Goal: Task Accomplishment & Management: Manage account settings

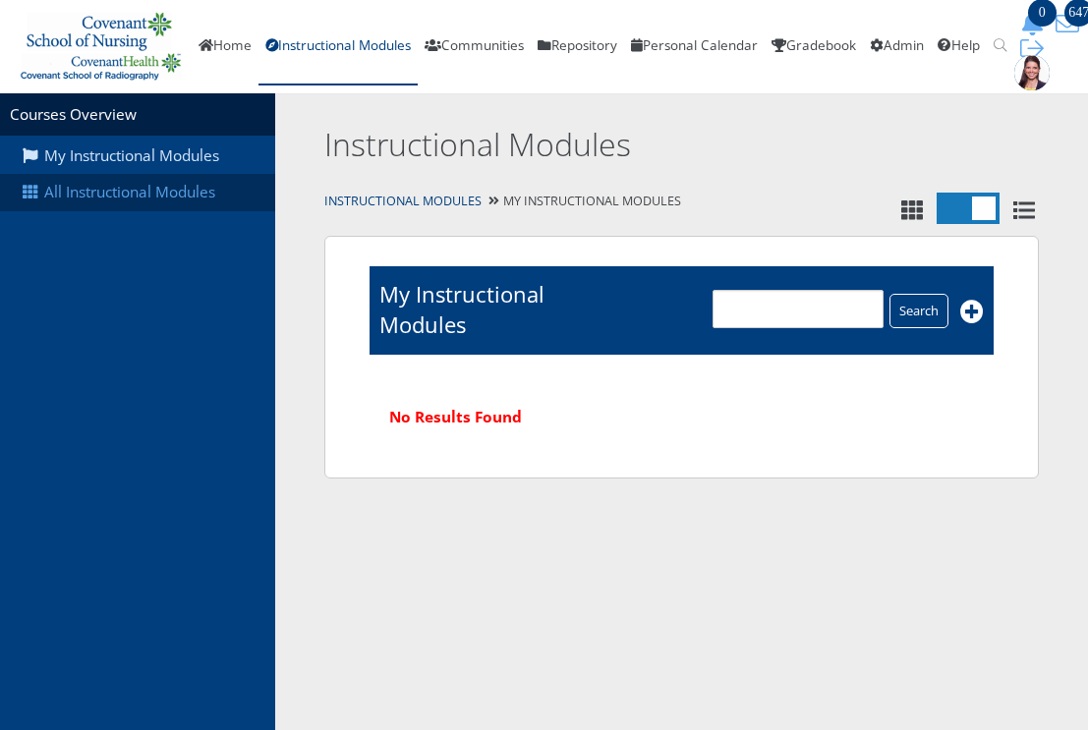
click at [121, 178] on link "All Instructional Modules" at bounding box center [137, 192] width 275 height 37
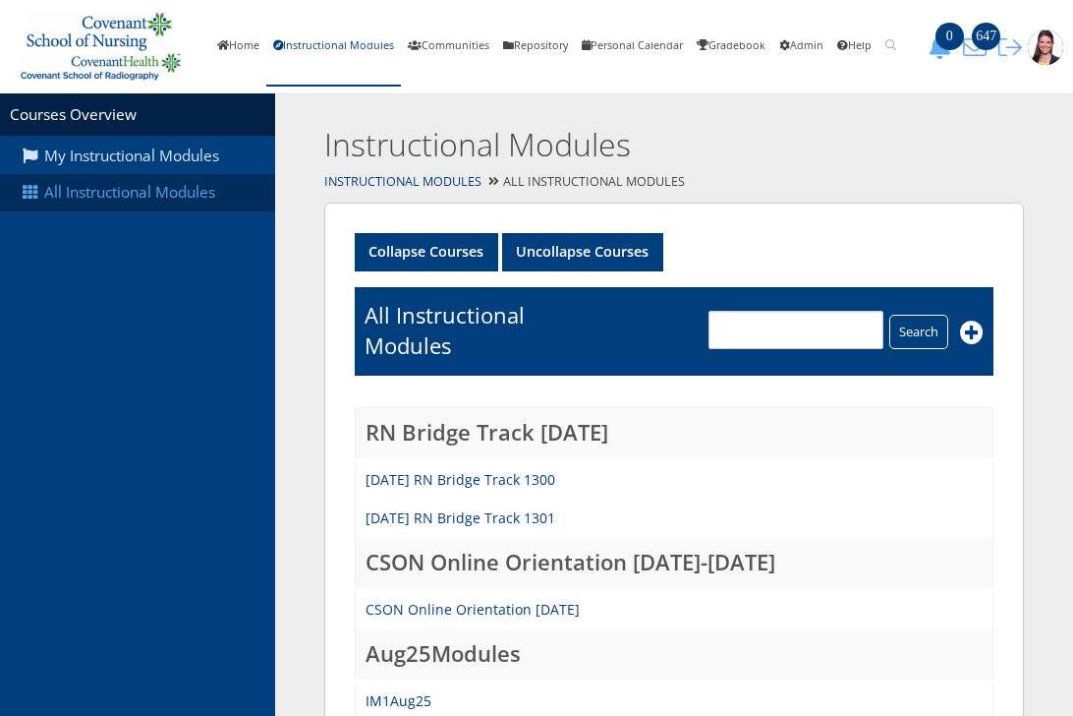
click at [173, 188] on link "All Instructional Modules" at bounding box center [137, 192] width 275 height 37
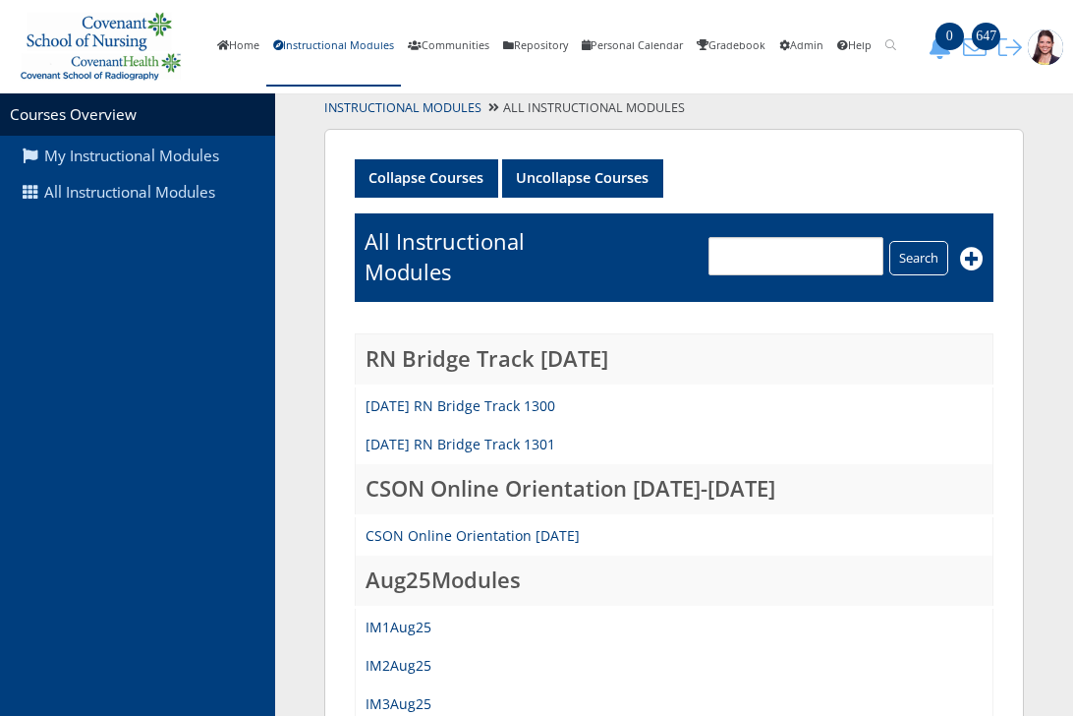
scroll to position [197, 0]
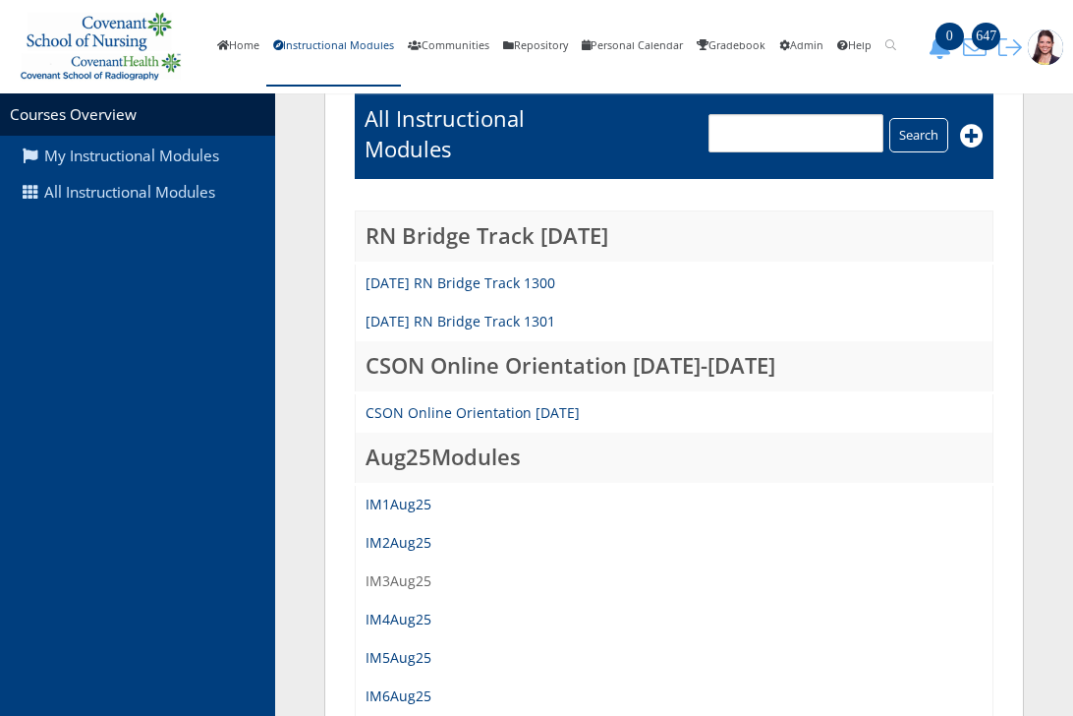
click at [415, 586] on link "IM3Aug25" at bounding box center [399, 580] width 66 height 19
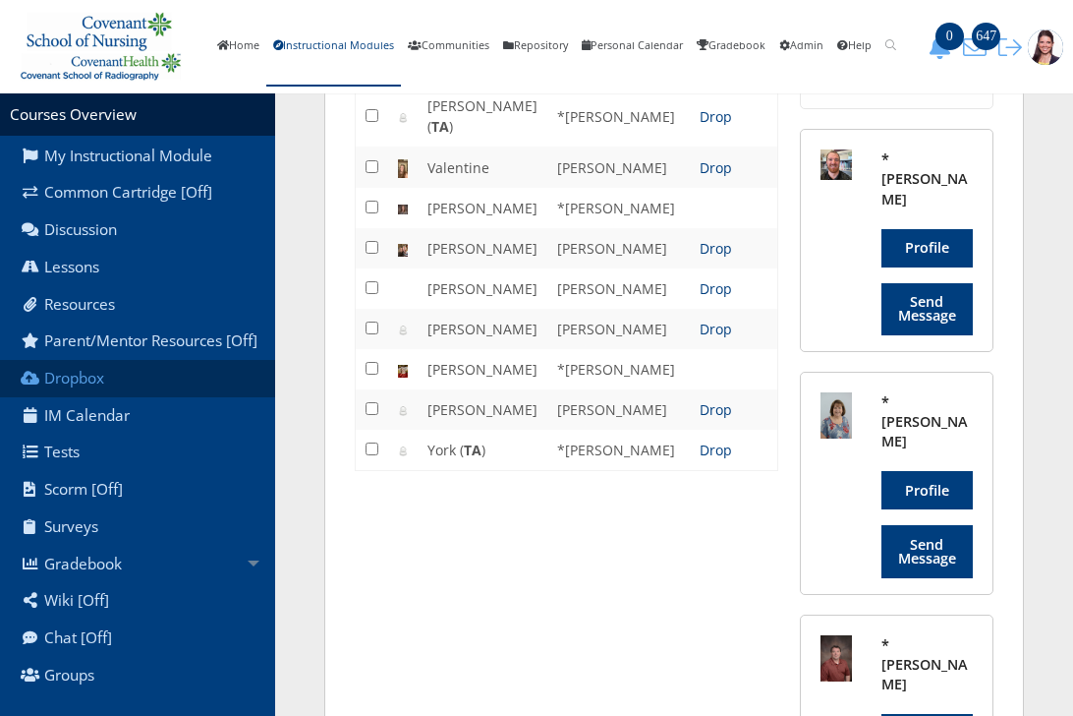
scroll to position [2064, 0]
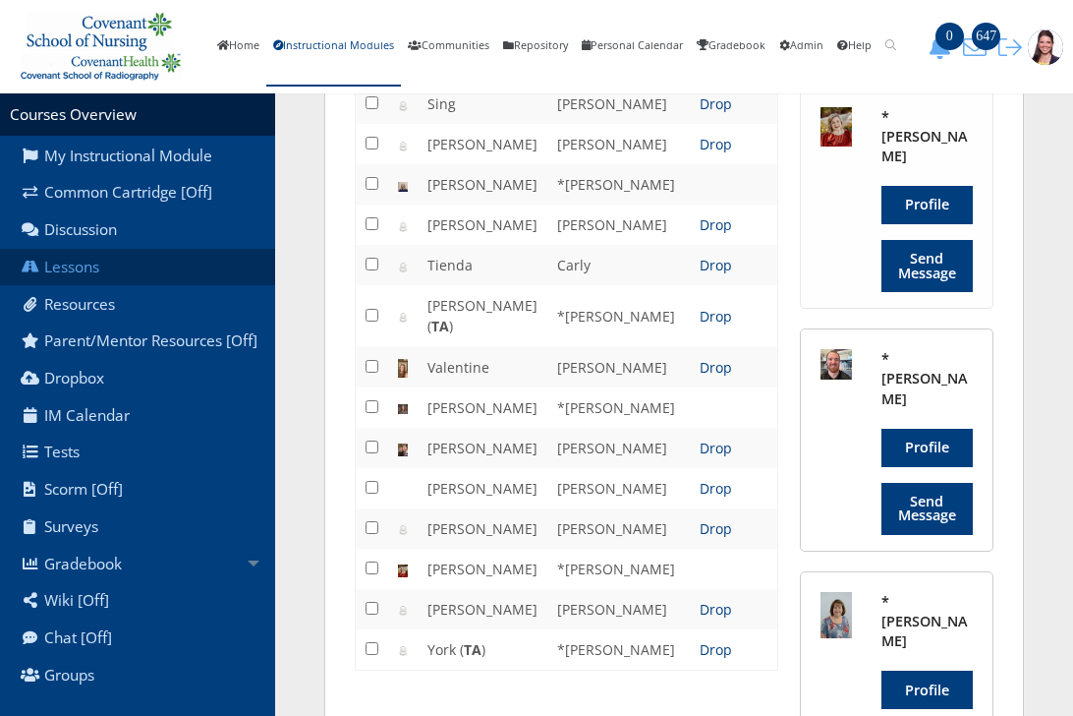
click at [90, 269] on link "Lessons" at bounding box center [137, 267] width 275 height 37
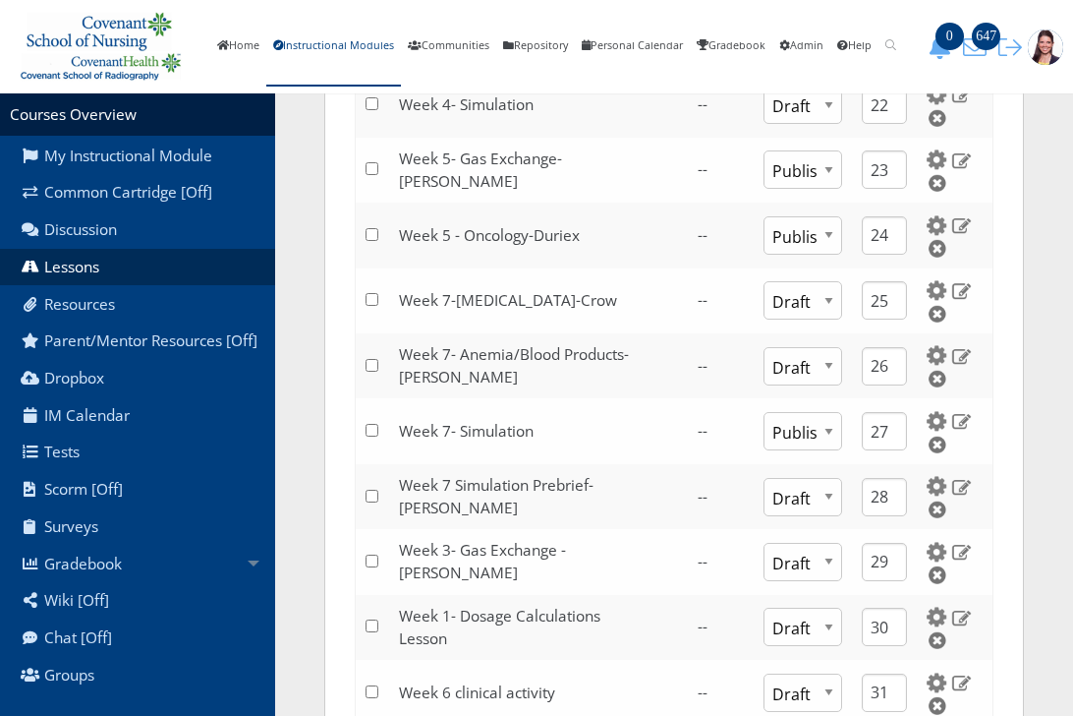
scroll to position [1671, 0]
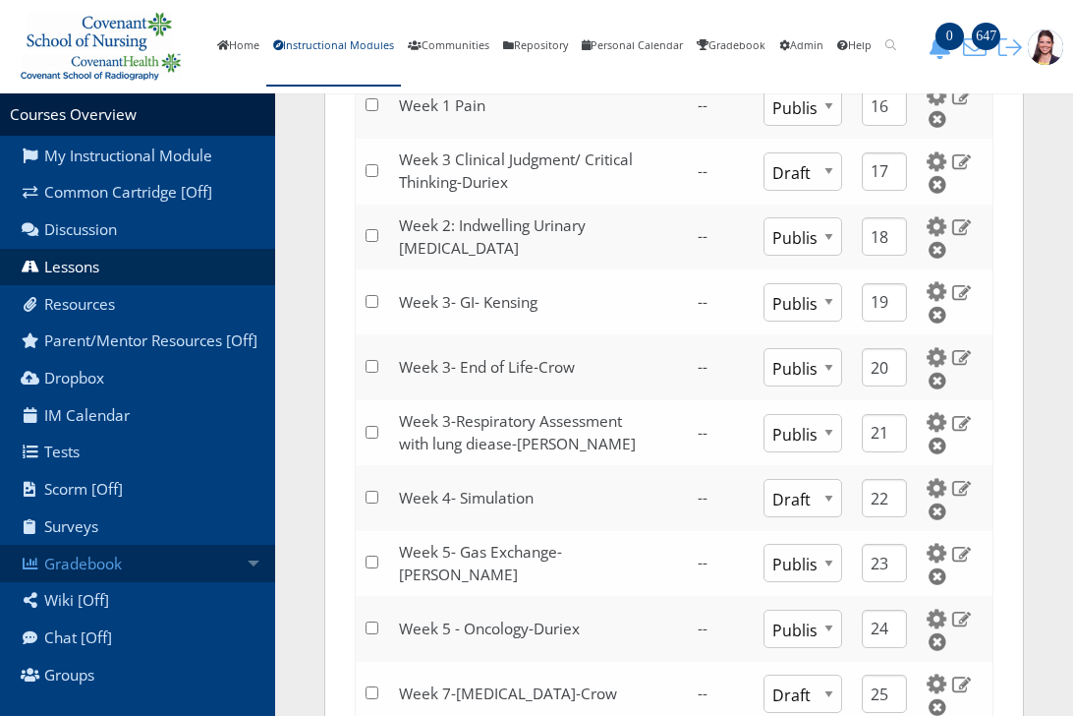
click at [74, 570] on link "Gradebook" at bounding box center [137, 563] width 275 height 37
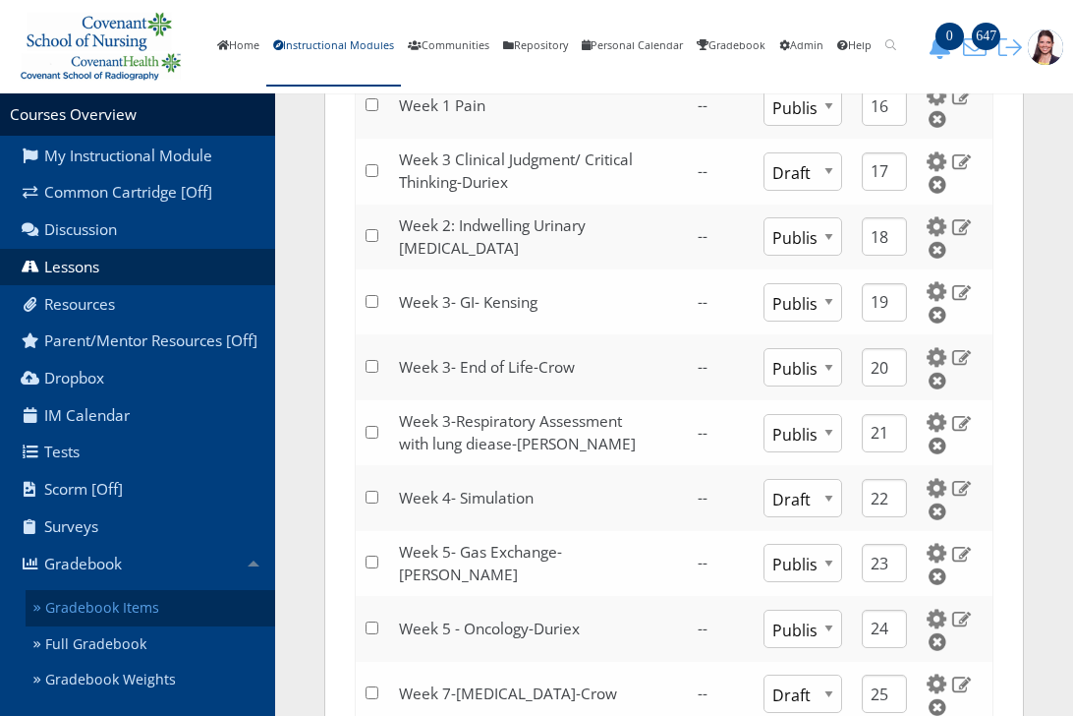
click at [129, 626] on link "Gradebook Items" at bounding box center [151, 608] width 250 height 36
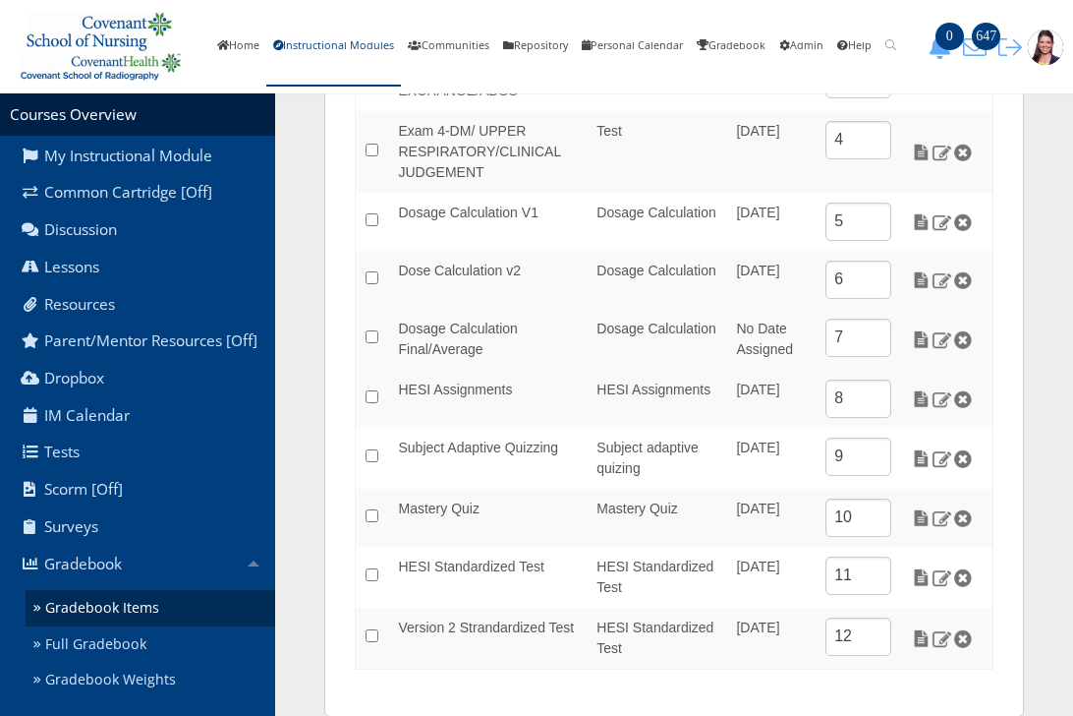
scroll to position [544, 0]
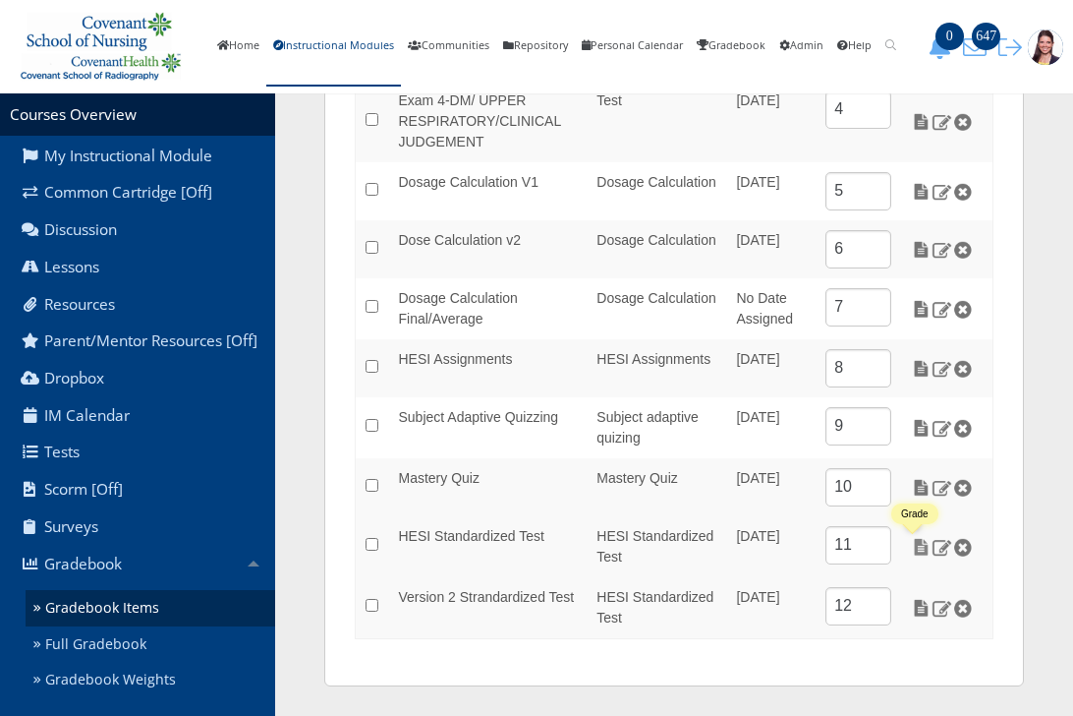
click at [913, 545] on img at bounding box center [921, 547] width 21 height 18
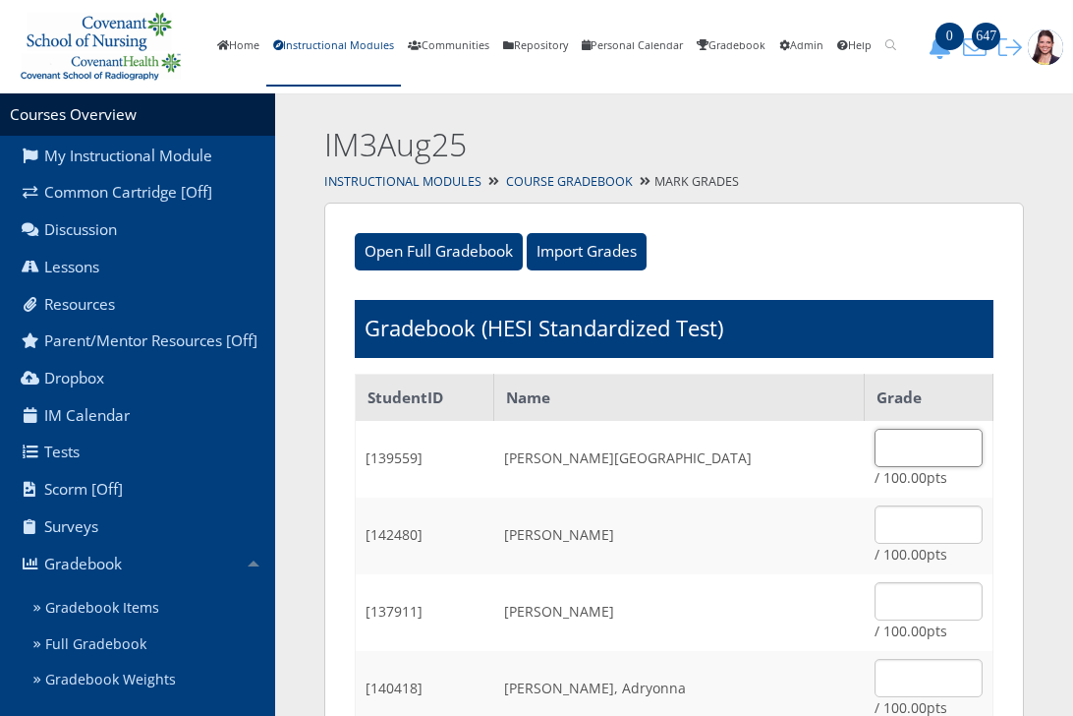
click at [875, 452] on input "text" at bounding box center [929, 448] width 108 height 38
type input "5"
type input "0"
click at [898, 528] on input "text" at bounding box center [929, 524] width 108 height 38
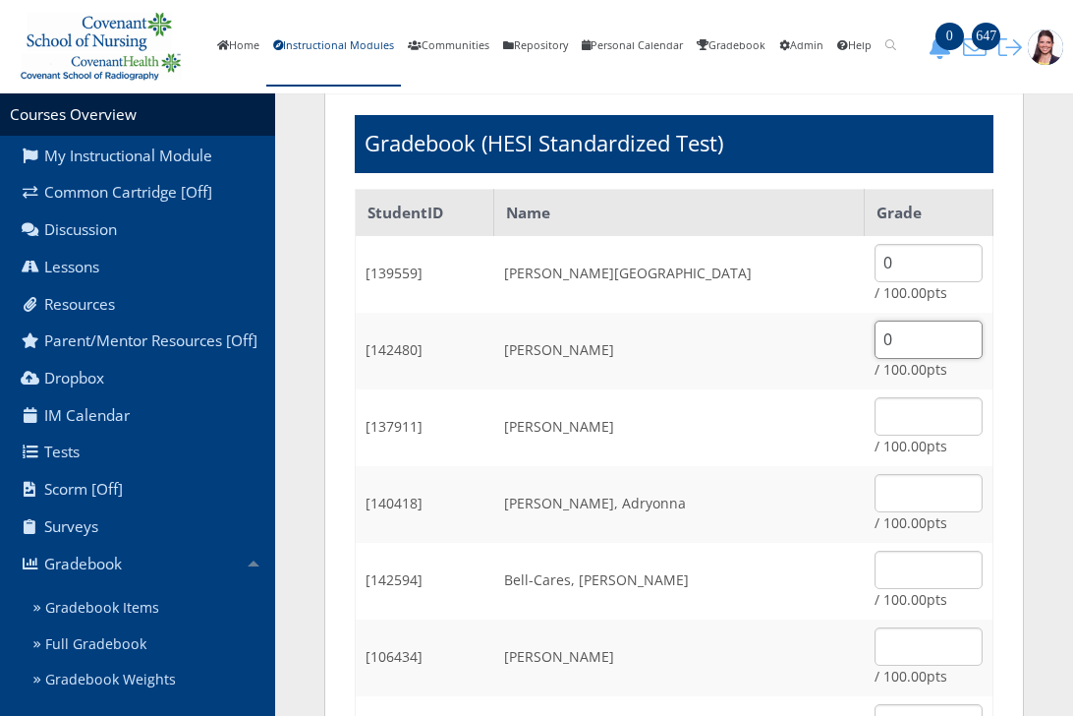
scroll to position [197, 0]
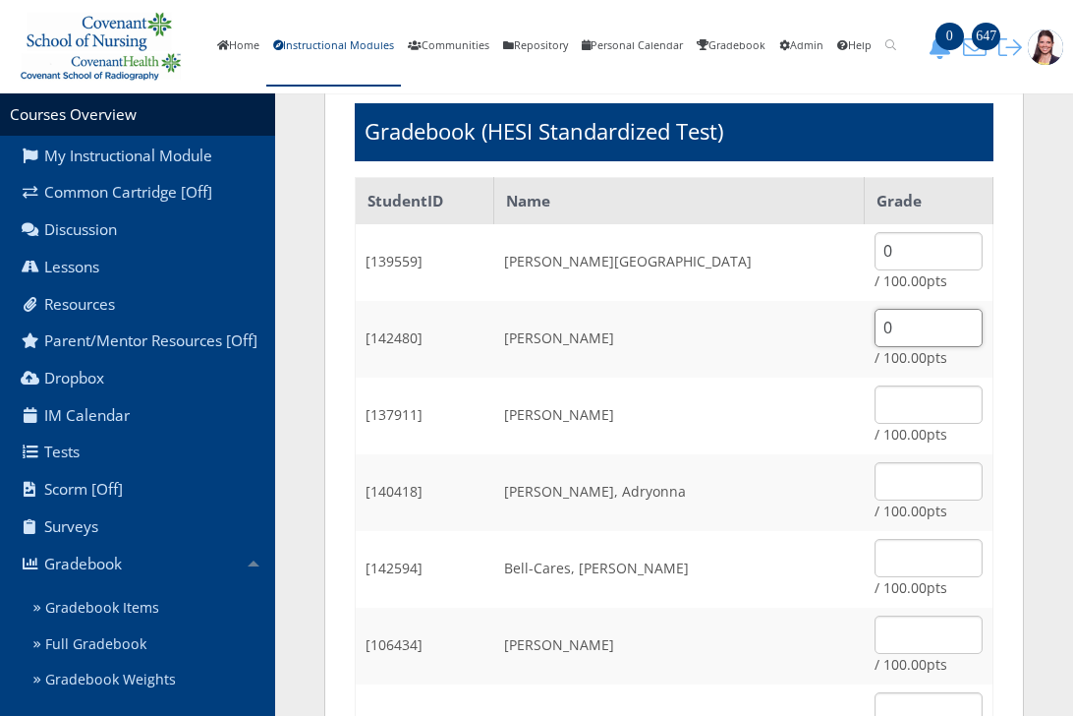
type input "0"
click at [901, 467] on input "text" at bounding box center [929, 481] width 108 height 38
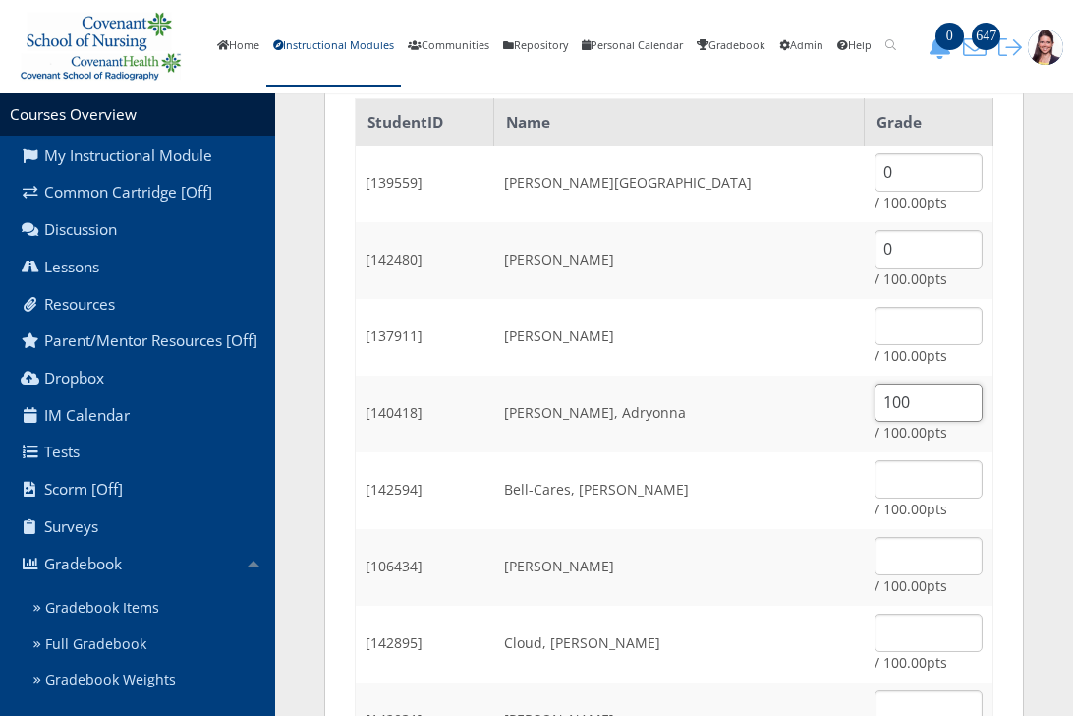
scroll to position [393, 0]
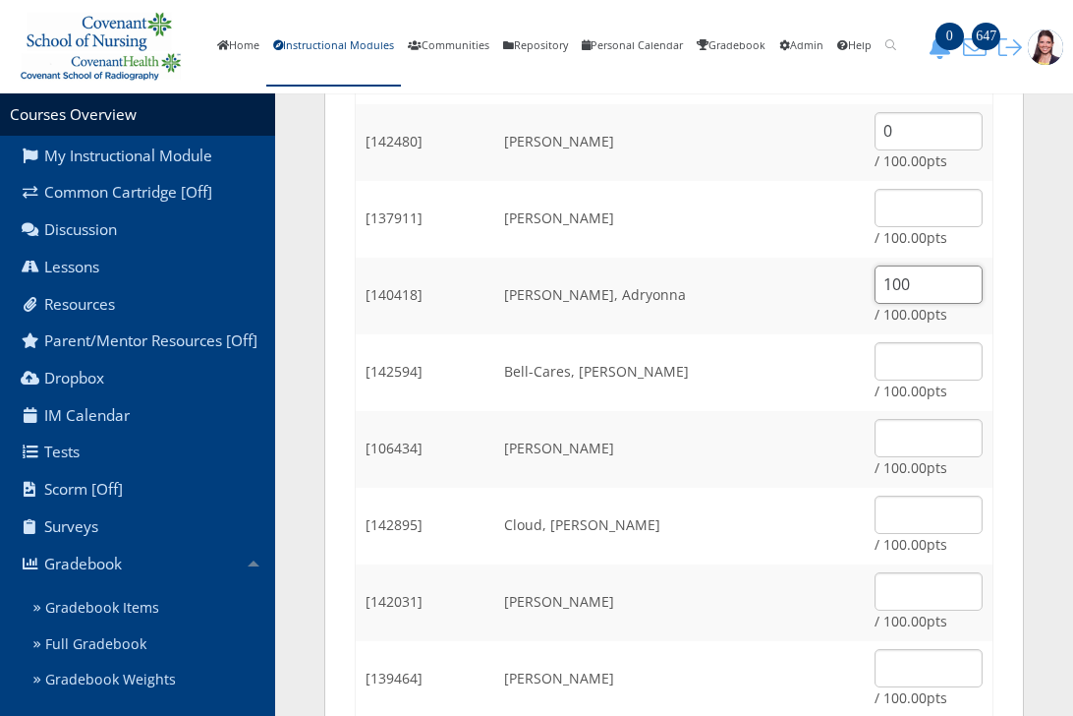
type input "100"
click at [933, 372] on input "text" at bounding box center [929, 361] width 108 height 38
type input "100"
click at [875, 510] on input "text" at bounding box center [929, 514] width 108 height 38
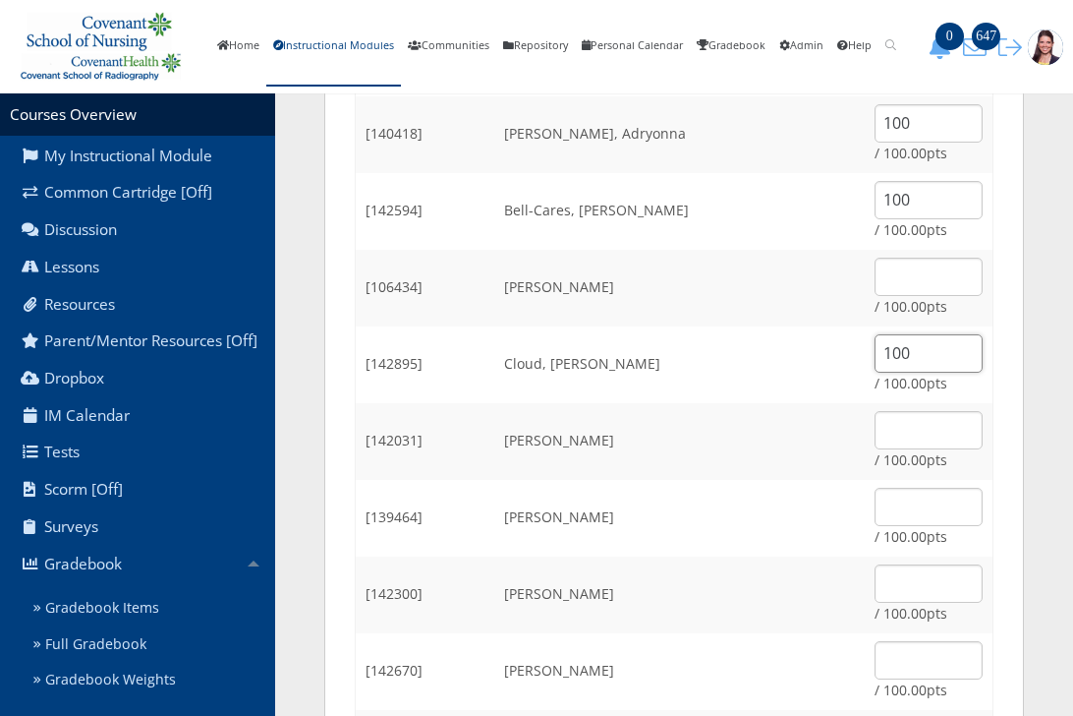
scroll to position [590, 0]
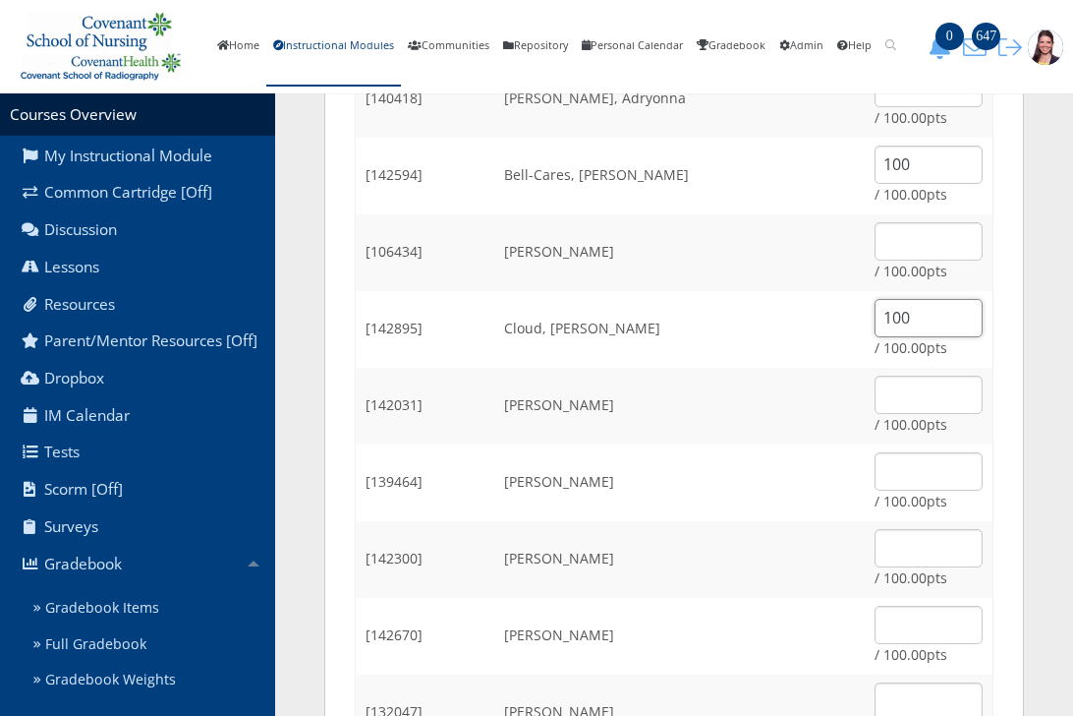
type input "100"
click at [927, 464] on input "text" at bounding box center [929, 471] width 108 height 38
type input "0"
click at [909, 533] on input "text" at bounding box center [929, 548] width 108 height 38
type input "0"
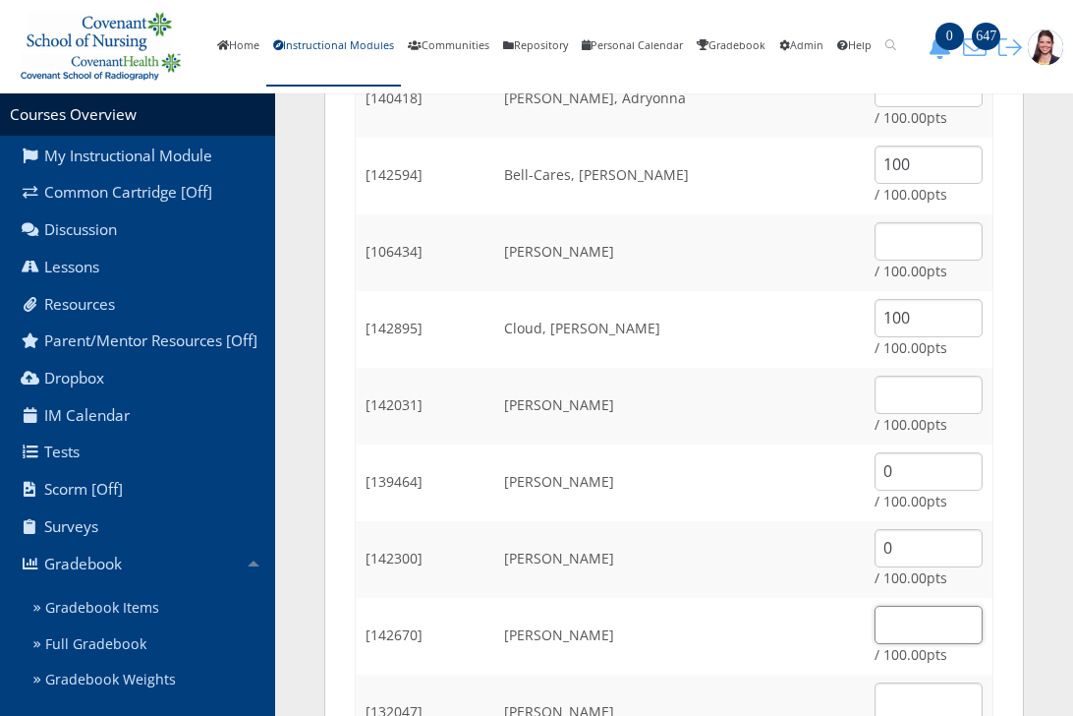
click at [893, 626] on input "text" at bounding box center [929, 624] width 108 height 38
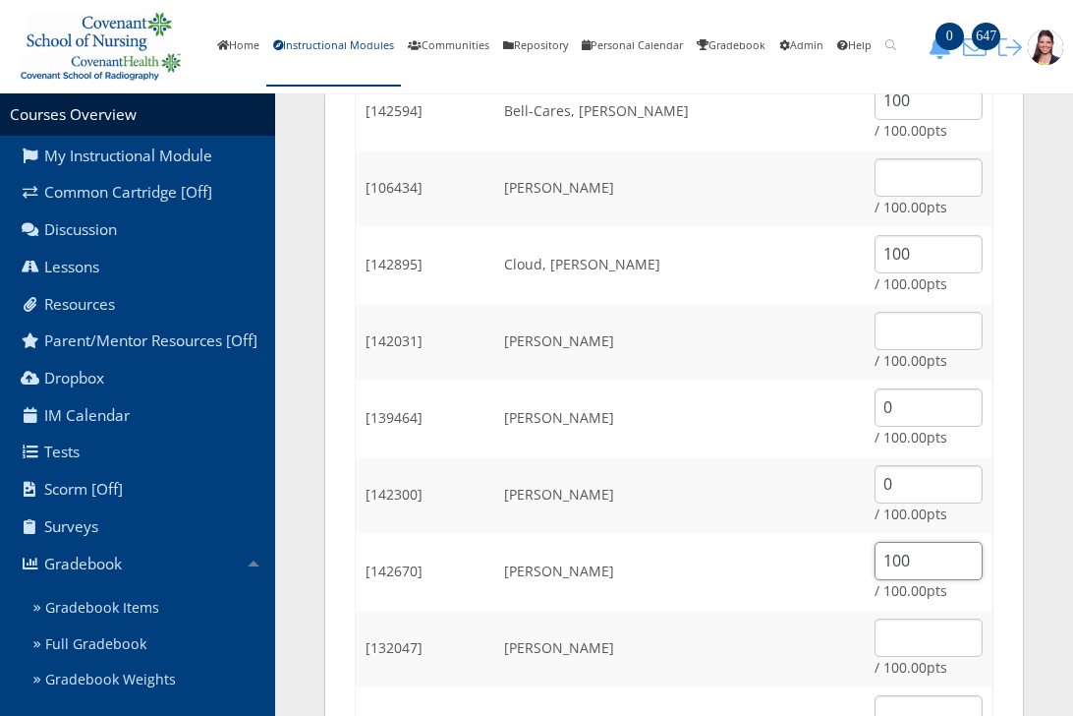
scroll to position [688, 0]
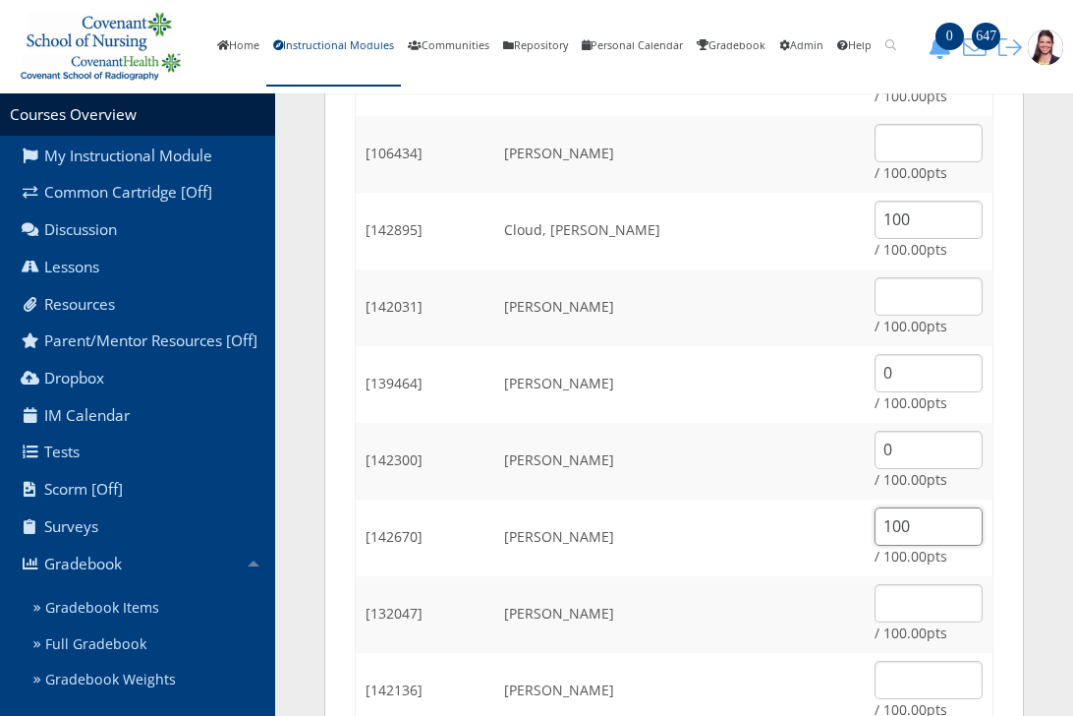
type input "100"
click at [894, 611] on input "text" at bounding box center [929, 603] width 108 height 38
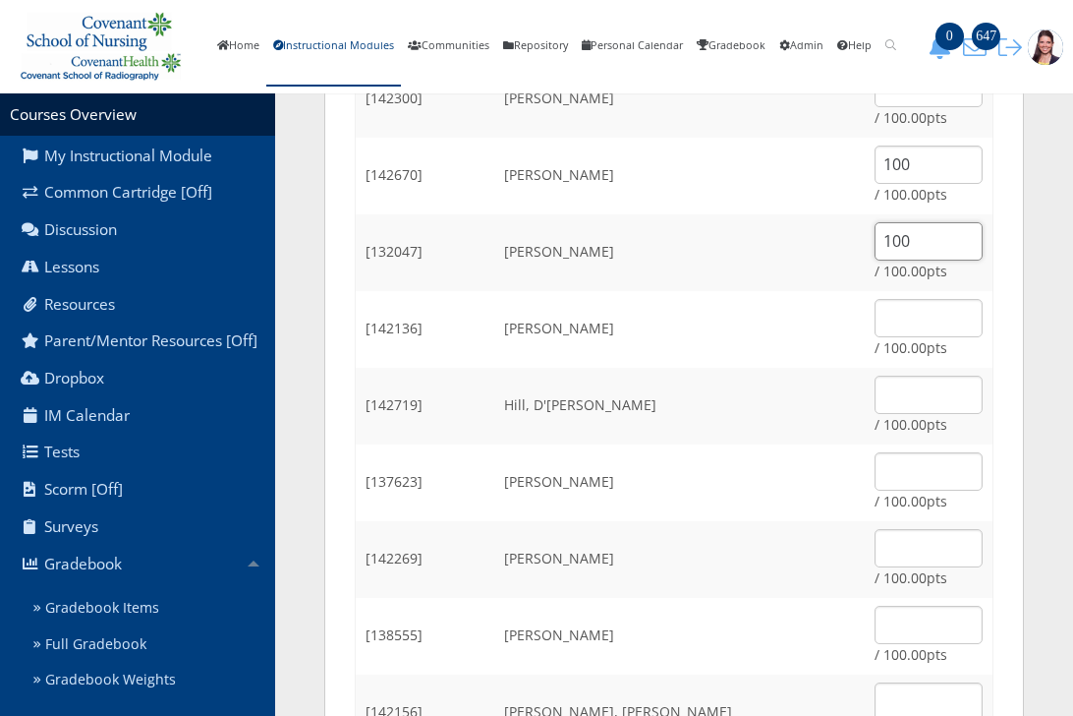
scroll to position [1081, 0]
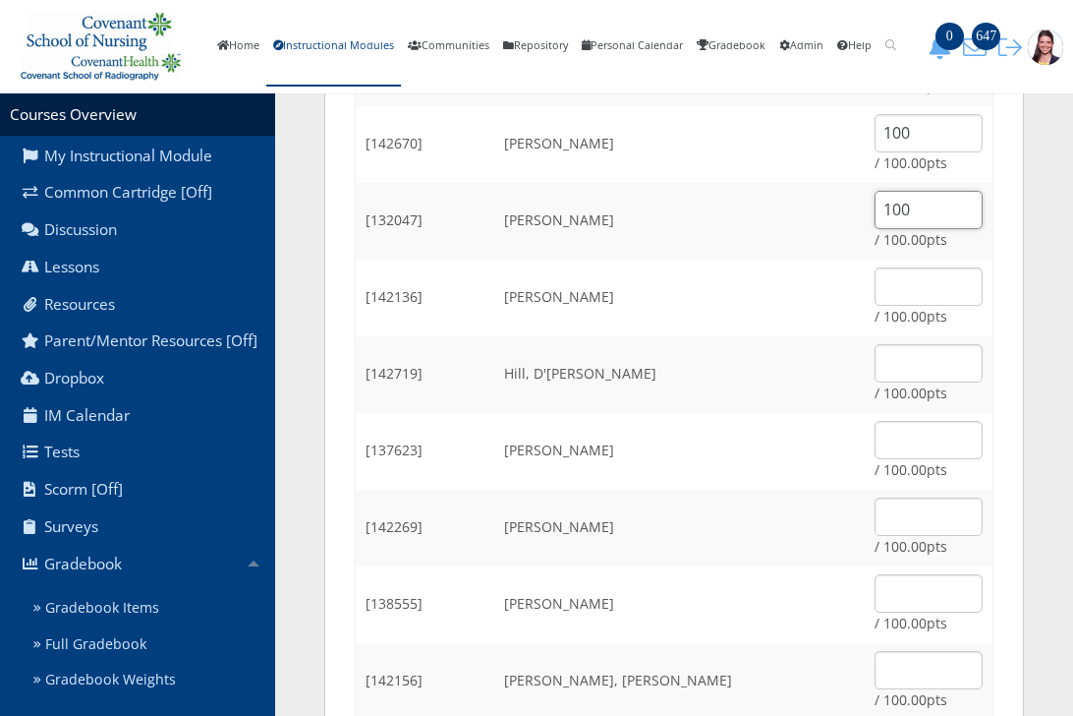
type input "100"
click at [929, 357] on input "text" at bounding box center [929, 363] width 108 height 38
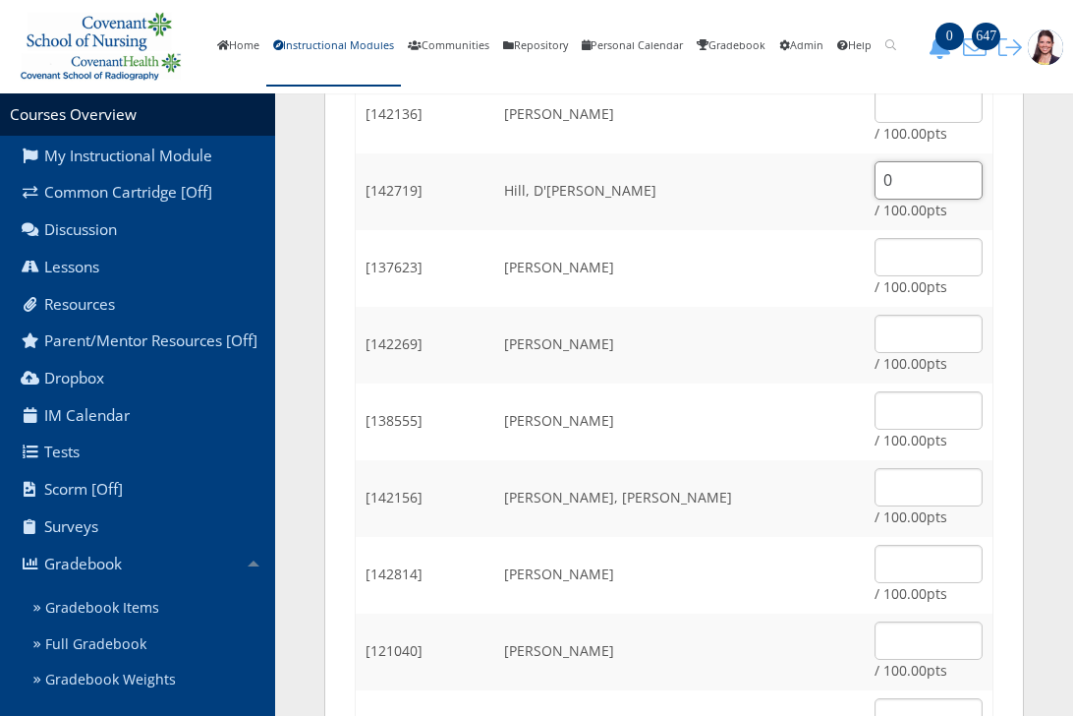
scroll to position [1278, 0]
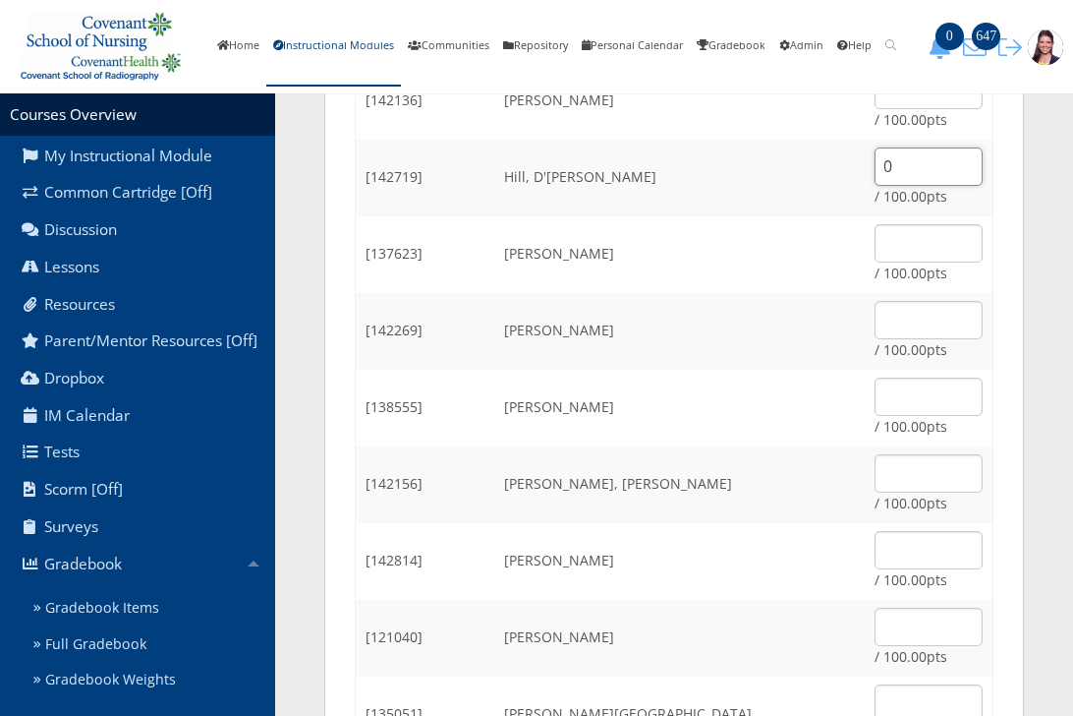
type input "0"
click at [885, 322] on input "text" at bounding box center [929, 320] width 108 height 38
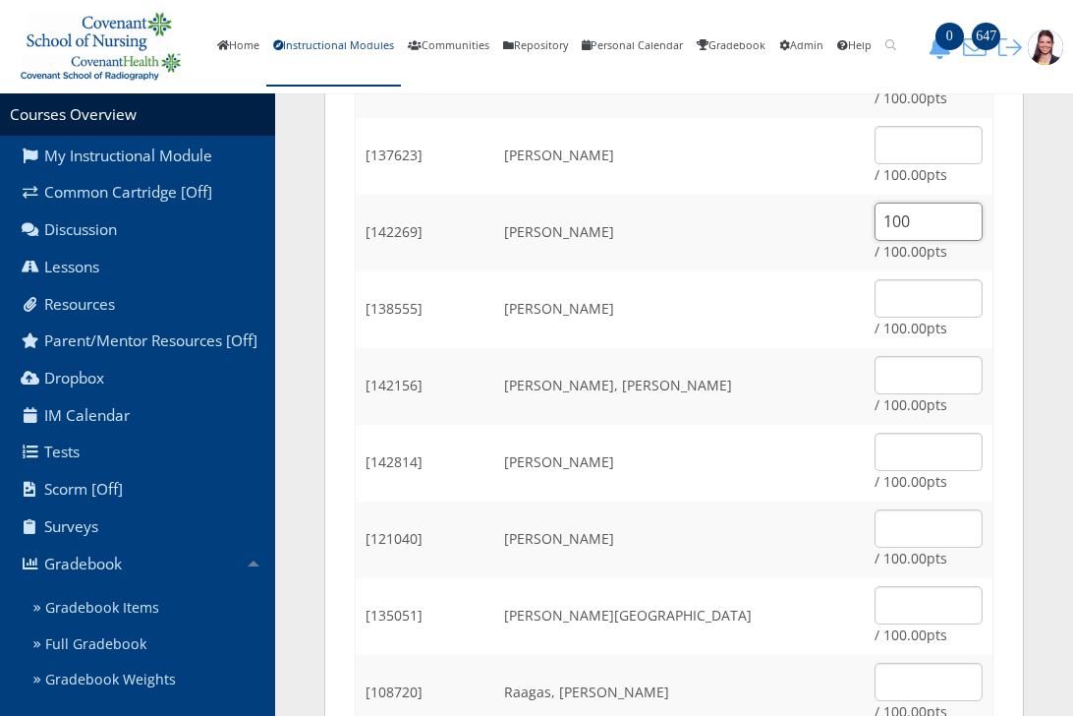
type input "100"
click at [894, 387] on input "text" at bounding box center [929, 375] width 108 height 38
click at [875, 306] on input "text" at bounding box center [929, 298] width 108 height 38
type input "0"
click at [899, 378] on input "text" at bounding box center [929, 375] width 108 height 38
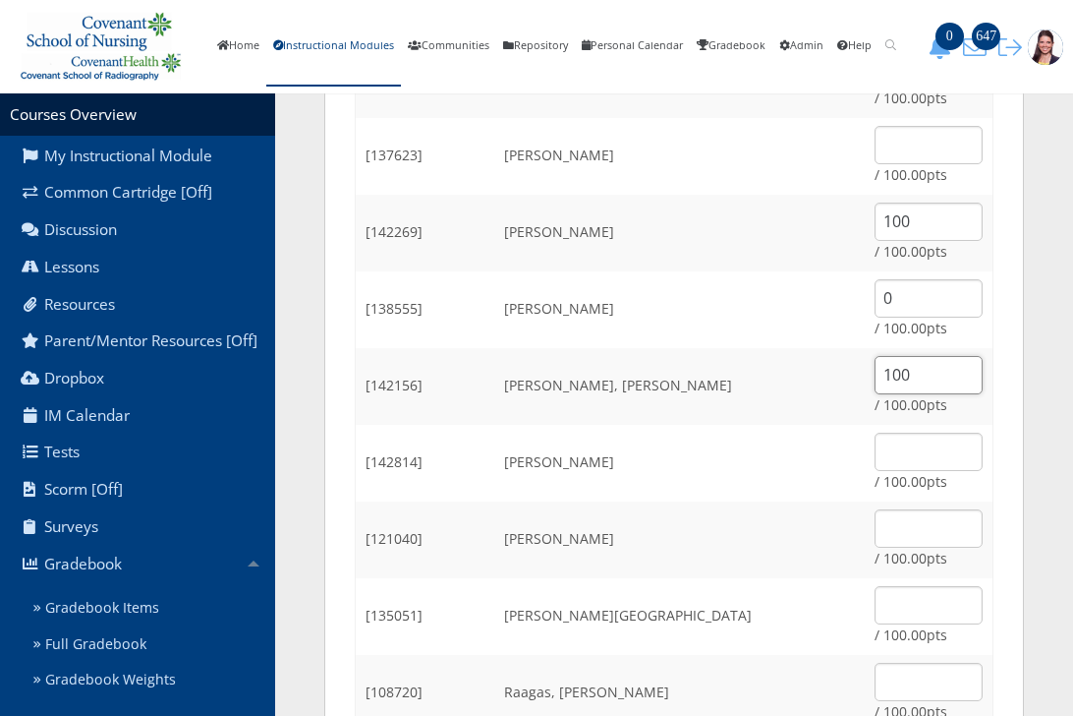
type input "100"
click at [906, 460] on input "text" at bounding box center [929, 451] width 108 height 38
type input "1"
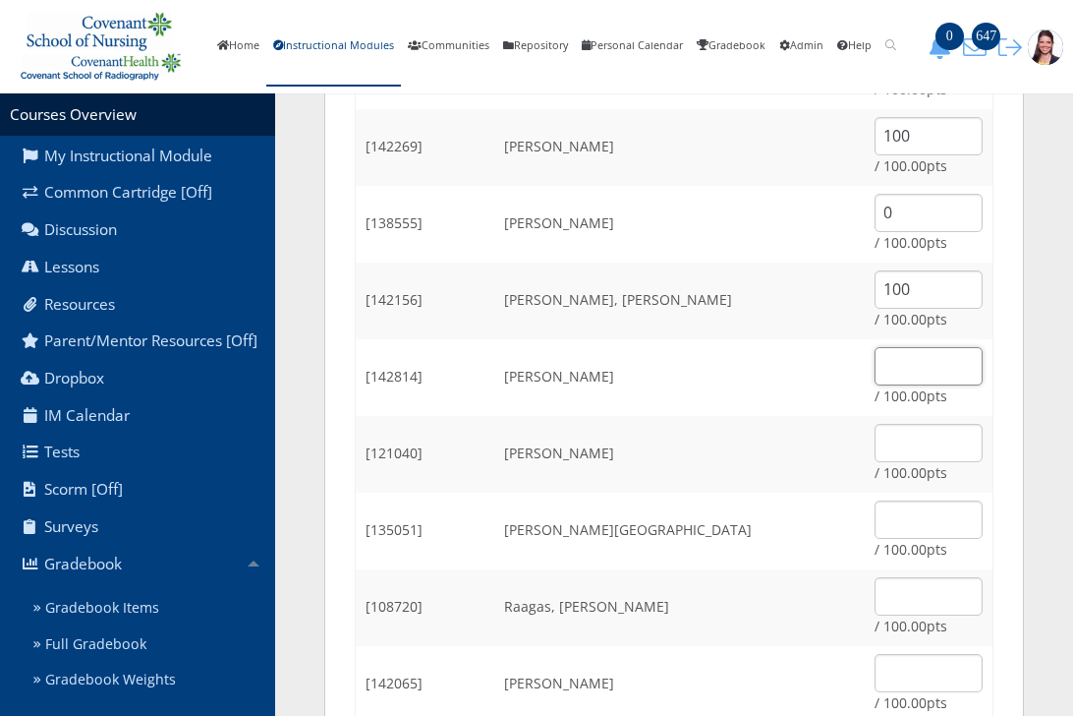
scroll to position [1573, 0]
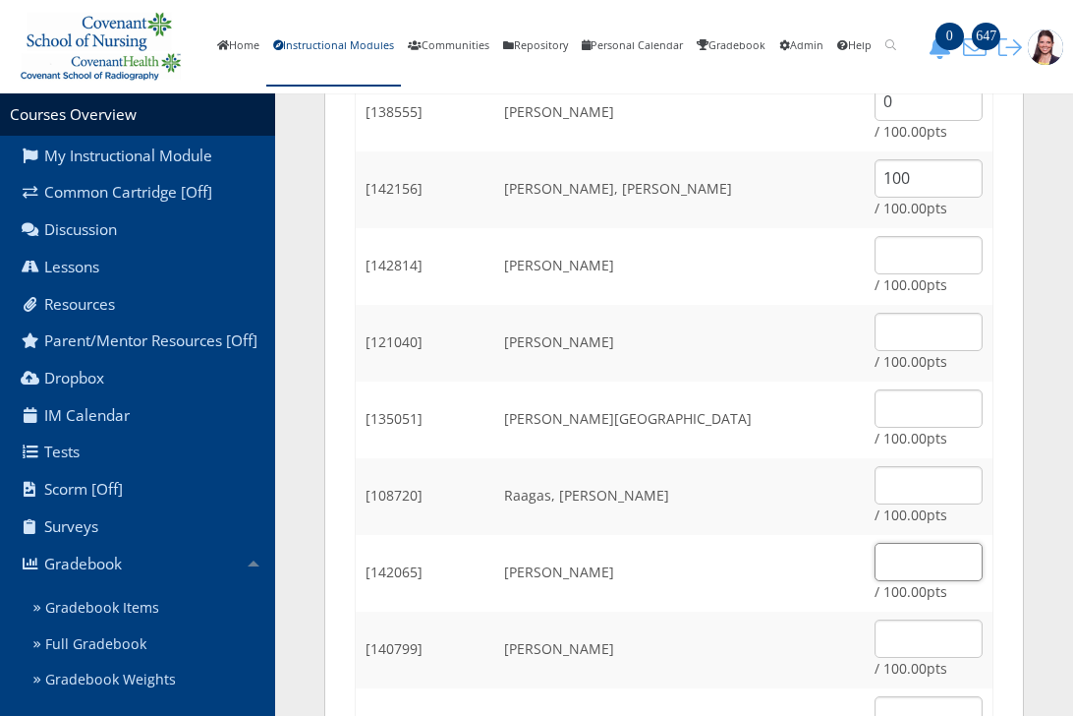
click at [929, 557] on input "text" at bounding box center [929, 562] width 108 height 38
type input "100"
click at [875, 262] on input "text" at bounding box center [929, 255] width 108 height 38
type input "100"
click at [903, 327] on input "text" at bounding box center [929, 332] width 108 height 38
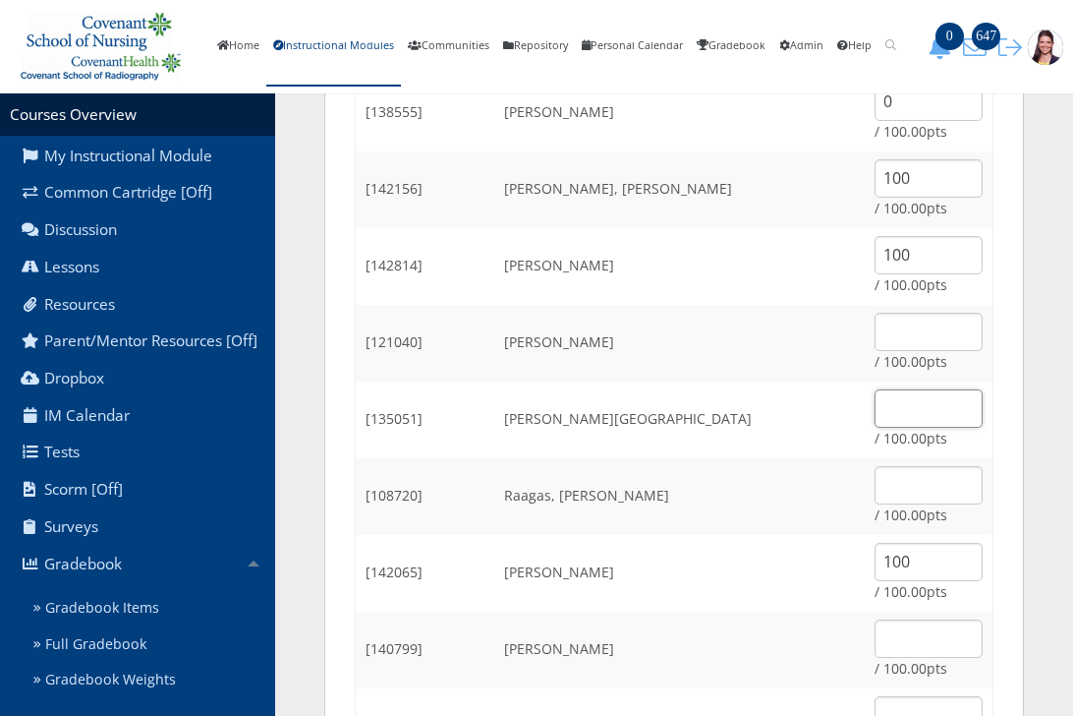
click at [889, 416] on input "text" at bounding box center [929, 408] width 108 height 38
type input "100"
click at [887, 488] on input "text" at bounding box center [929, 485] width 108 height 38
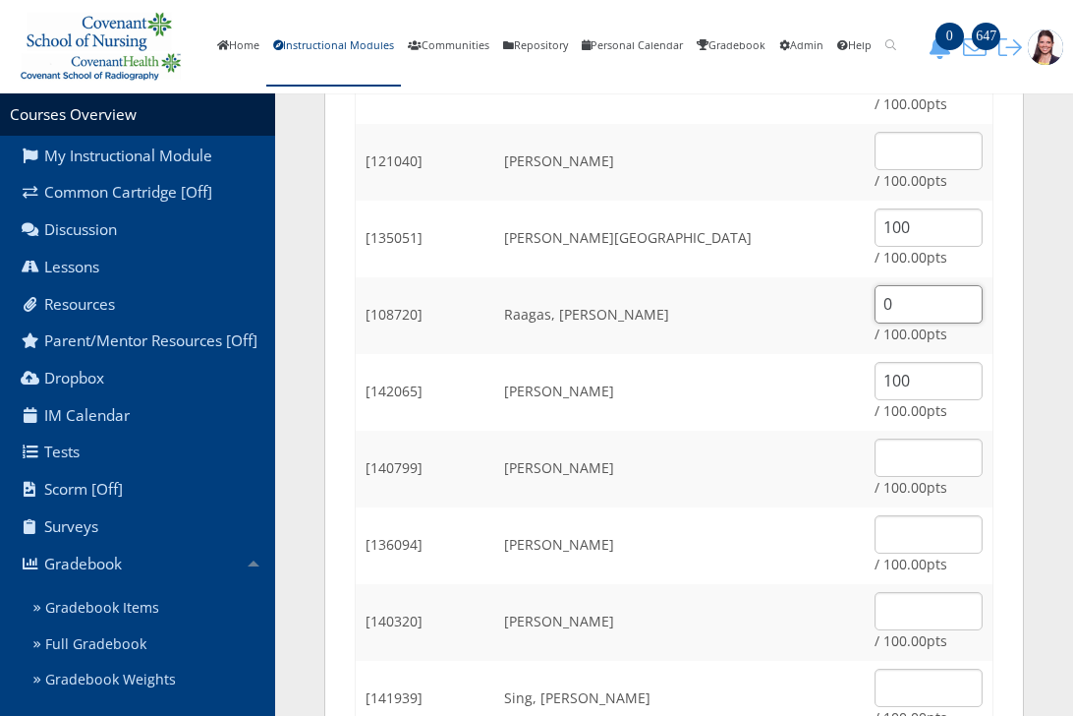
scroll to position [1769, 0]
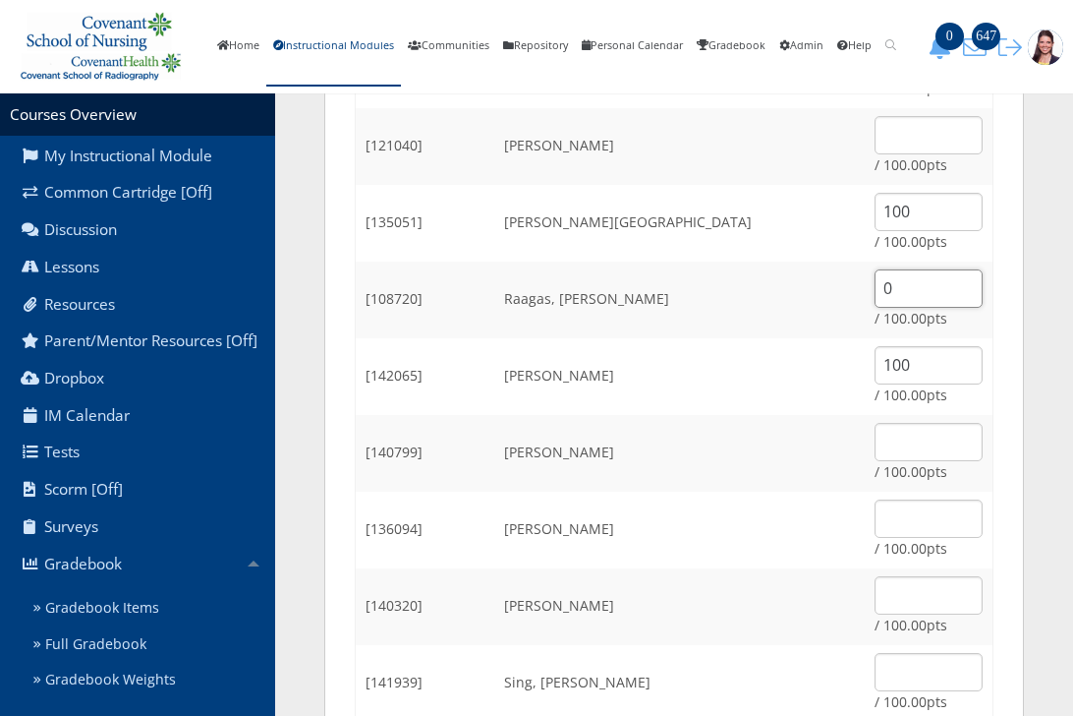
type input "0"
click at [897, 441] on input "text" at bounding box center [929, 442] width 108 height 38
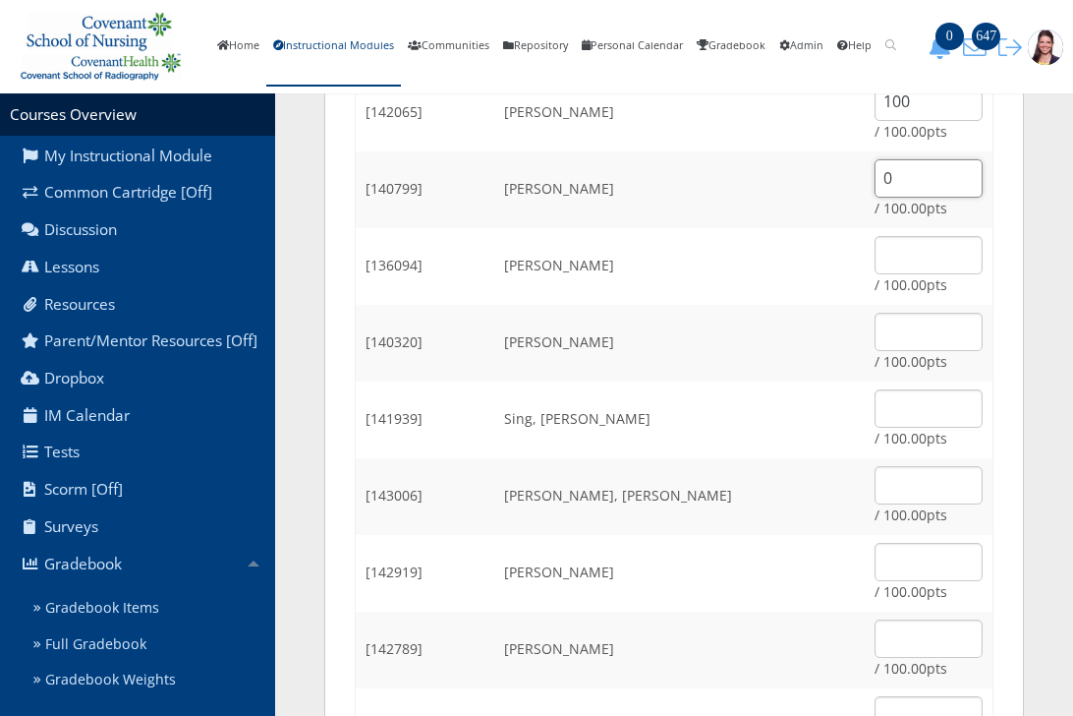
scroll to position [2064, 0]
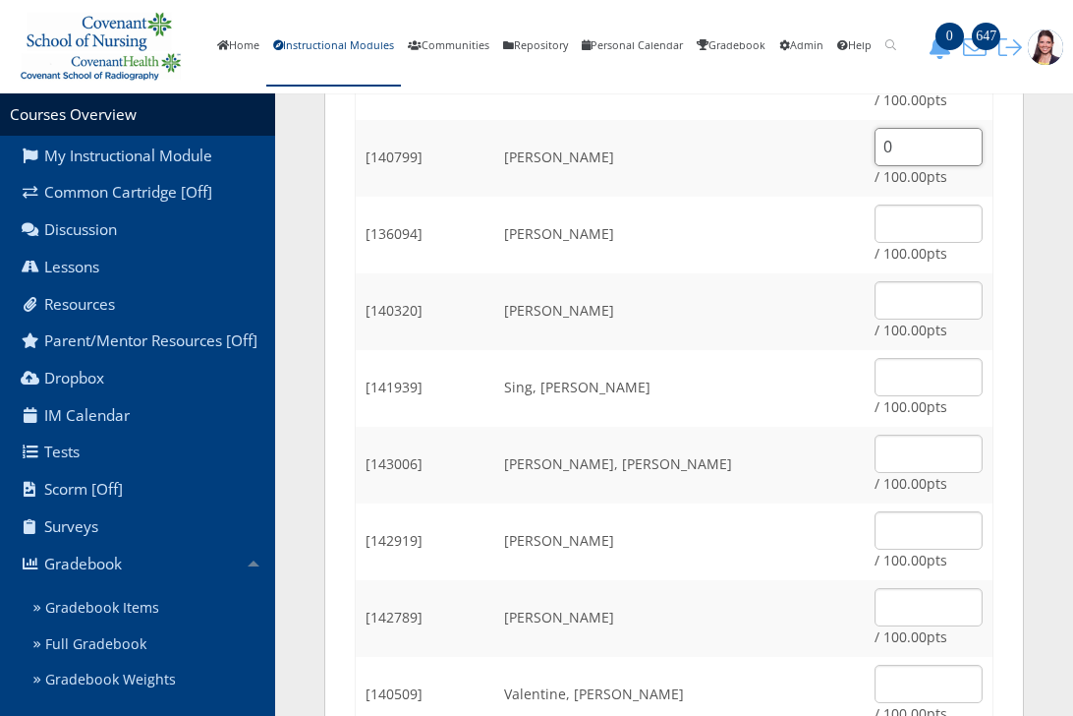
type input "0"
click at [904, 296] on input "text" at bounding box center [929, 300] width 108 height 38
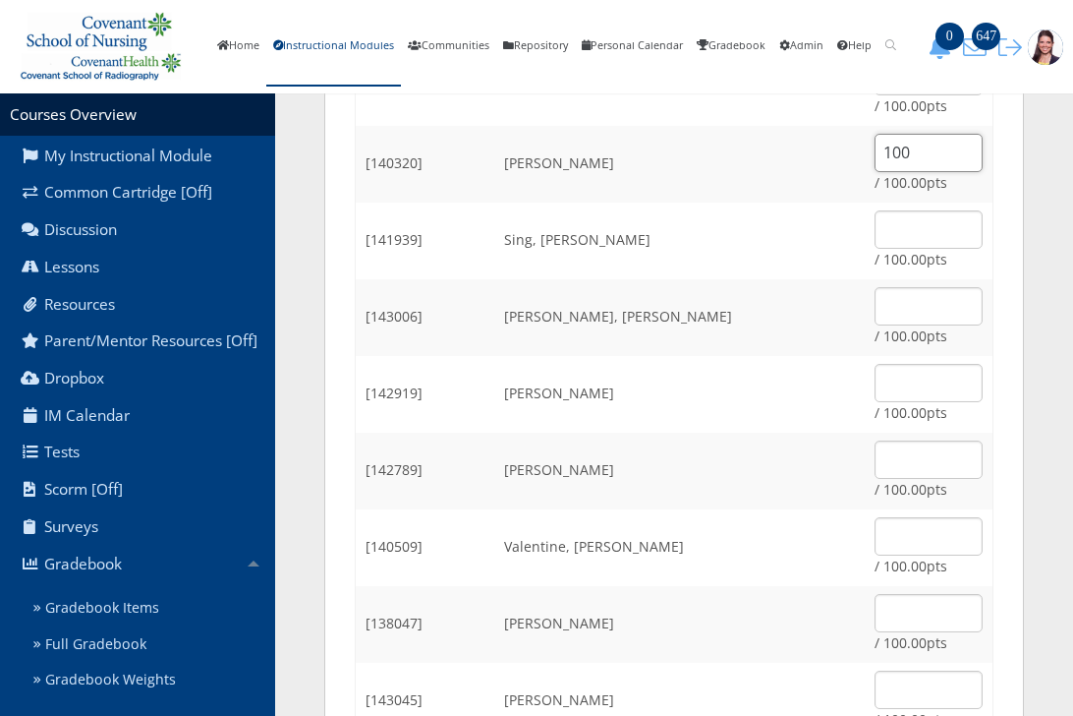
scroll to position [2261, 0]
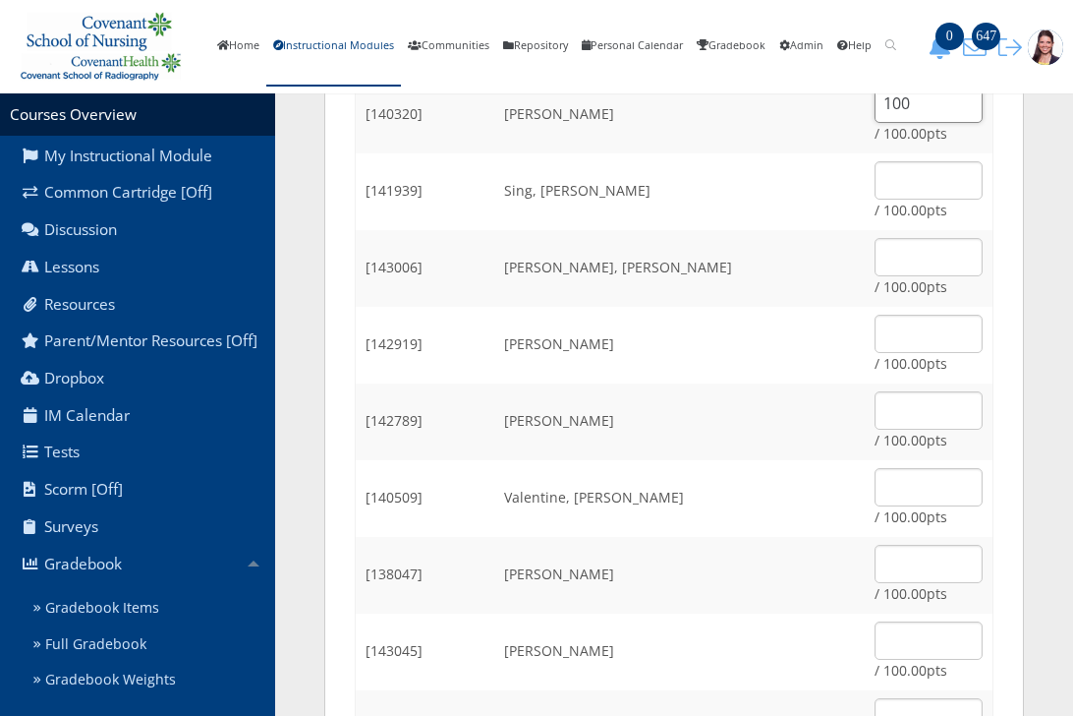
type input "100"
click at [899, 175] on input "text" at bounding box center [929, 180] width 108 height 38
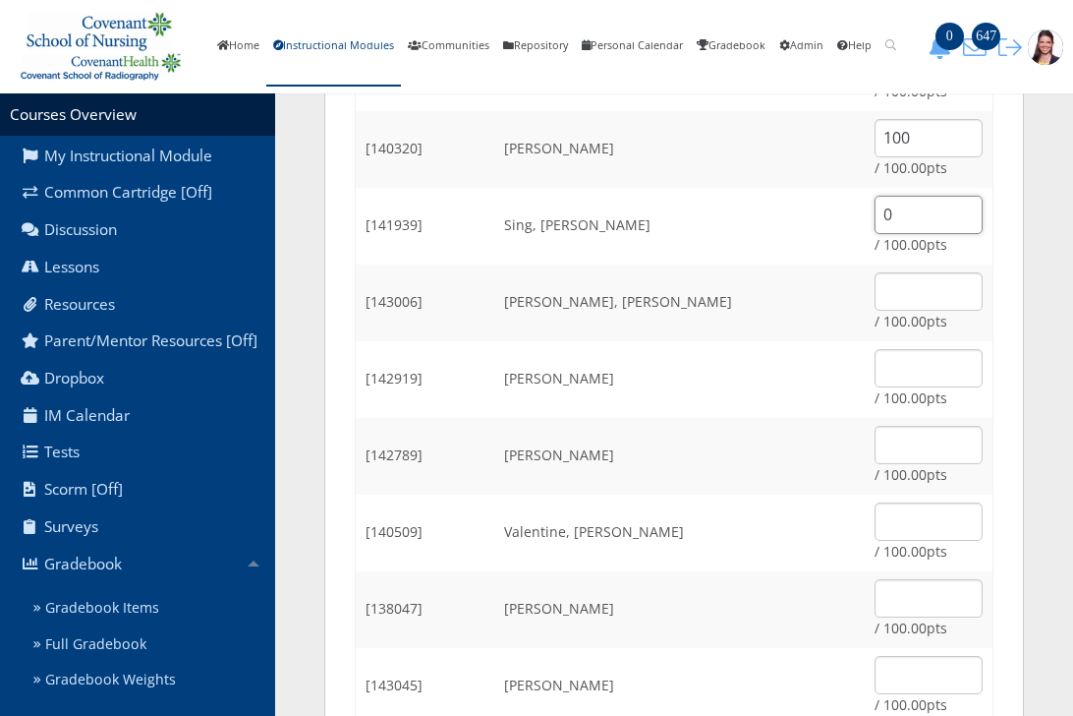
scroll to position [2224, 0]
type input "0"
click at [900, 294] on input "text" at bounding box center [929, 293] width 108 height 38
type input "100"
click at [892, 379] on input "text" at bounding box center [929, 370] width 108 height 38
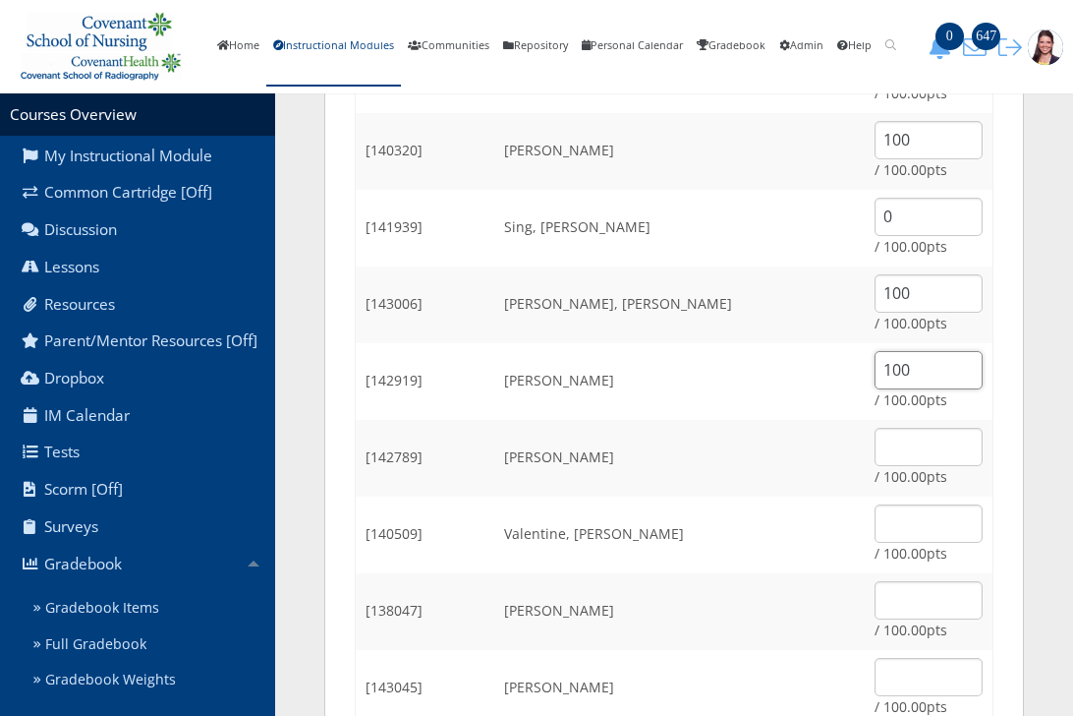
type input "100"
click at [926, 443] on input "text" at bounding box center [929, 447] width 108 height 38
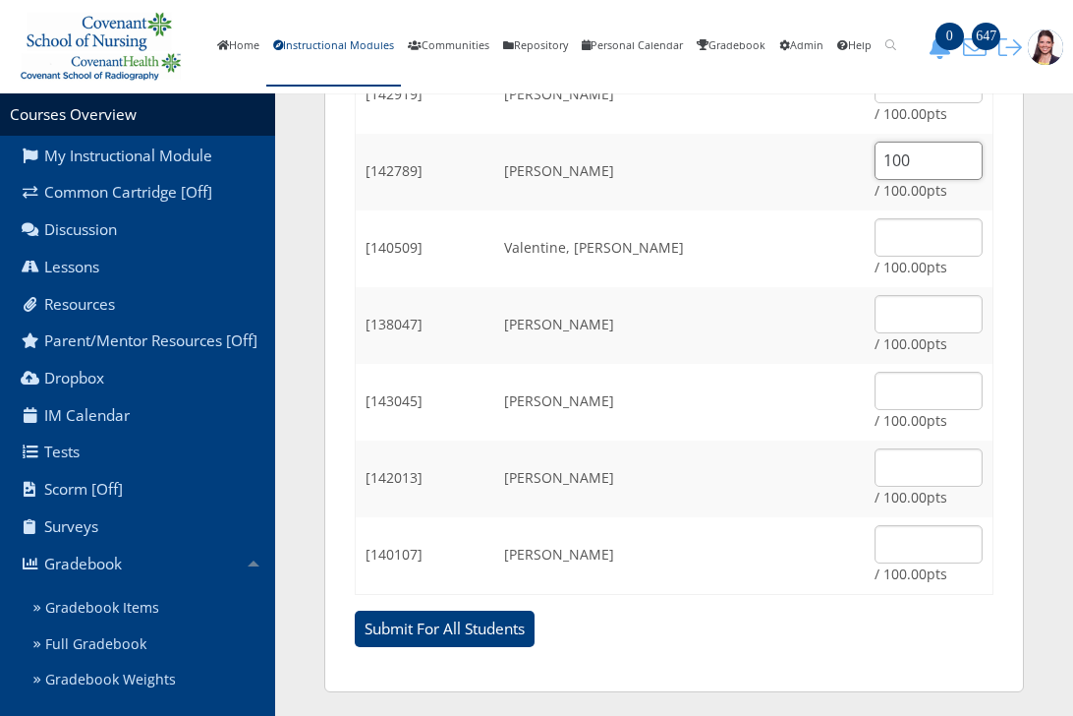
scroll to position [2519, 0]
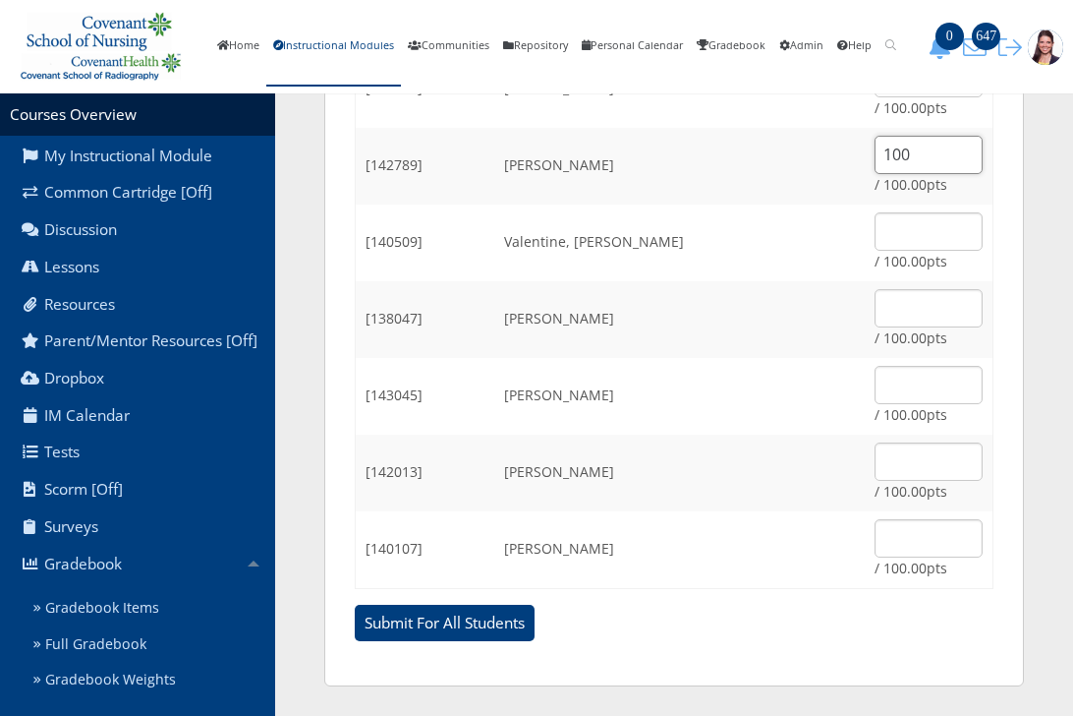
type input "100"
click at [875, 374] on input "text" at bounding box center [929, 385] width 108 height 38
type input "100"
click at [890, 543] on input "text" at bounding box center [929, 538] width 108 height 38
type input "100"
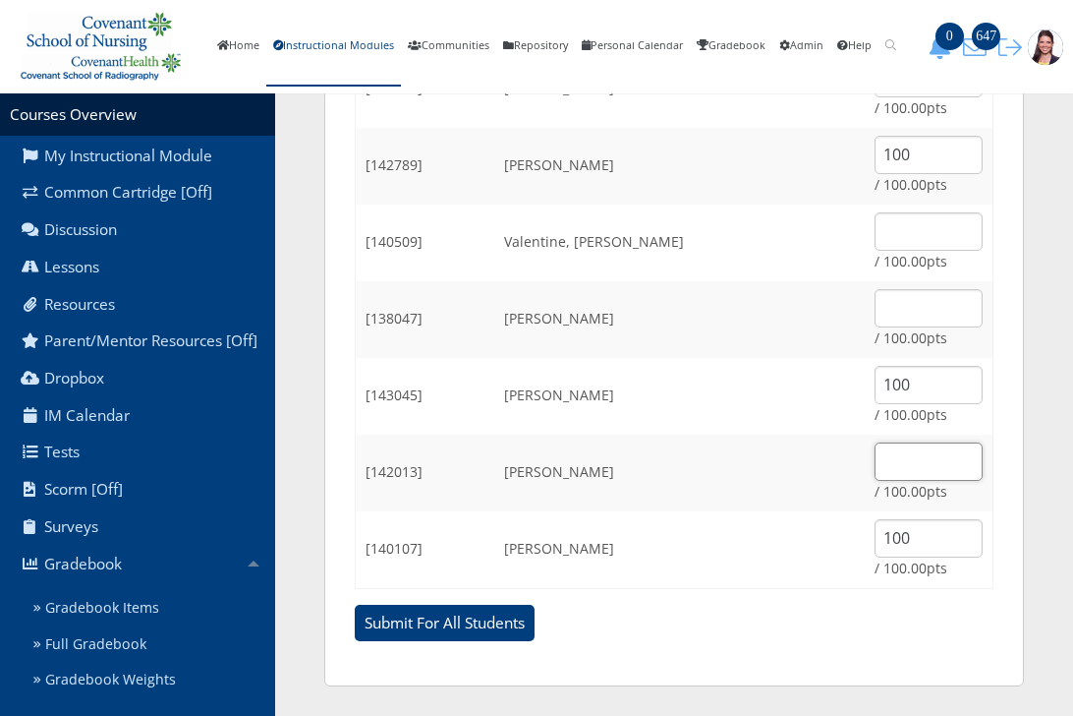
click at [932, 454] on input "text" at bounding box center [929, 461] width 108 height 38
type input "100"
click at [899, 305] on input "text" at bounding box center [929, 308] width 108 height 38
type input "100"
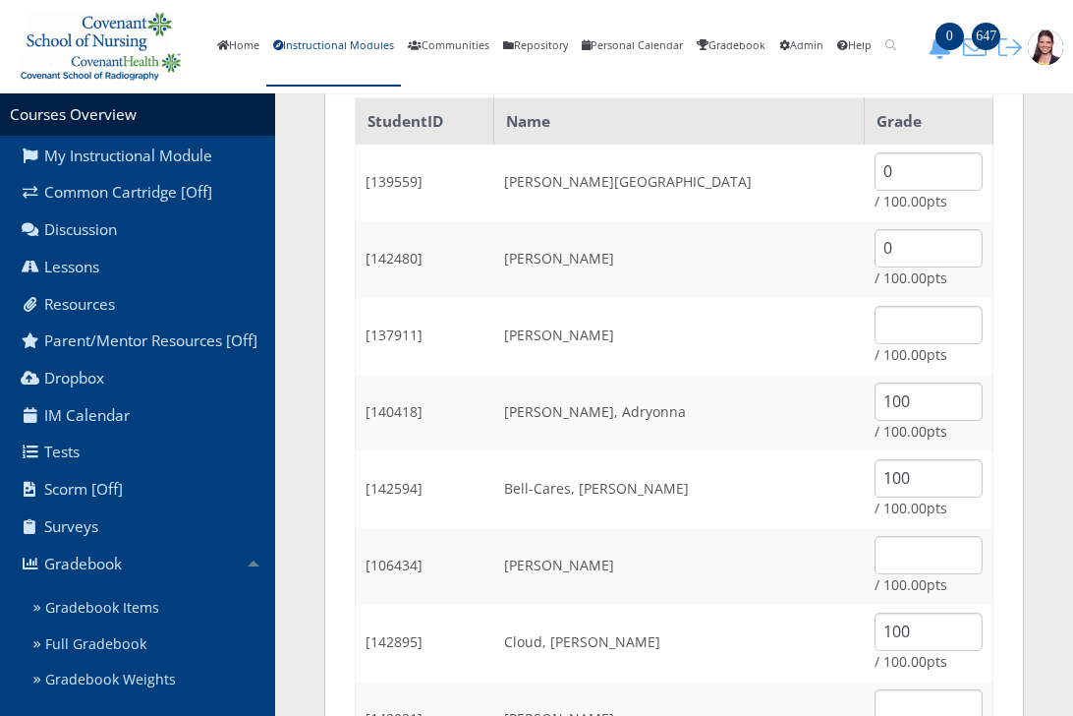
scroll to position [295, 0]
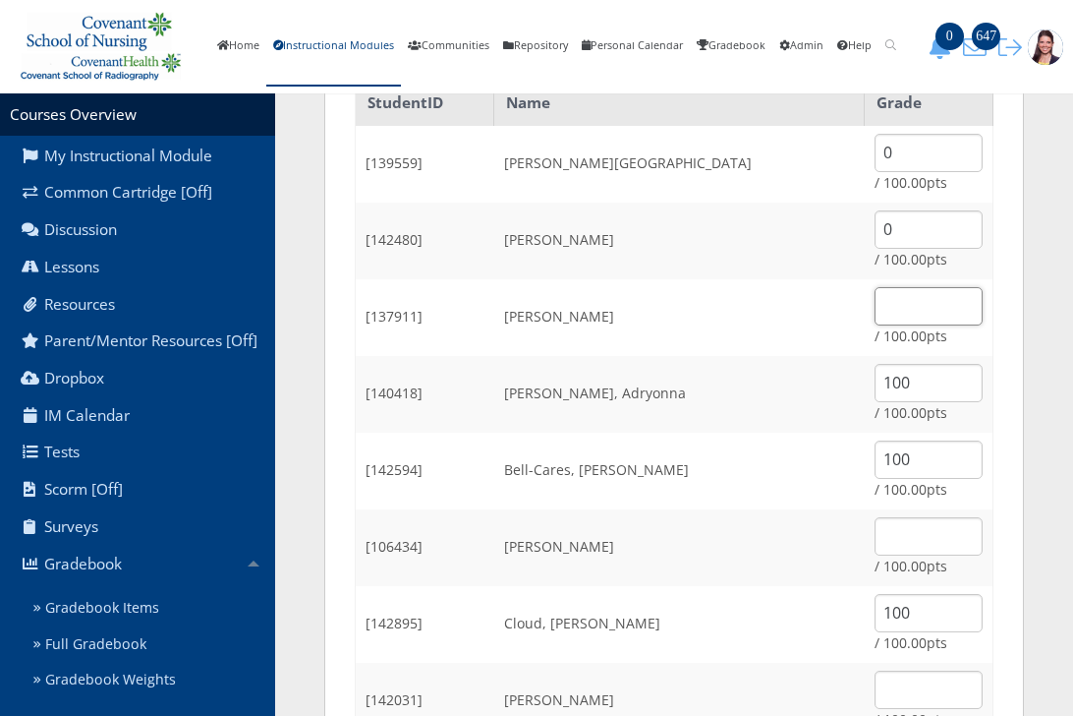
click at [917, 311] on input "text" at bounding box center [929, 306] width 108 height 38
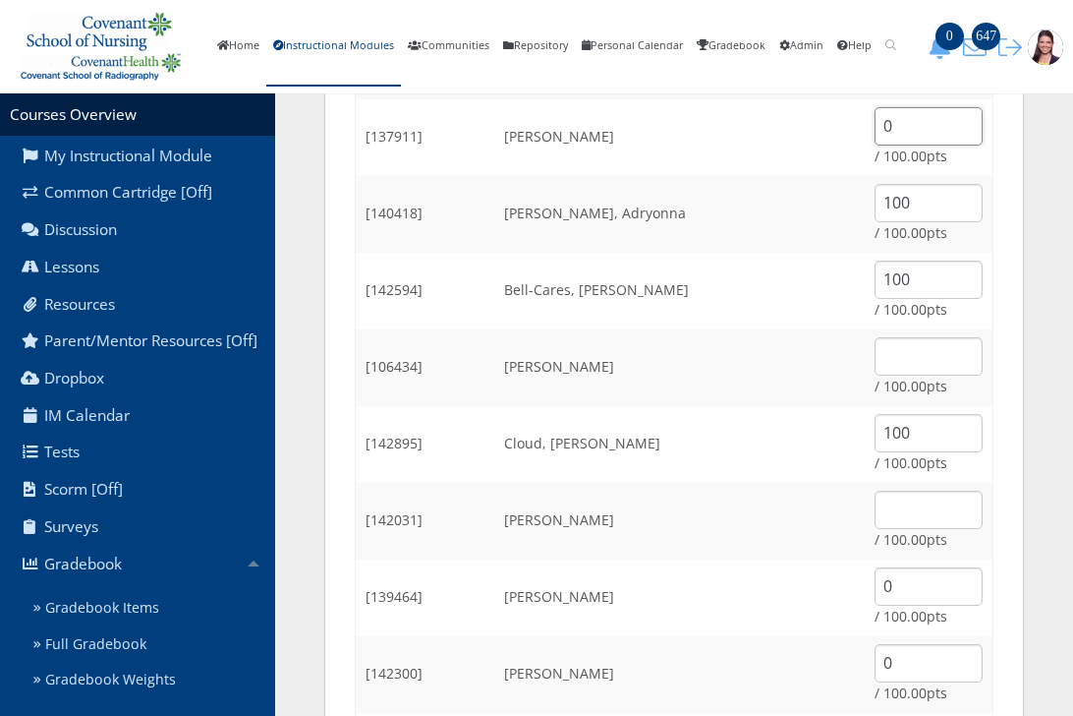
scroll to position [491, 0]
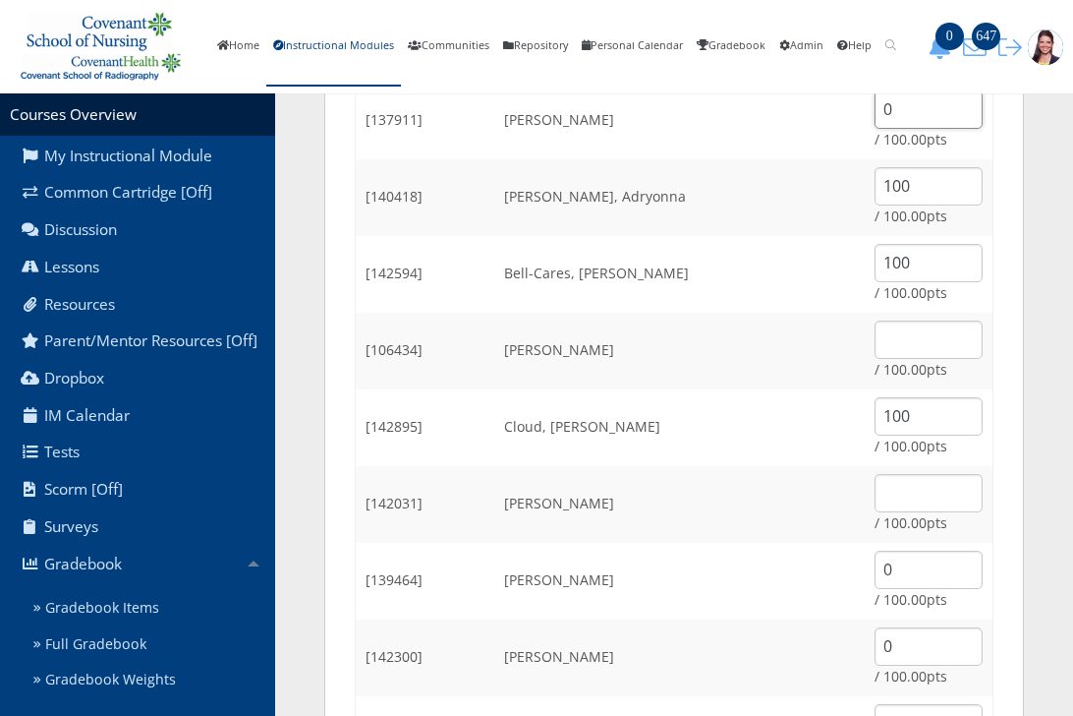
type input "0"
click at [914, 488] on input "text" at bounding box center [929, 493] width 108 height 38
type input "0"
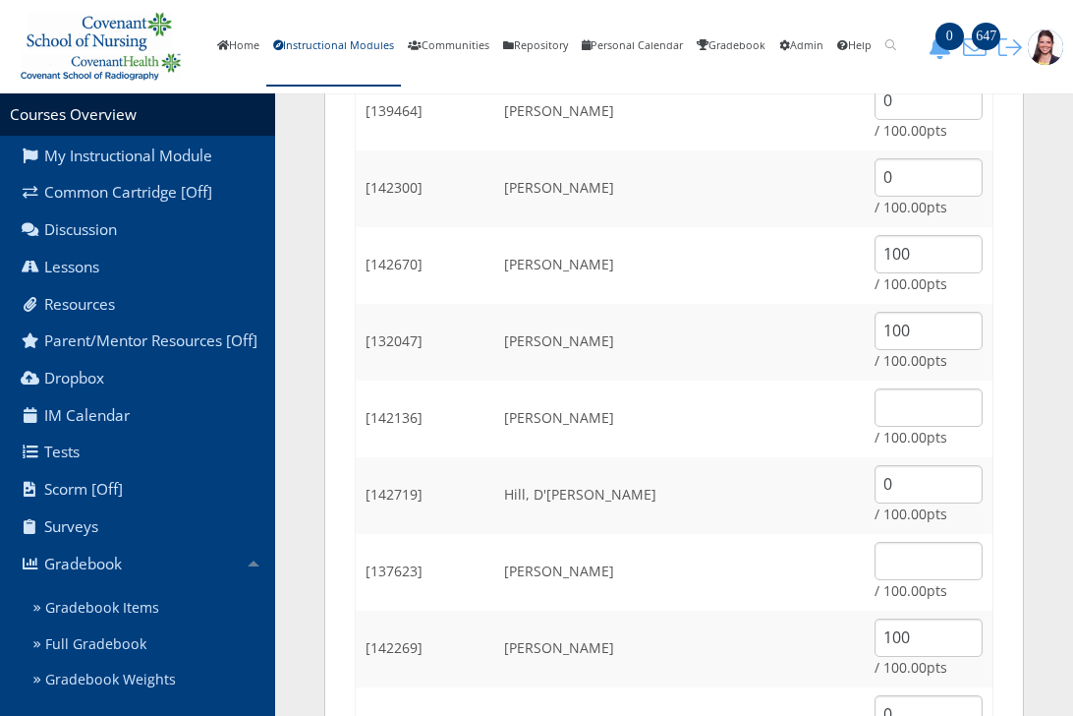
scroll to position [983, 0]
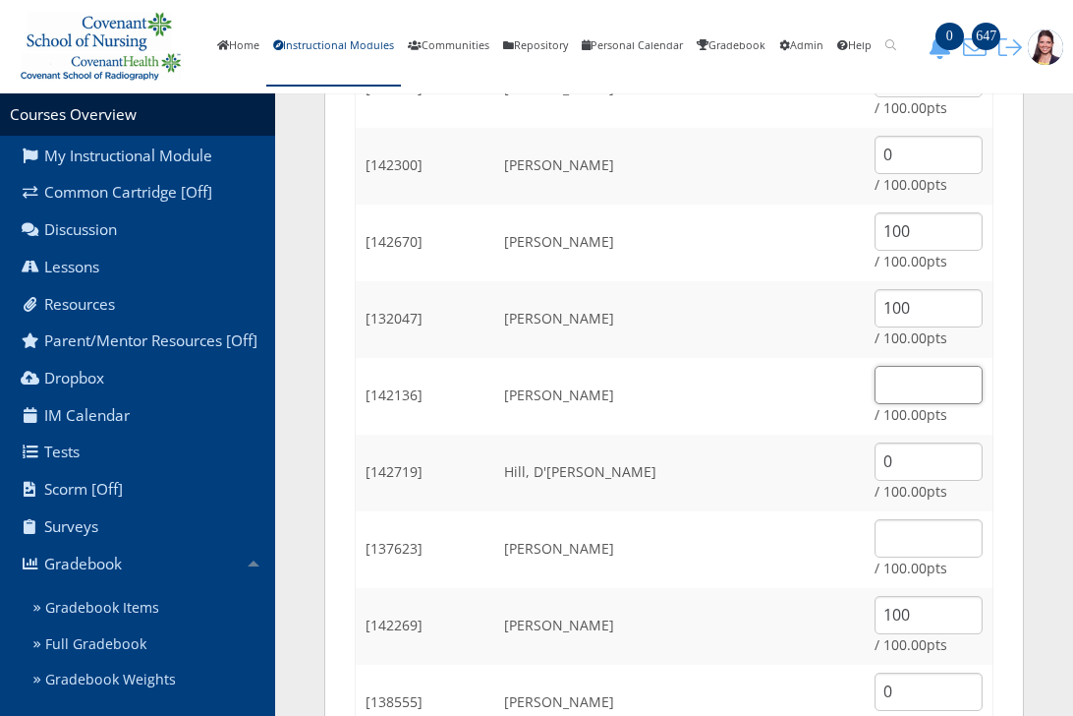
click at [927, 385] on input "text" at bounding box center [929, 385] width 108 height 38
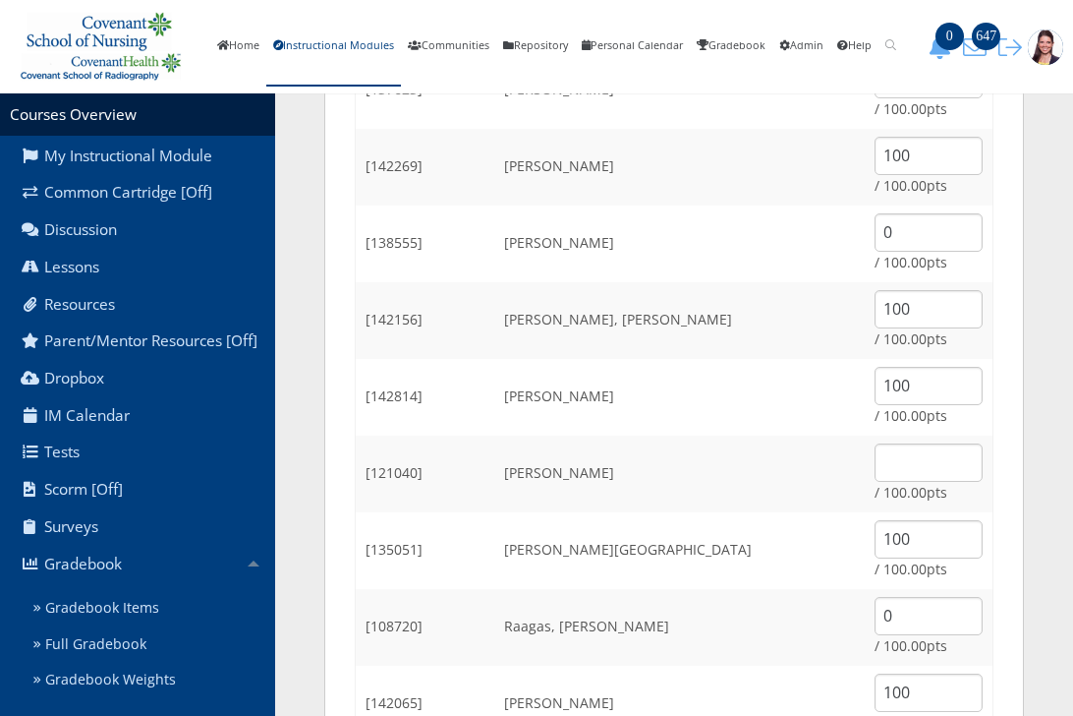
scroll to position [1474, 0]
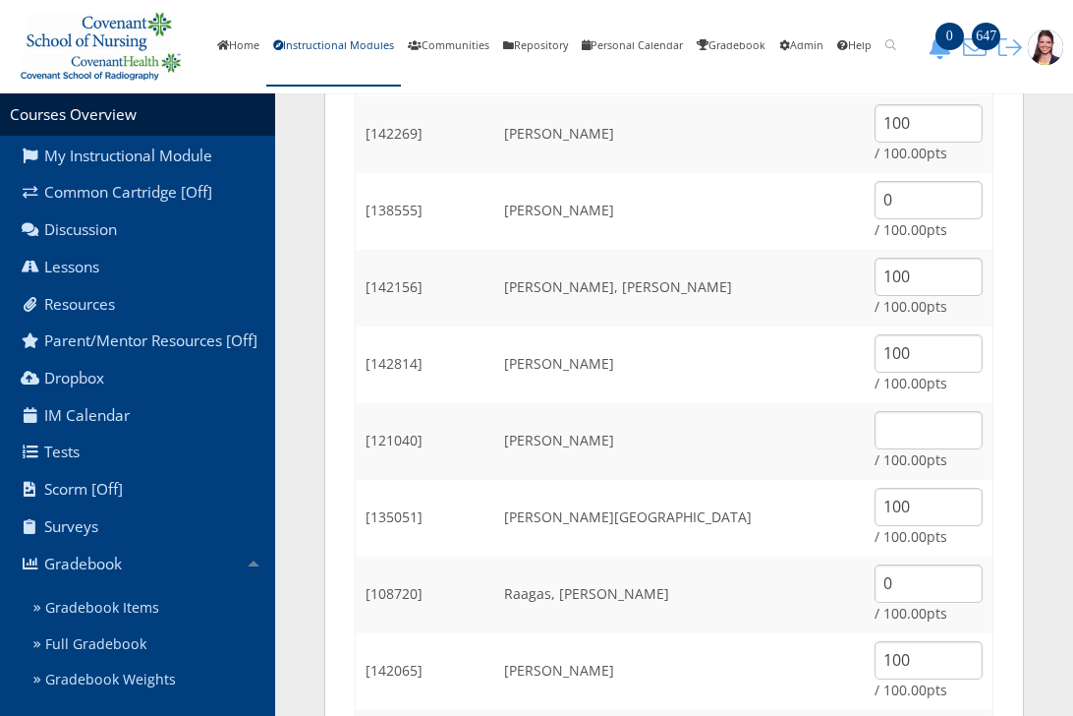
type input "0"
click at [889, 427] on input "text" at bounding box center [929, 430] width 108 height 38
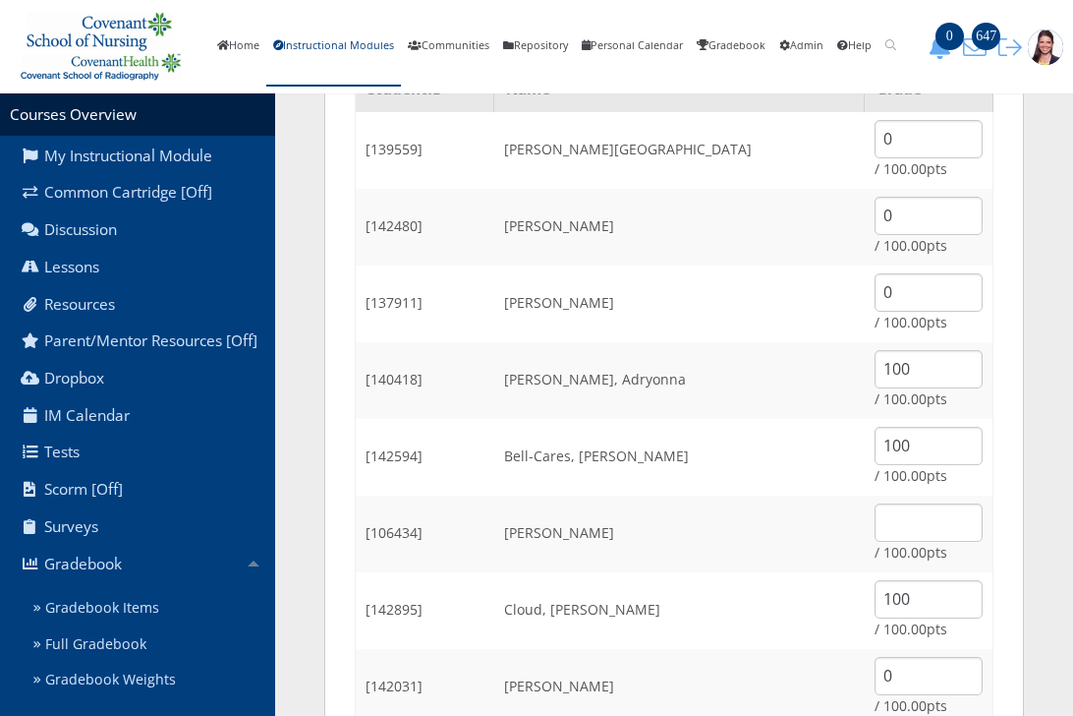
scroll to position [0, 0]
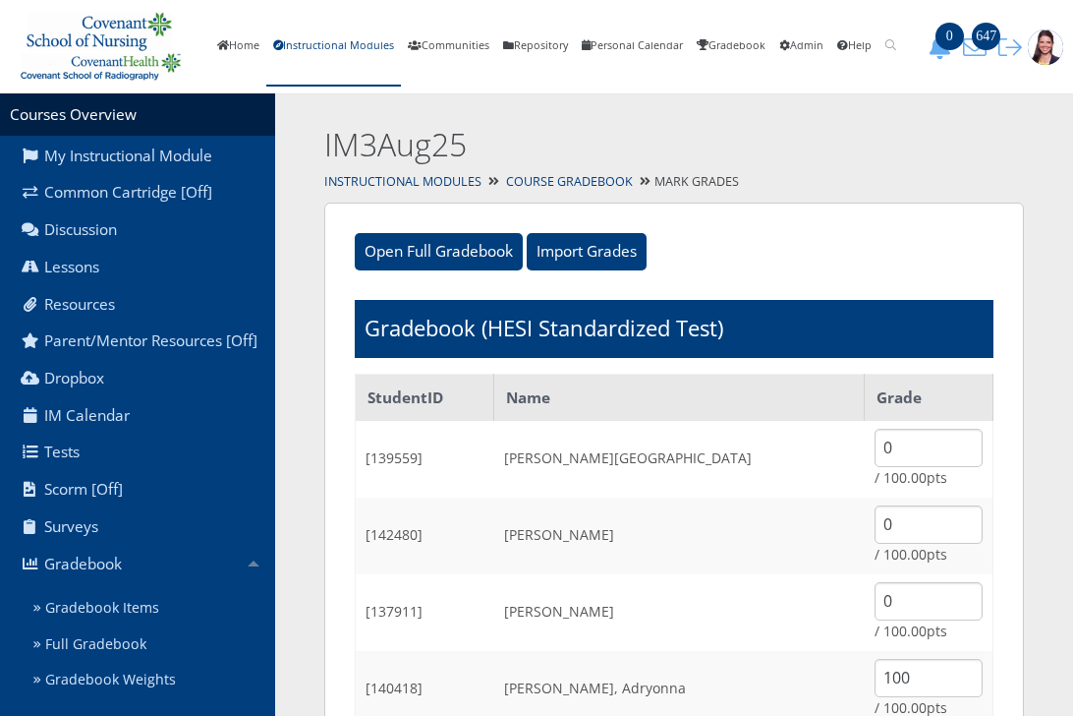
type input "0"
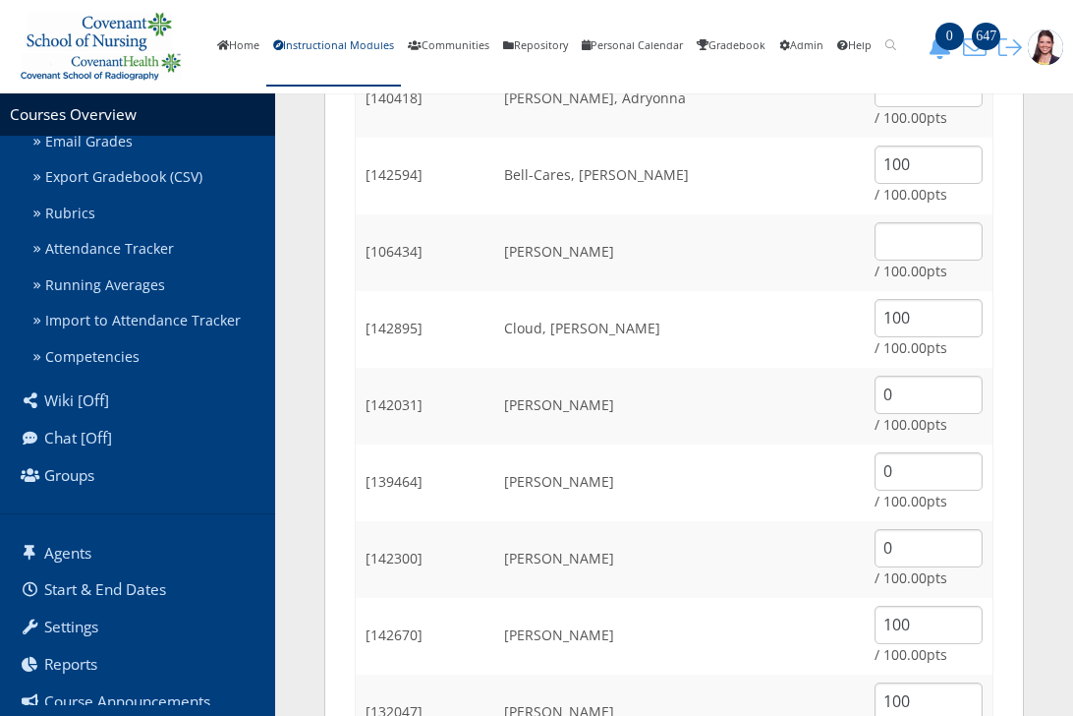
scroll to position [732, 0]
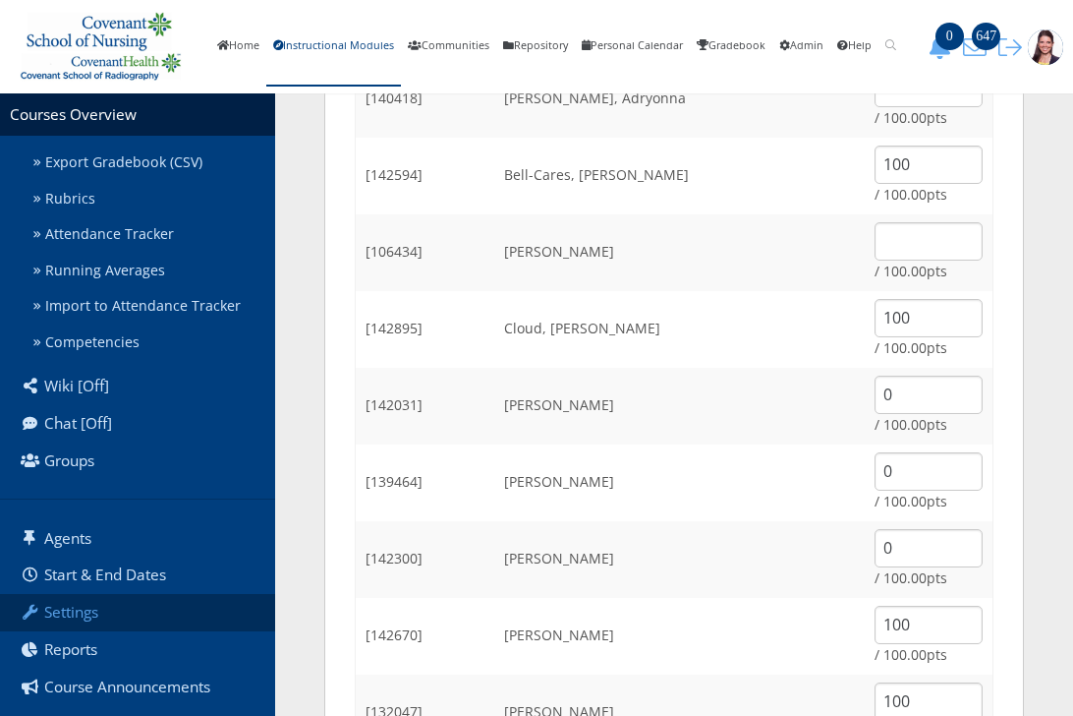
click at [81, 629] on link "Settings" at bounding box center [137, 612] width 275 height 37
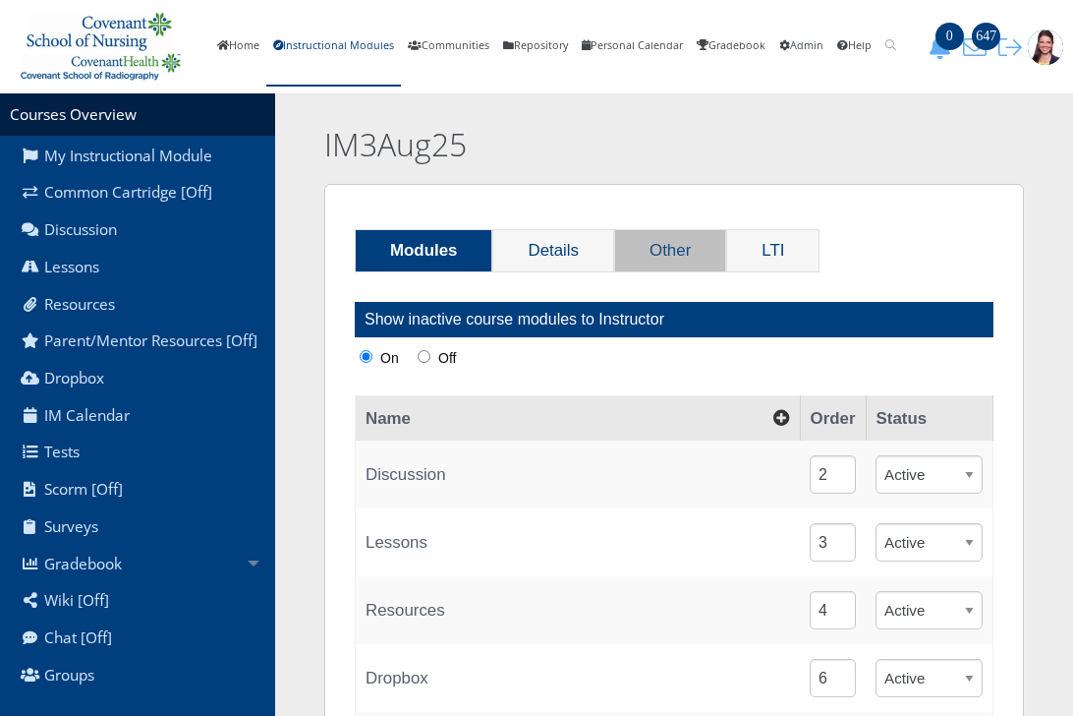
click at [644, 253] on link "Other" at bounding box center [670, 250] width 110 height 41
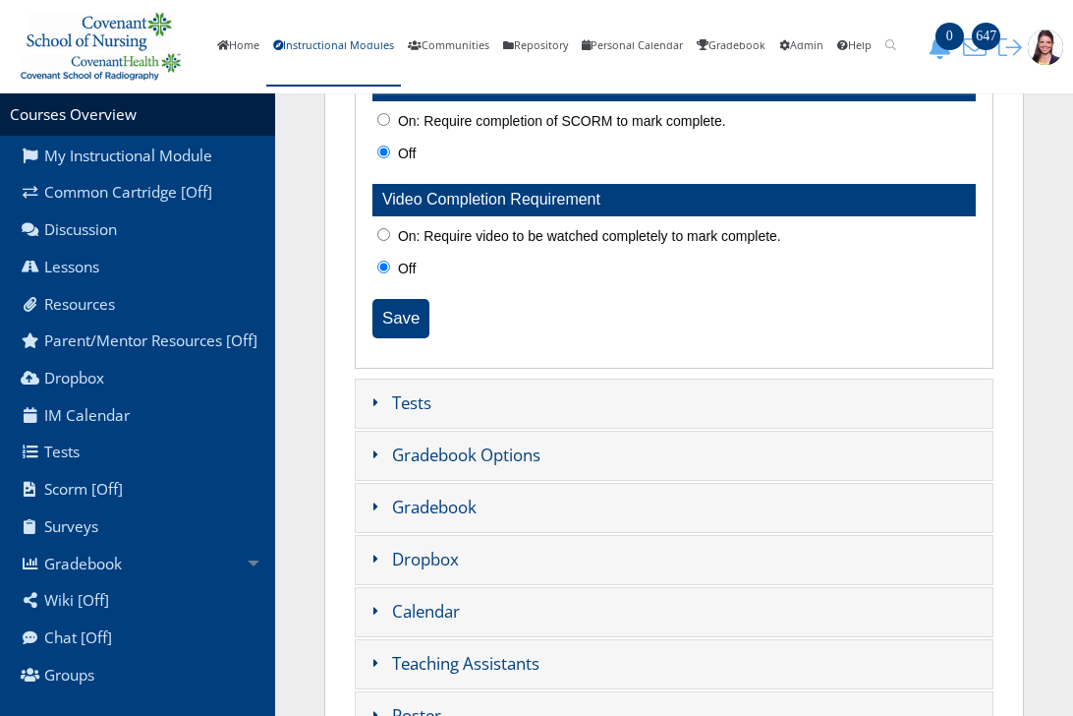
scroll to position [1376, 0]
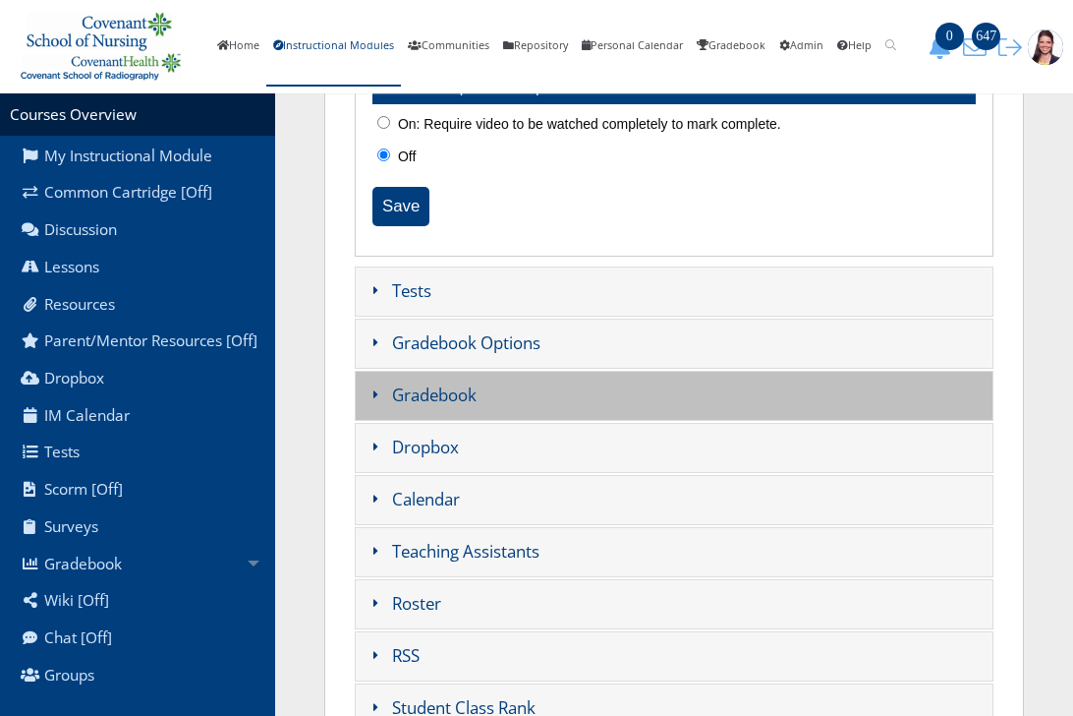
click at [507, 386] on h3 "Gradebook" at bounding box center [674, 396] width 639 height 50
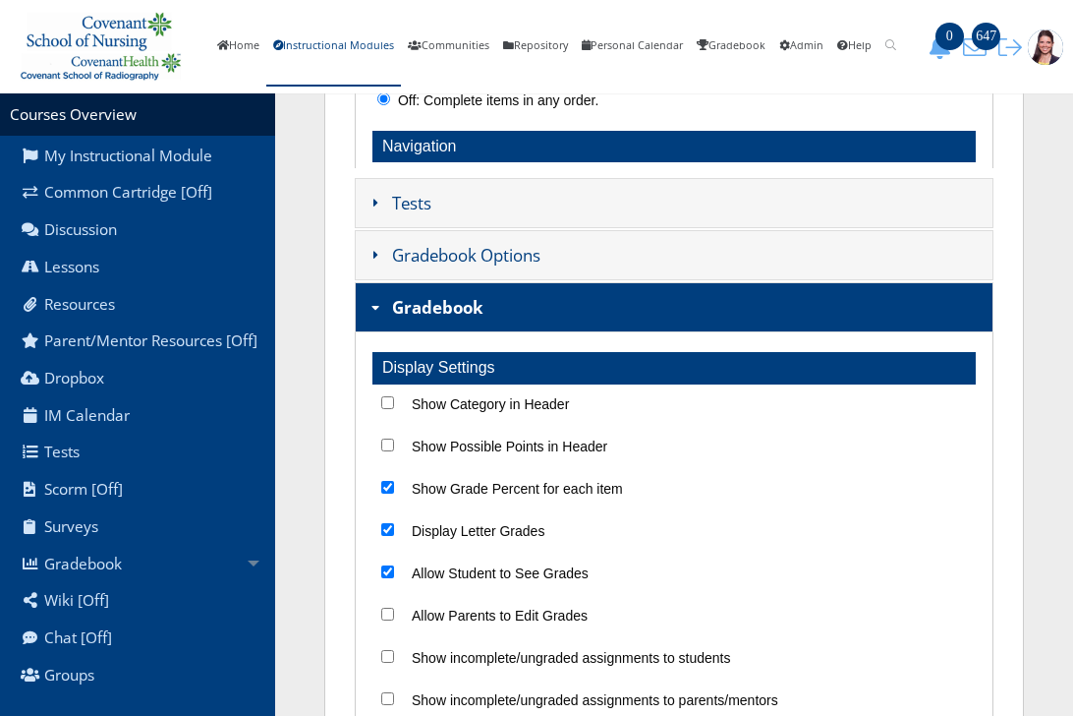
scroll to position [439, 0]
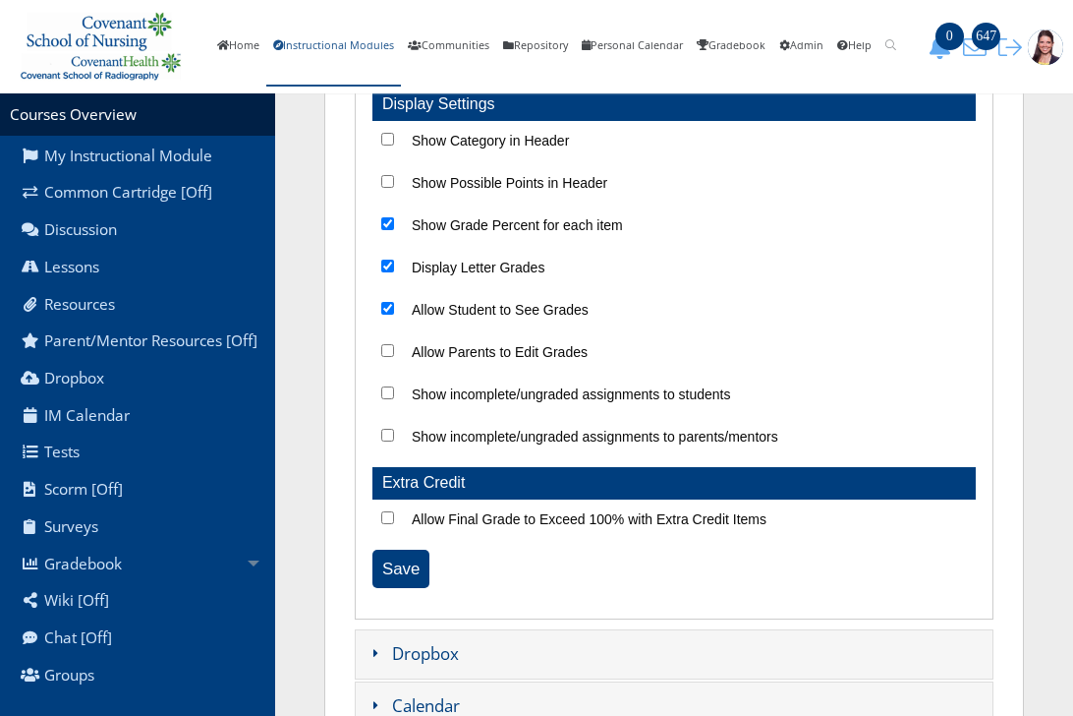
click at [335, 41] on link "Instructional Modules" at bounding box center [333, 47] width 135 height 80
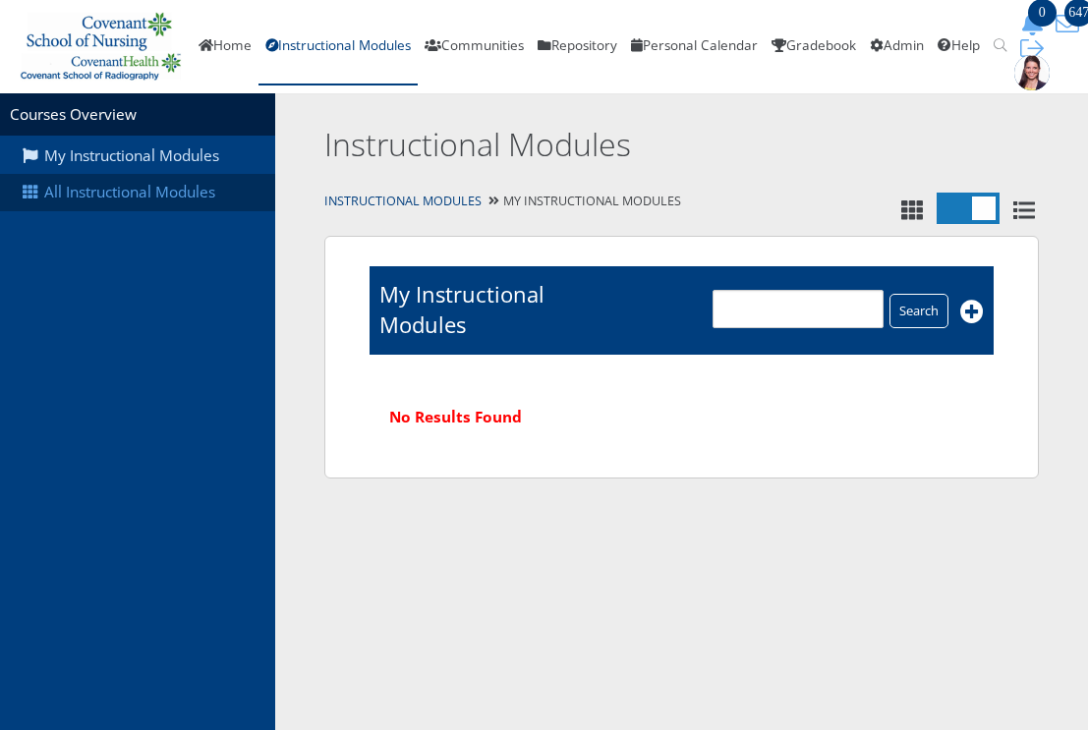
click at [176, 199] on link "All Instructional Modules" at bounding box center [137, 192] width 275 height 37
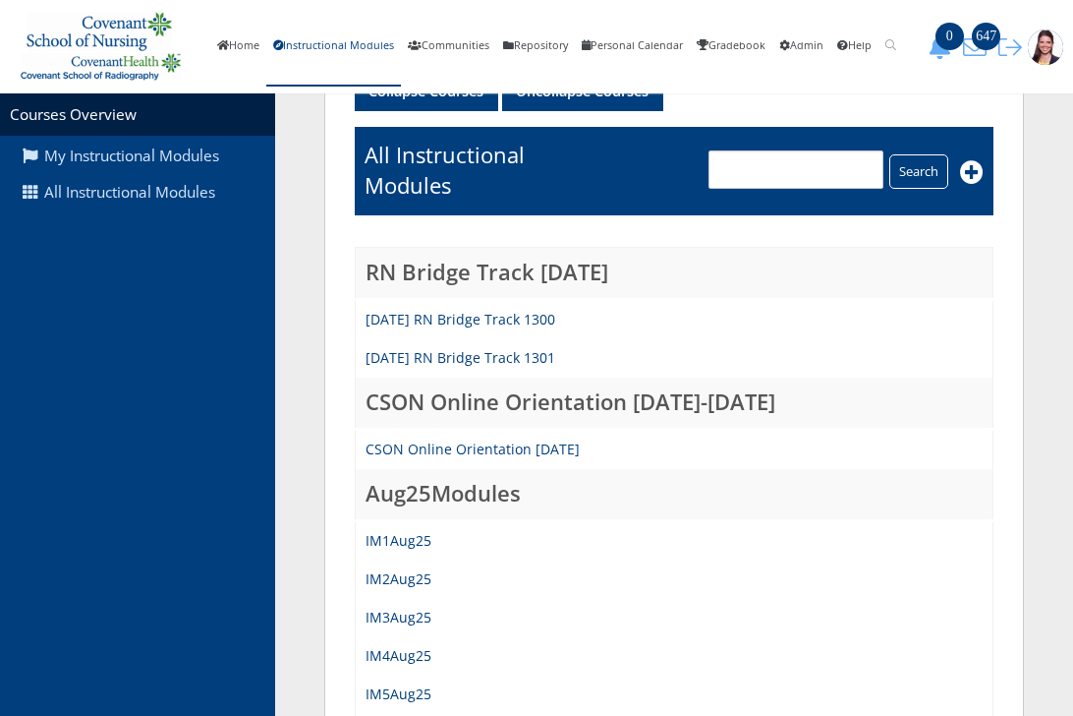
scroll to position [491, 0]
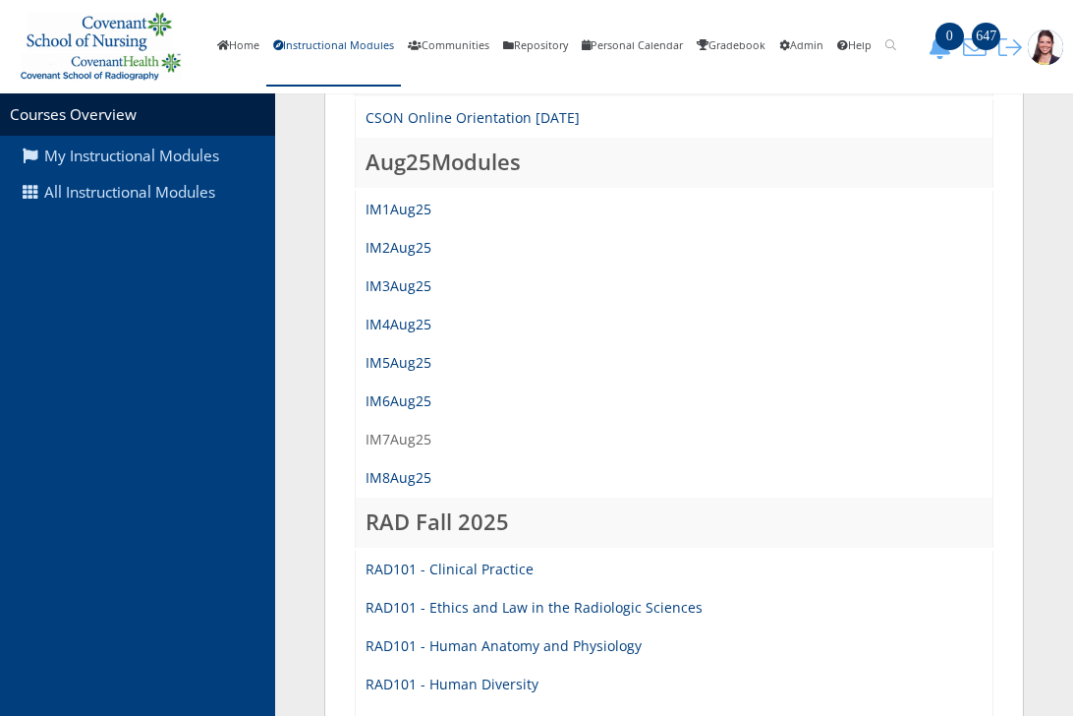
click at [397, 442] on link "IM7Aug25" at bounding box center [399, 439] width 66 height 19
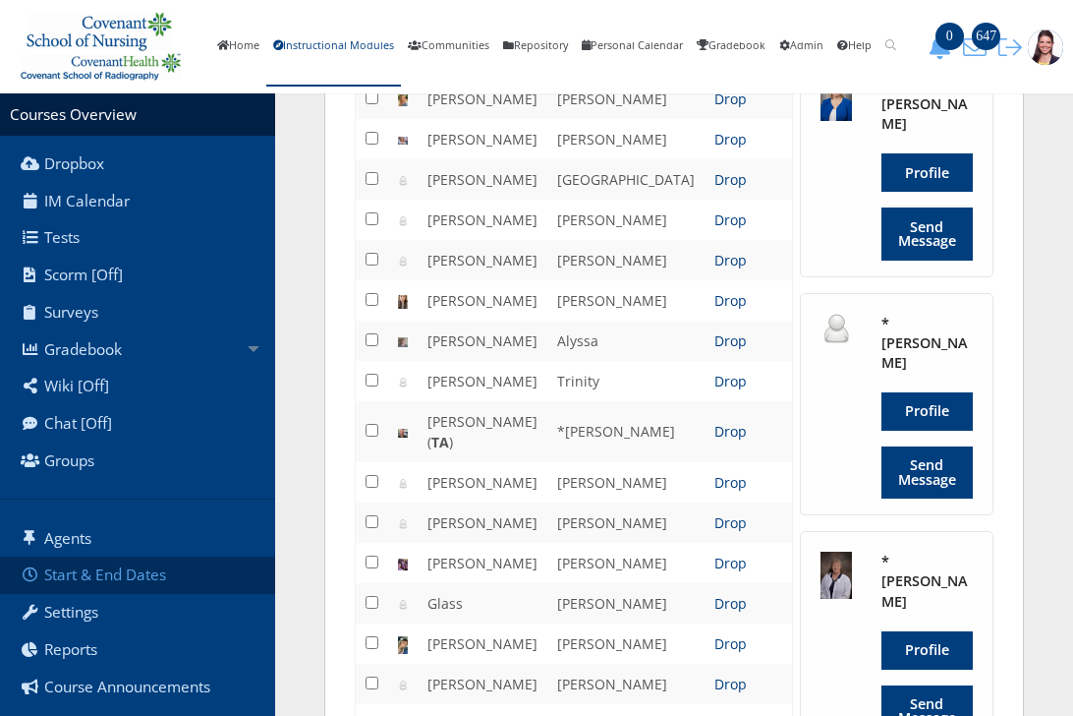
scroll to position [688, 0]
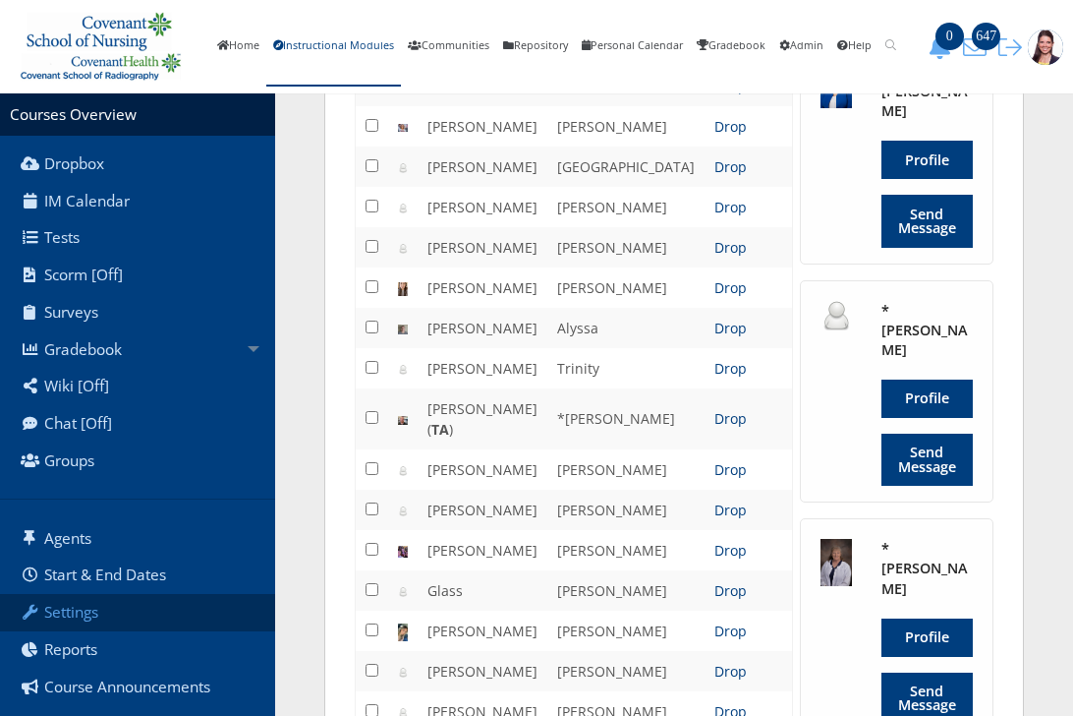
click at [82, 630] on link "Settings" at bounding box center [137, 612] width 275 height 37
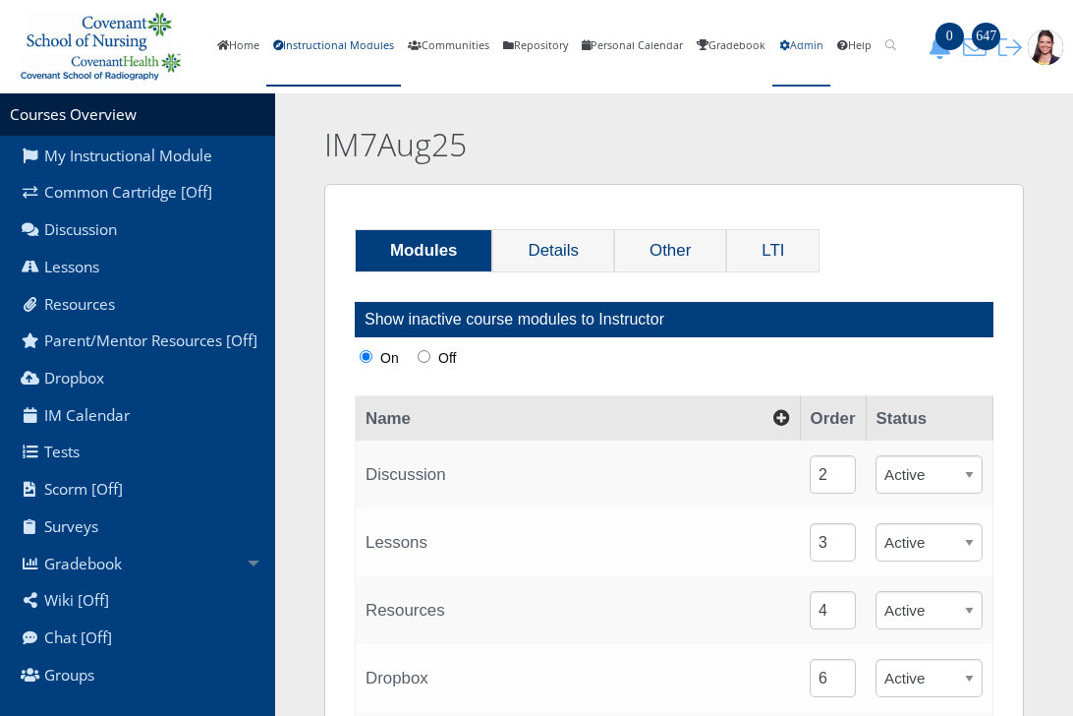
click at [831, 45] on link "Admin" at bounding box center [802, 47] width 58 height 80
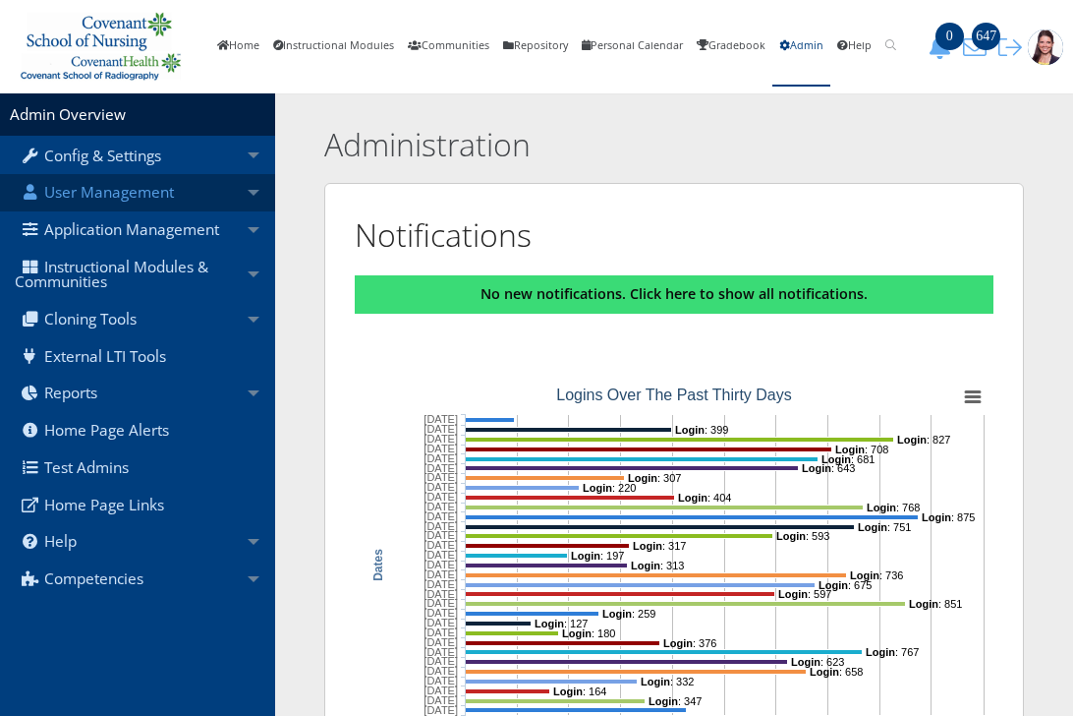
click at [121, 192] on link "User Management" at bounding box center [137, 192] width 275 height 37
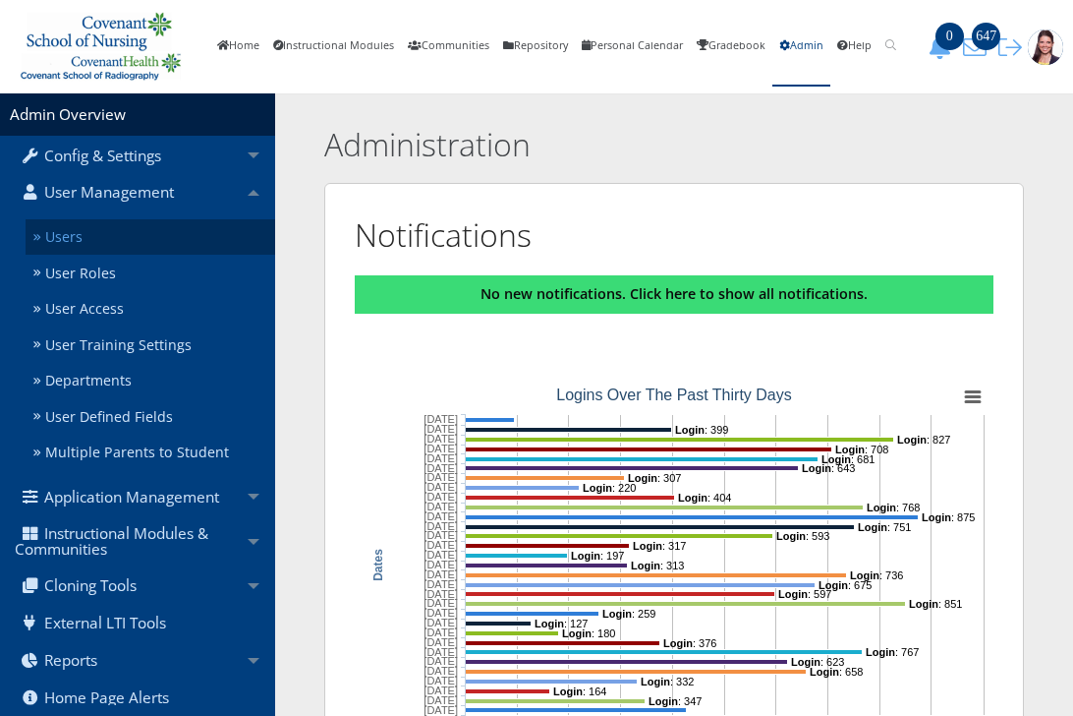
click at [53, 241] on link "Users" at bounding box center [151, 237] width 250 height 36
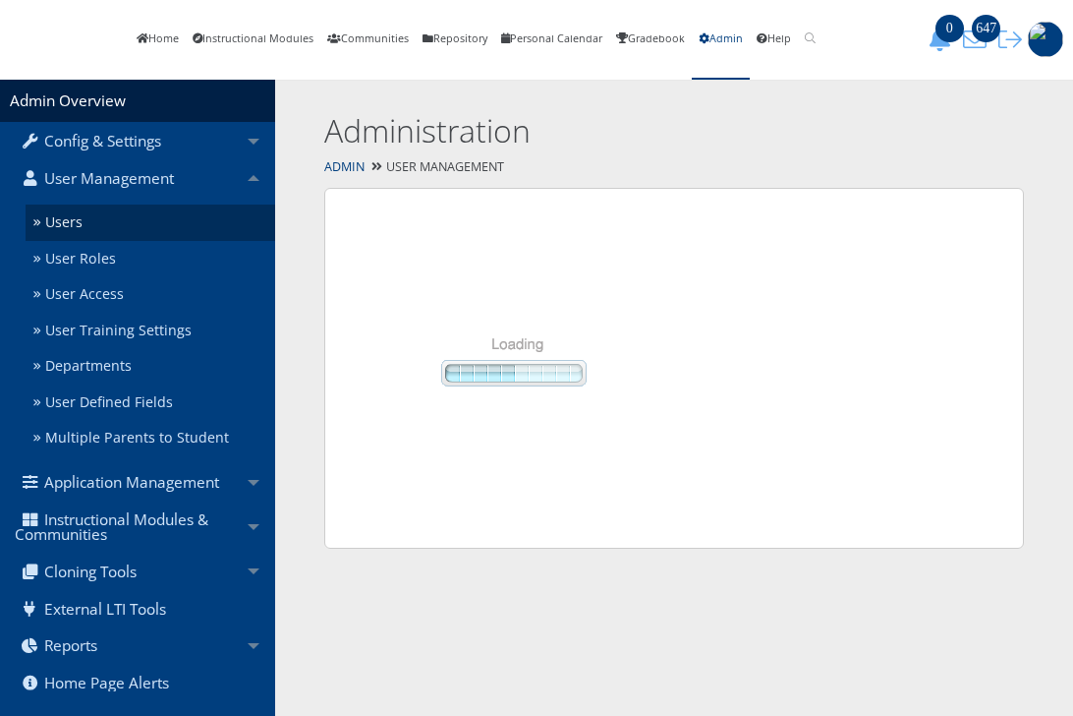
select select "50"
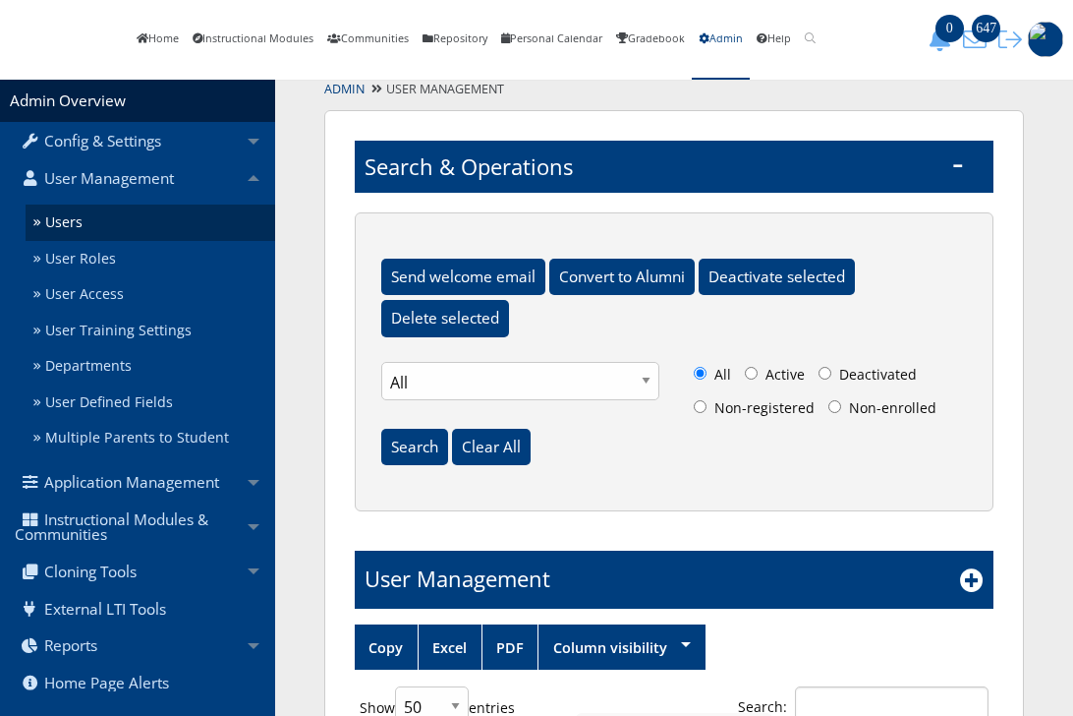
scroll to position [291, 0]
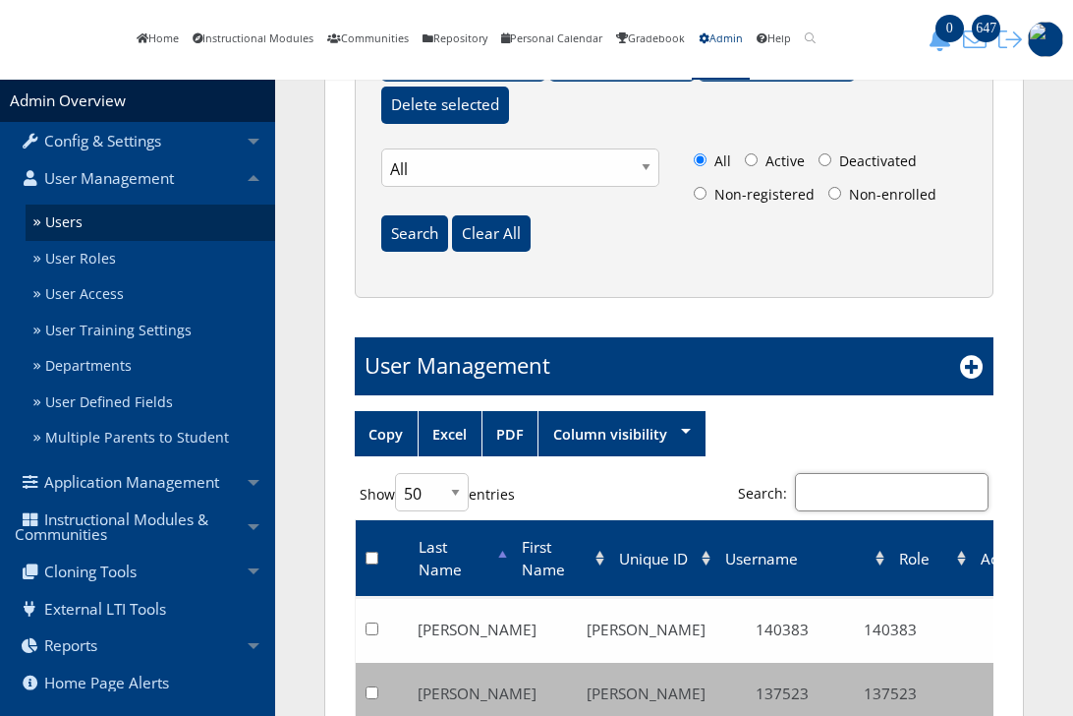
click at [852, 510] on input "Search:" at bounding box center [892, 492] width 194 height 38
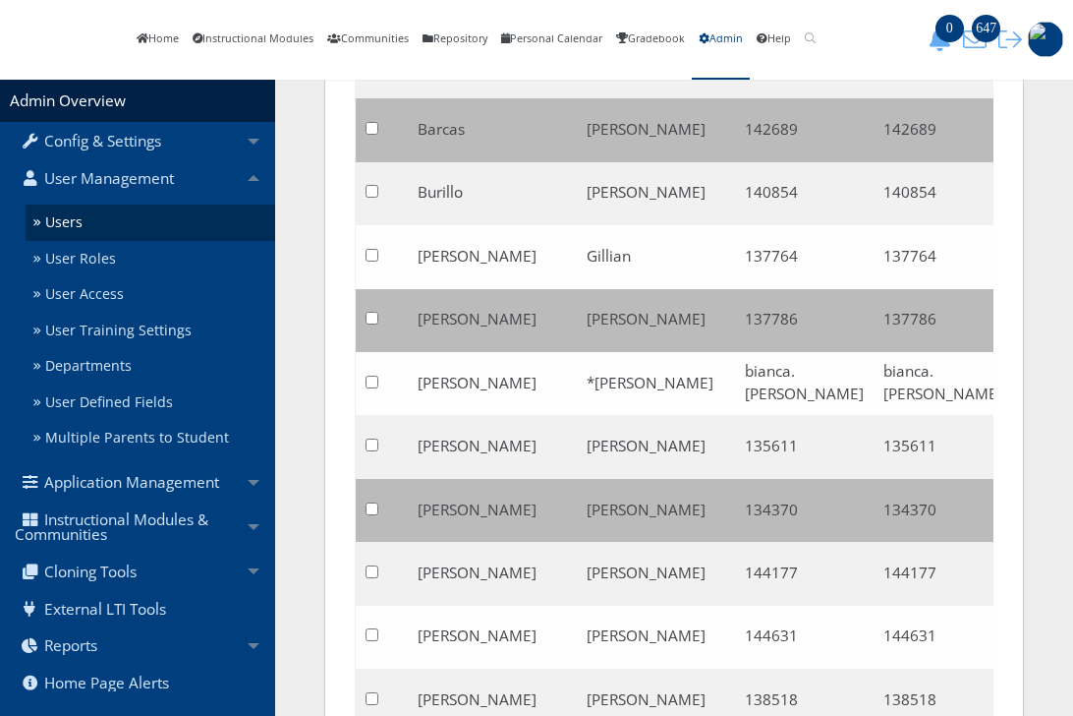
scroll to position [979, 0]
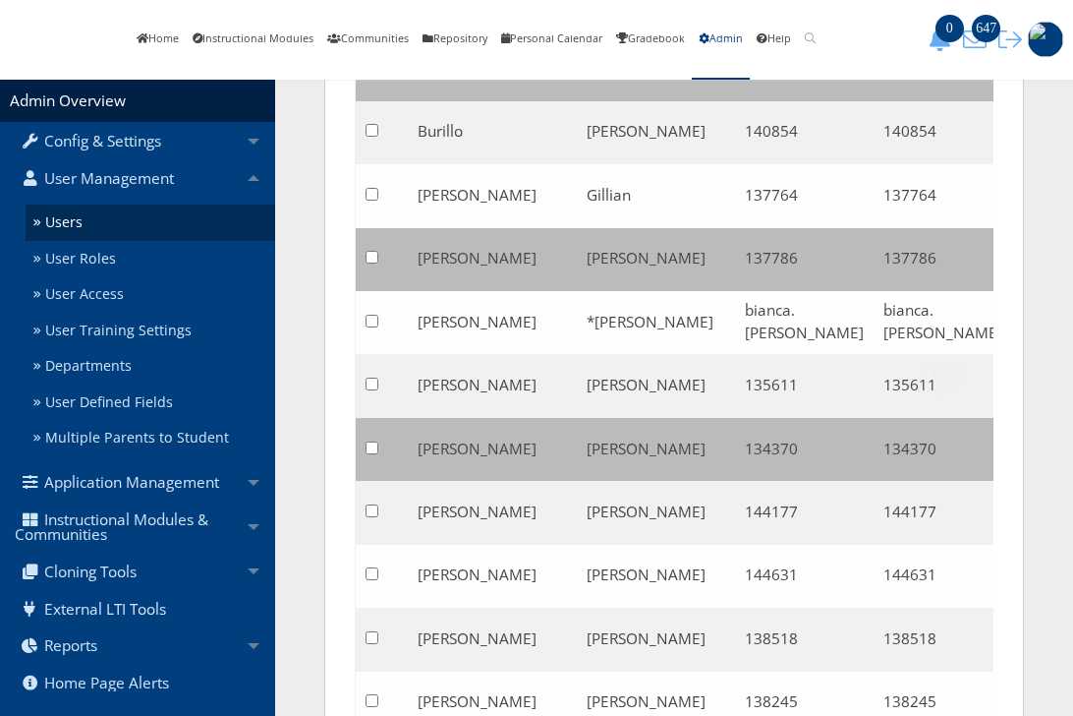
type input "Ian"
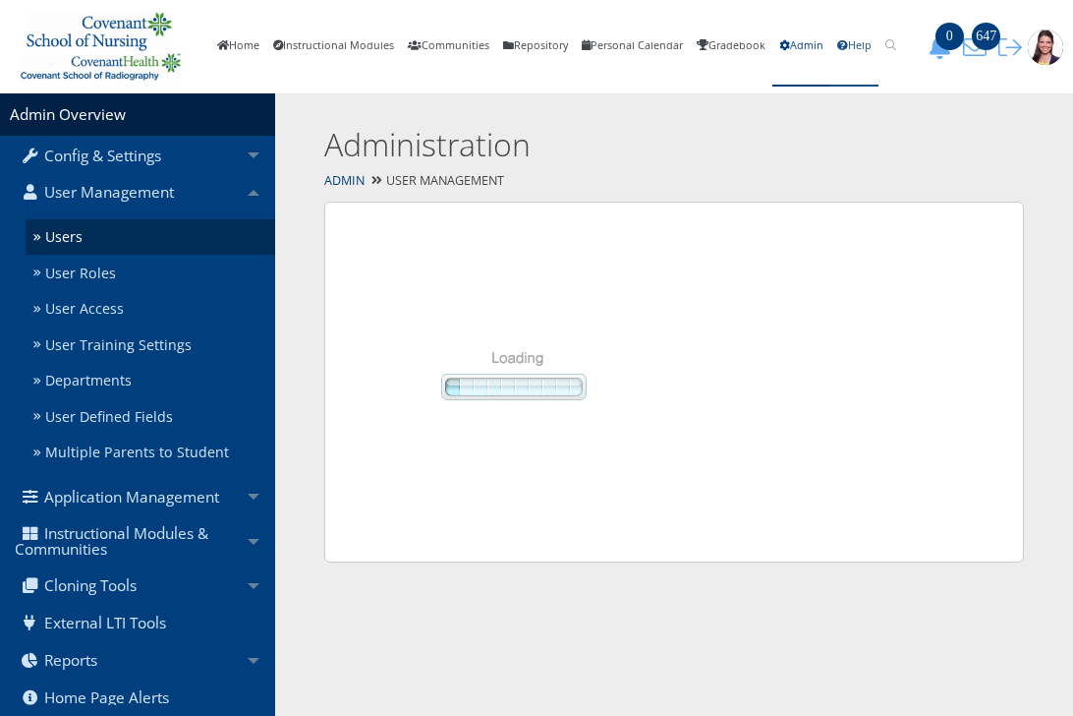
select select "50"
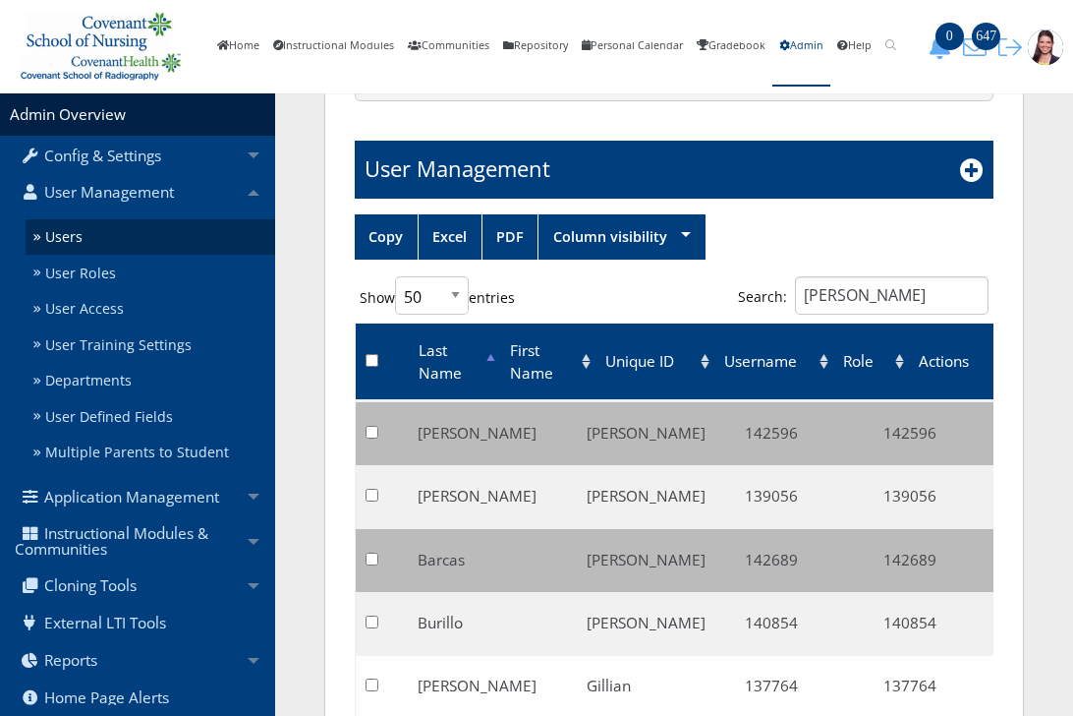
scroll to position [491, 0]
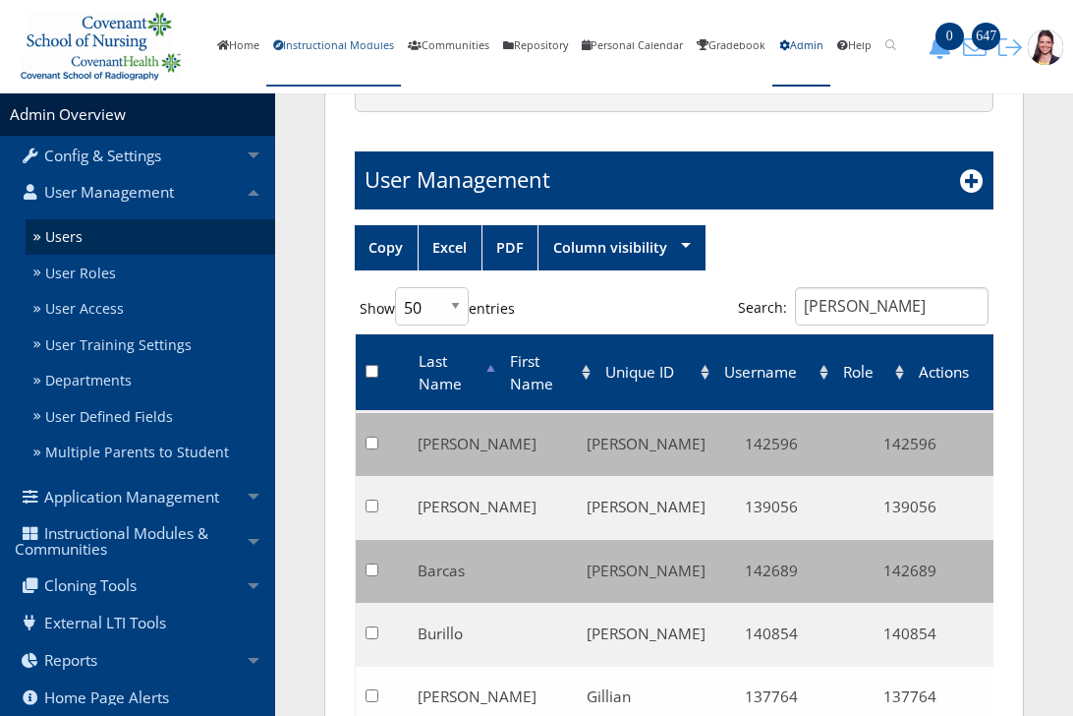
click at [323, 42] on link "Instructional Modules" at bounding box center [333, 47] width 135 height 80
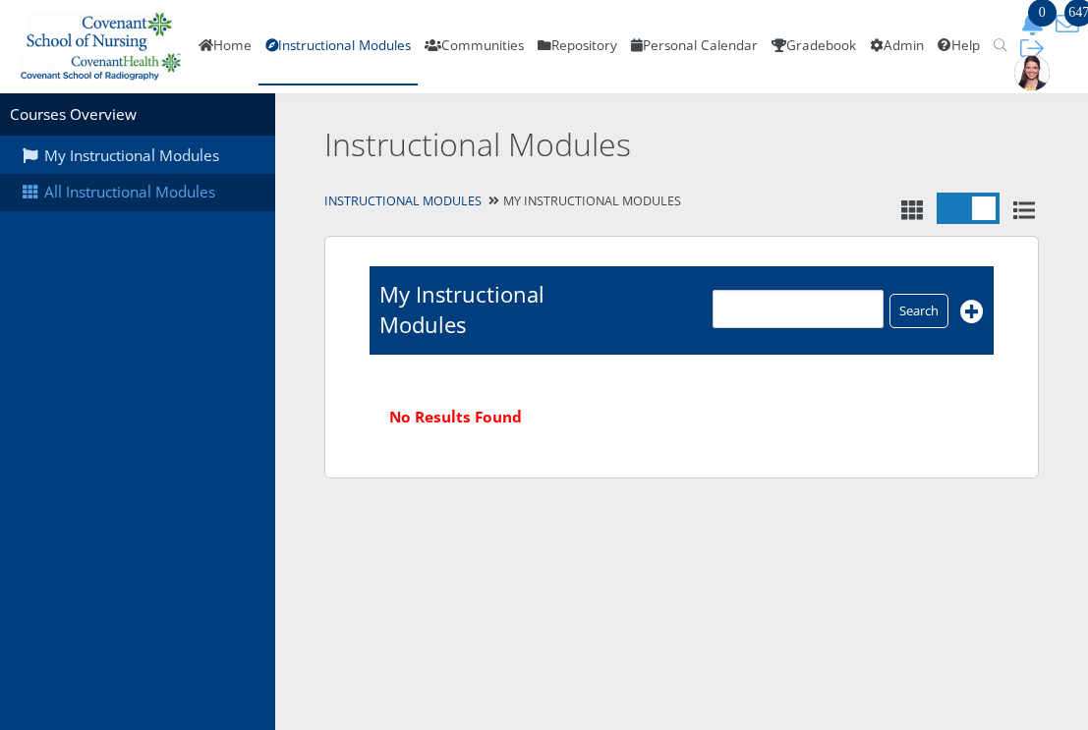
click at [156, 193] on link "All Instructional Modules" at bounding box center [137, 192] width 275 height 37
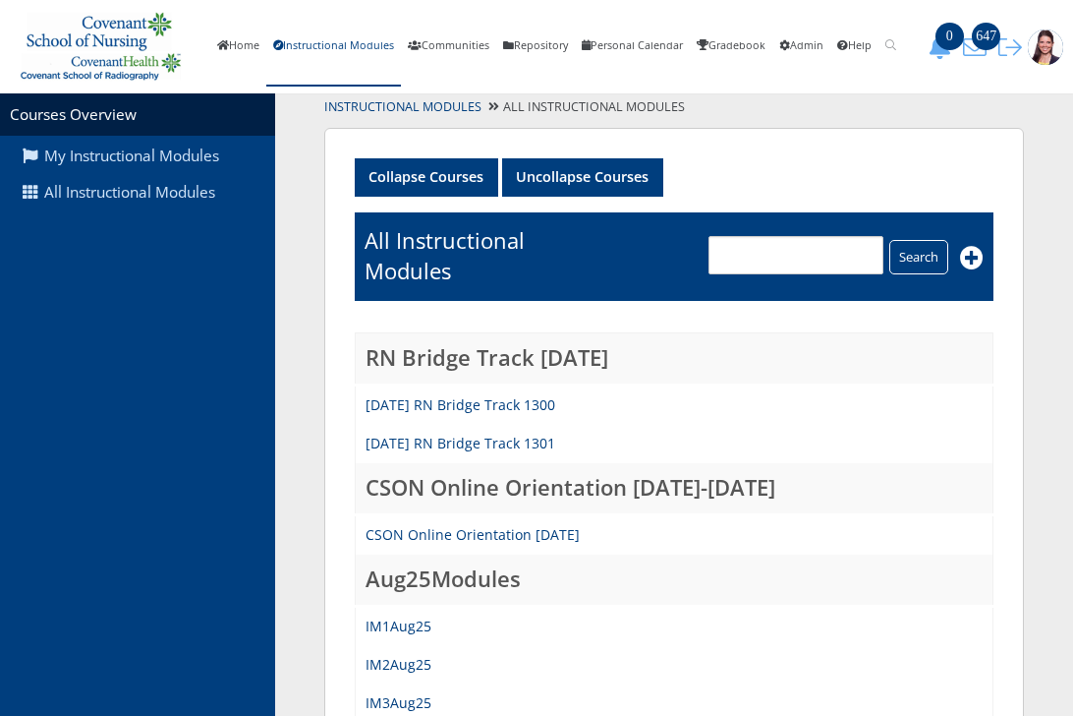
scroll to position [295, 0]
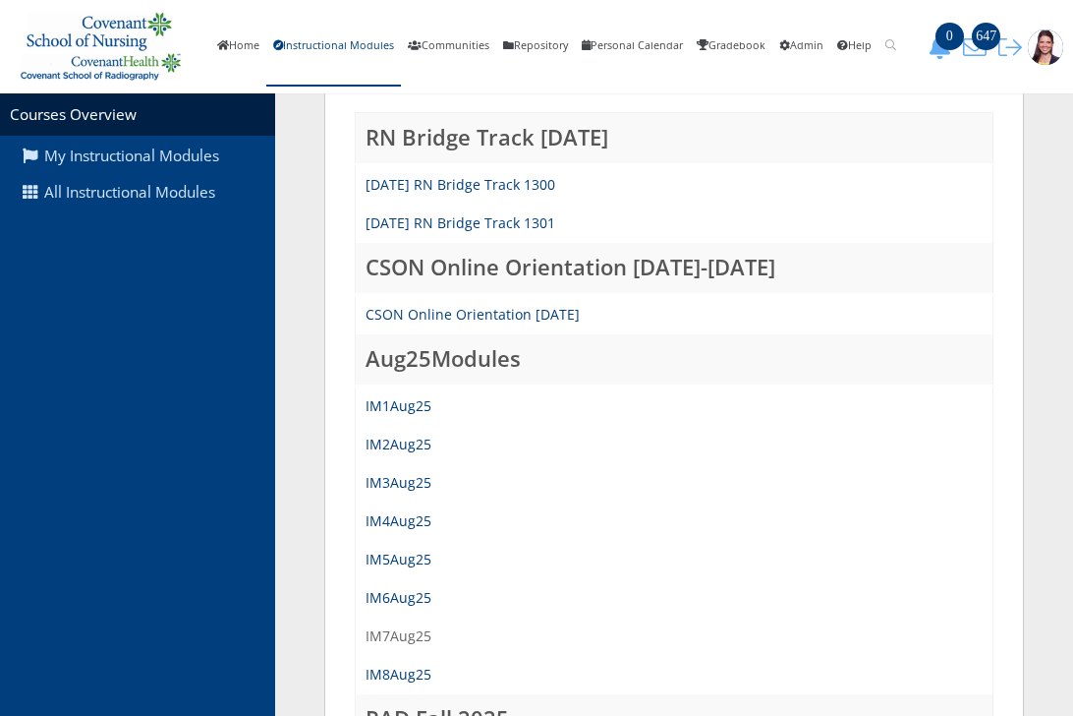
click at [397, 637] on link "IM7Aug25" at bounding box center [399, 635] width 66 height 19
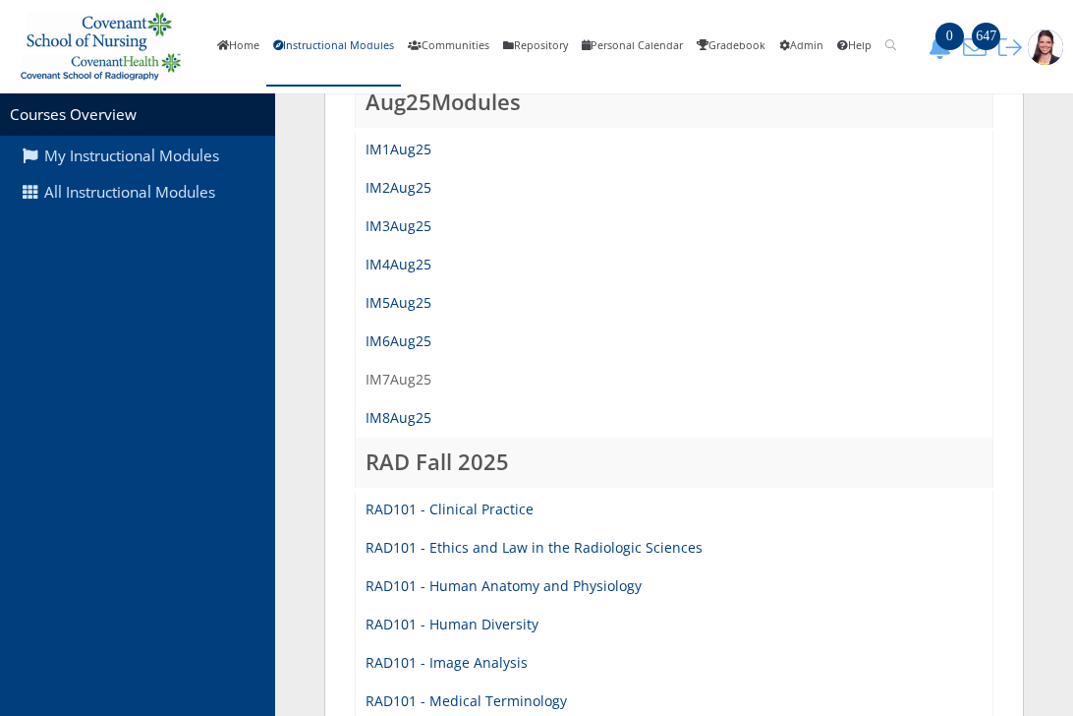
scroll to position [663, 0]
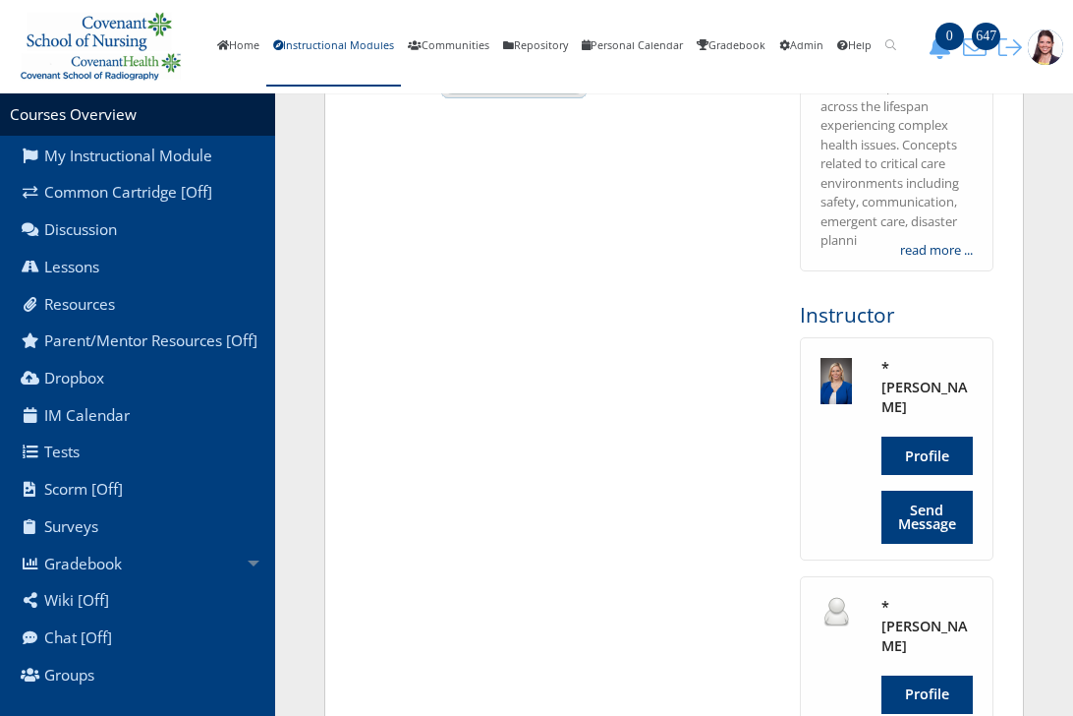
scroll to position [393, 0]
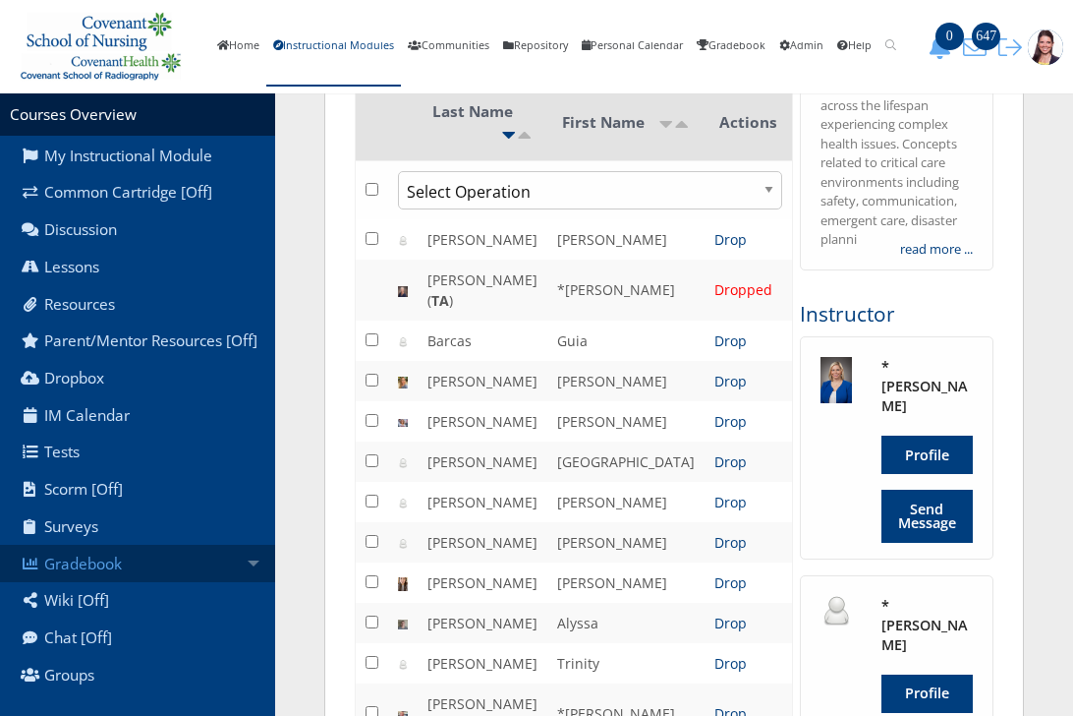
click at [78, 578] on link "Gradebook" at bounding box center [137, 563] width 275 height 37
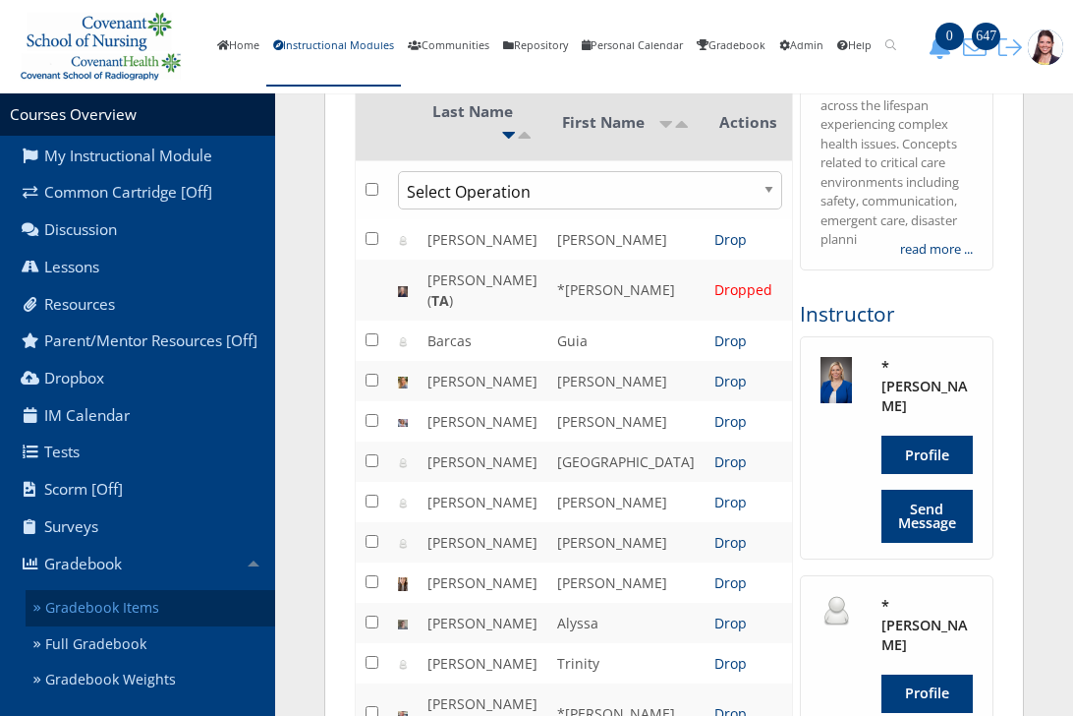
drag, startPoint x: 108, startPoint y: 628, endPoint x: 144, endPoint y: 638, distance: 37.7
click at [109, 626] on link "Gradebook Items" at bounding box center [151, 608] width 250 height 36
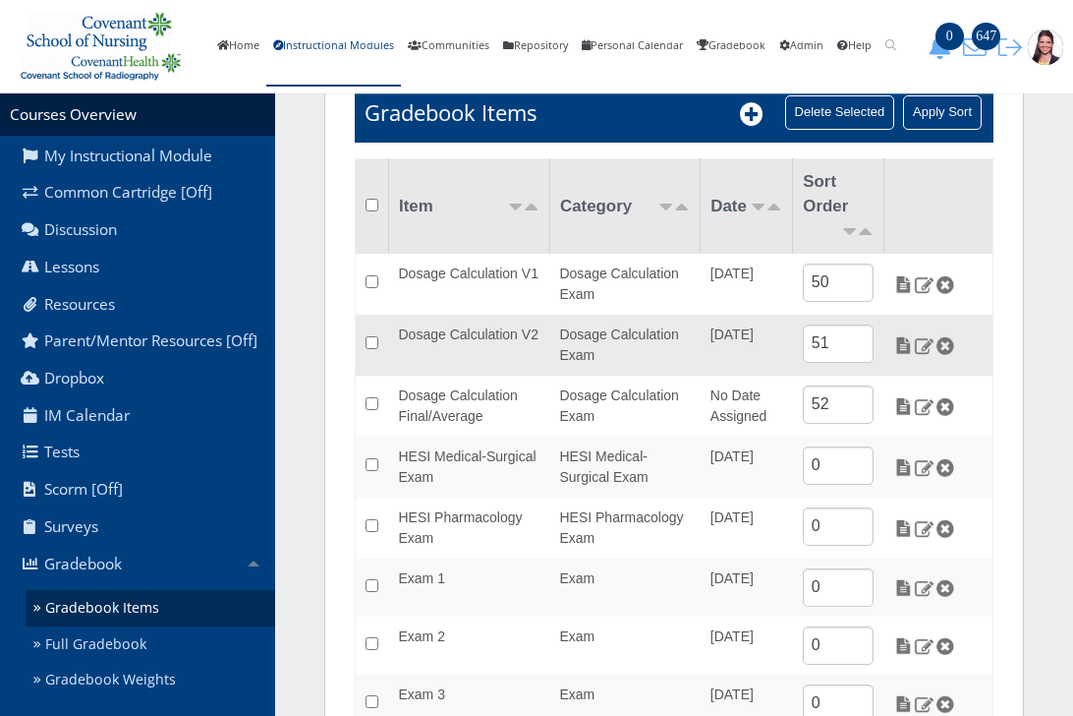
scroll to position [295, 0]
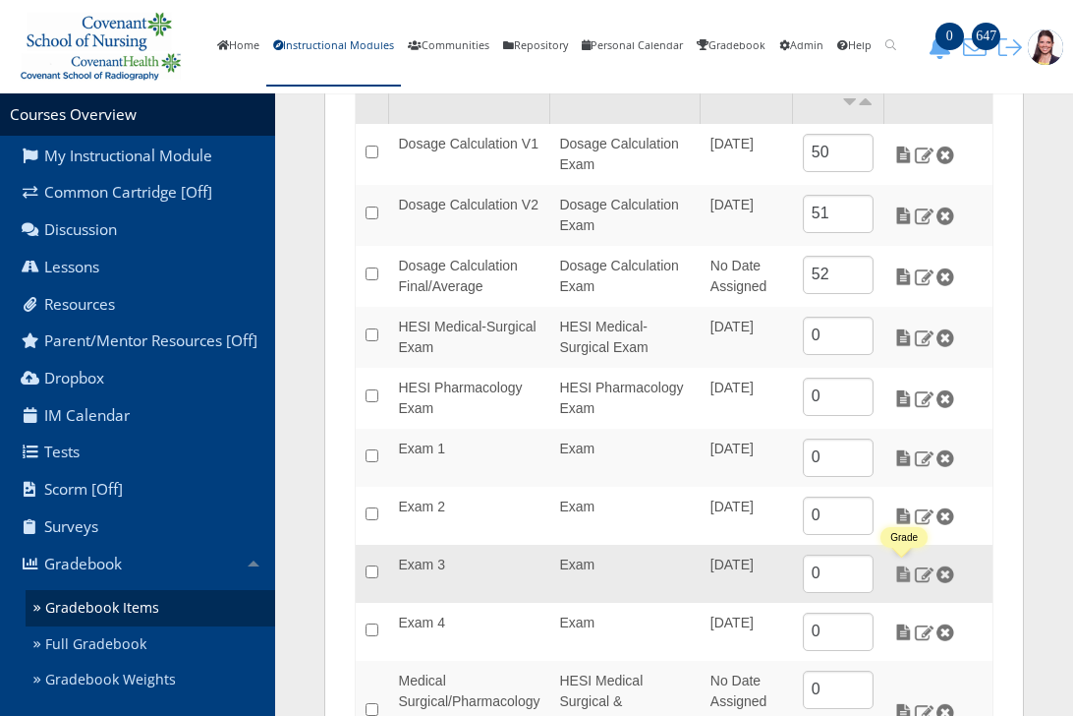
click at [907, 574] on img at bounding box center [903, 574] width 21 height 18
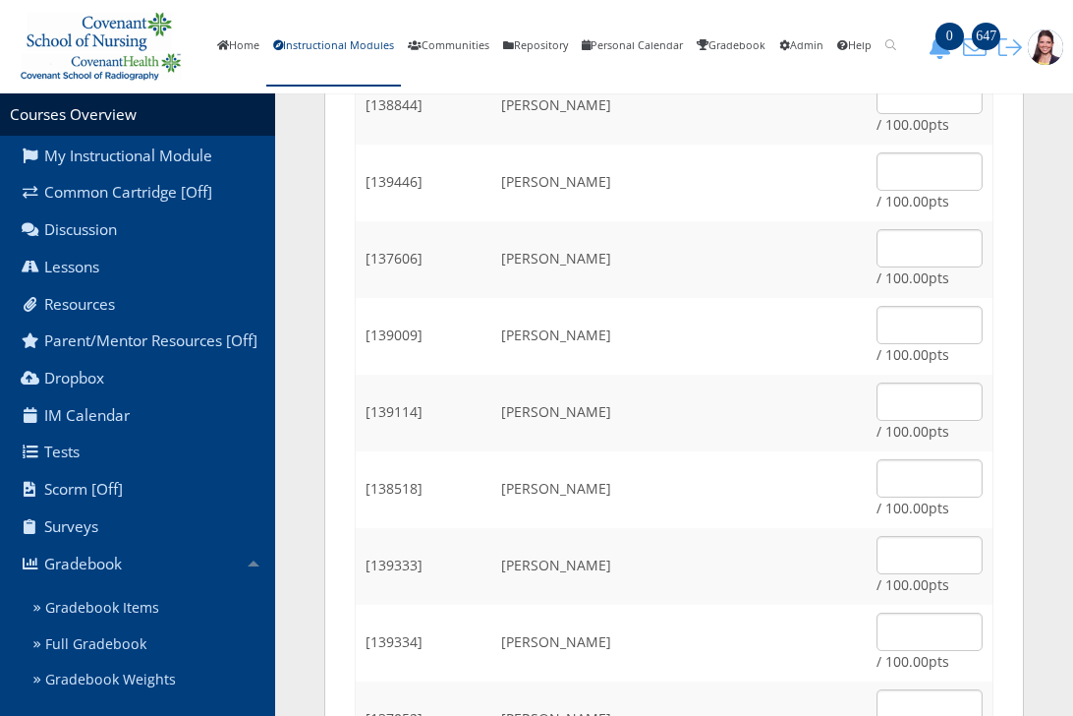
scroll to position [1558, 0]
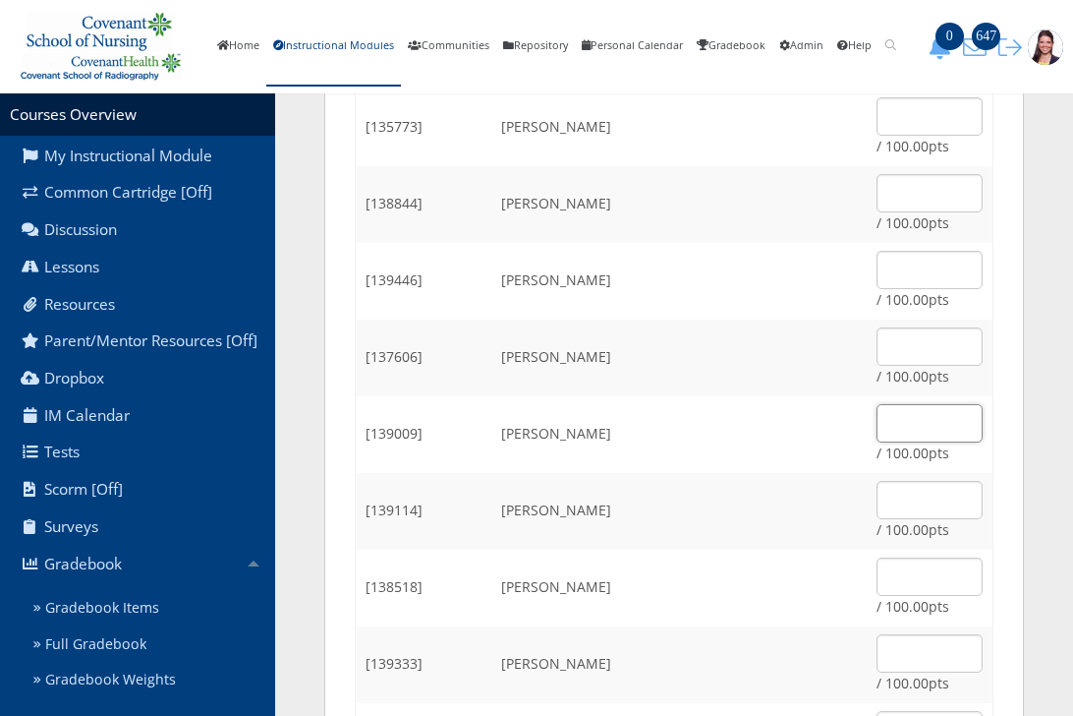
click at [877, 428] on input "text" at bounding box center [930, 423] width 106 height 38
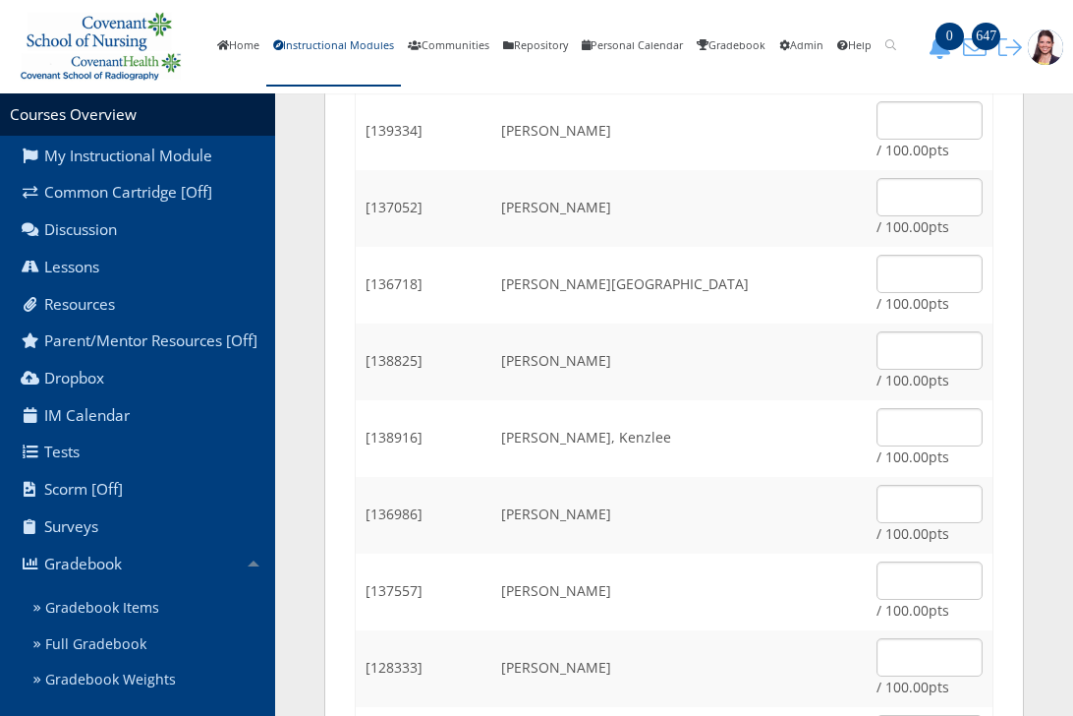
scroll to position [2442, 0]
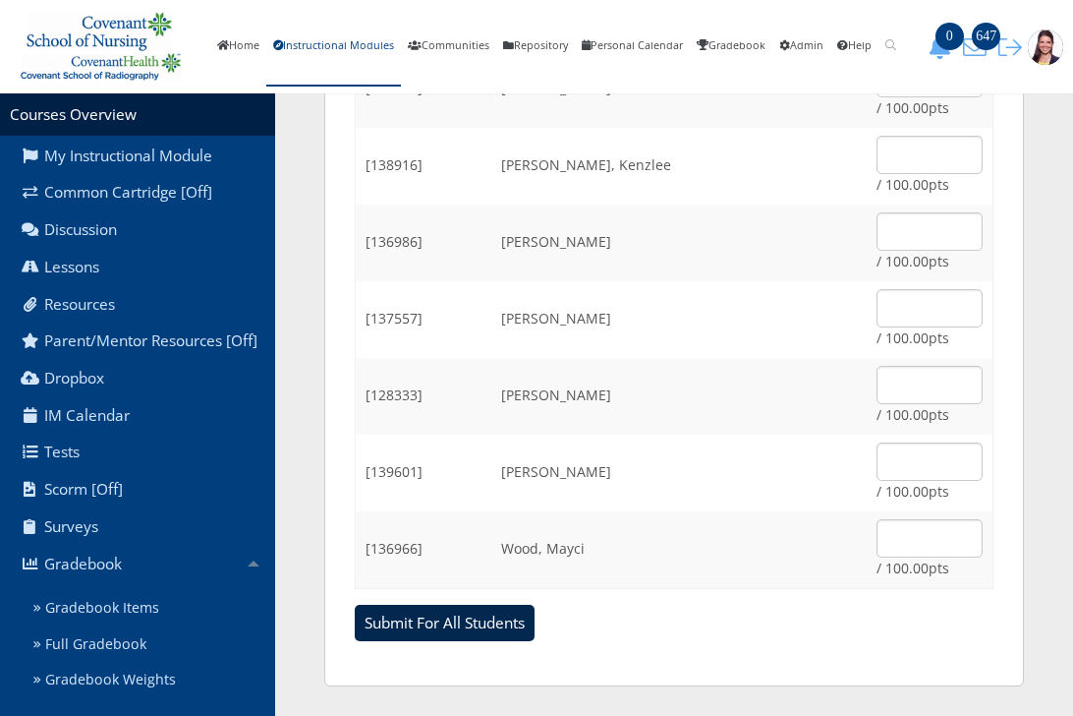
type input "80"
click at [430, 614] on input "Submit For All Students" at bounding box center [445, 622] width 180 height 37
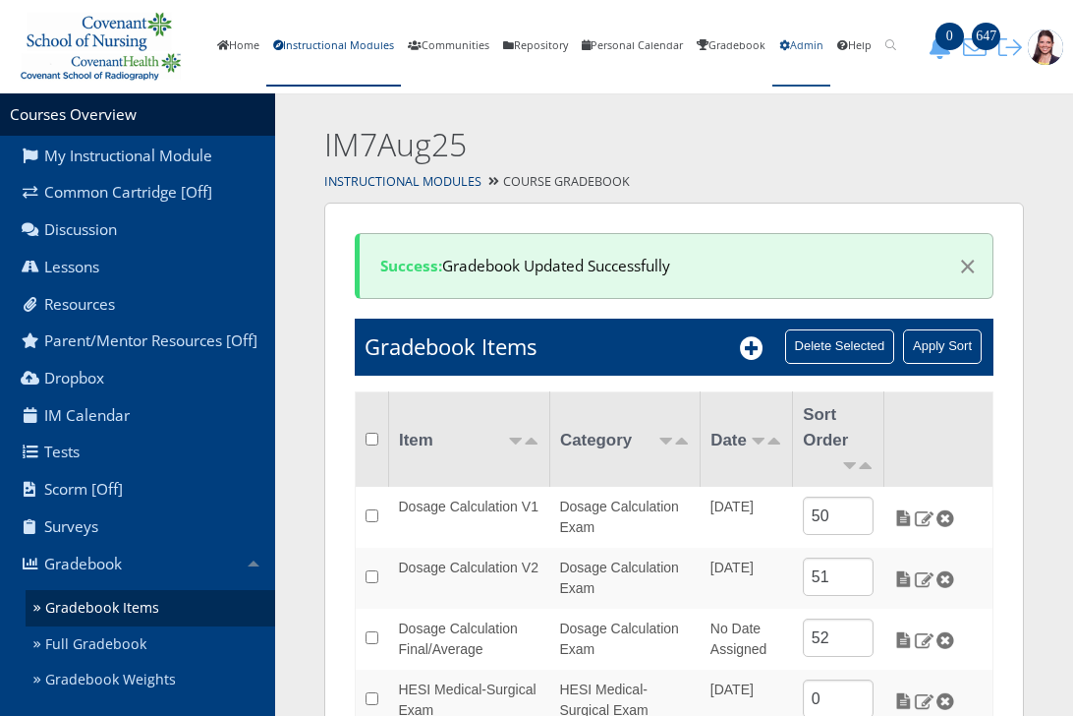
click at [831, 50] on link "Admin" at bounding box center [802, 47] width 58 height 80
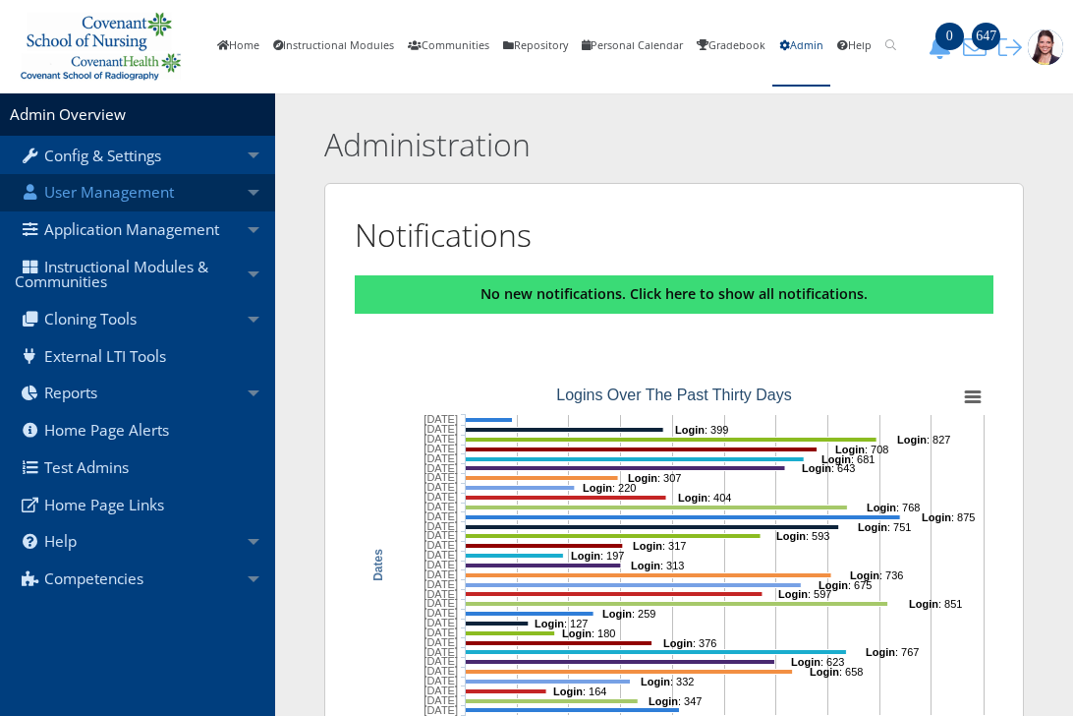
click at [92, 195] on link "User Management" at bounding box center [137, 192] width 275 height 37
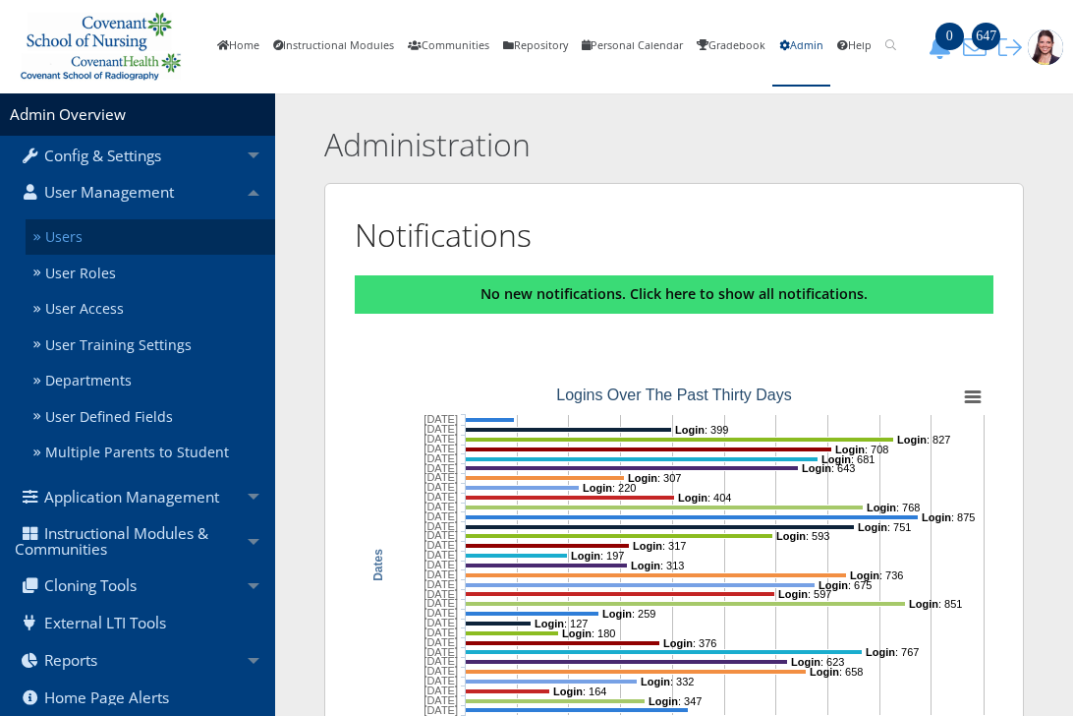
click at [86, 237] on link "Users" at bounding box center [151, 237] width 250 height 36
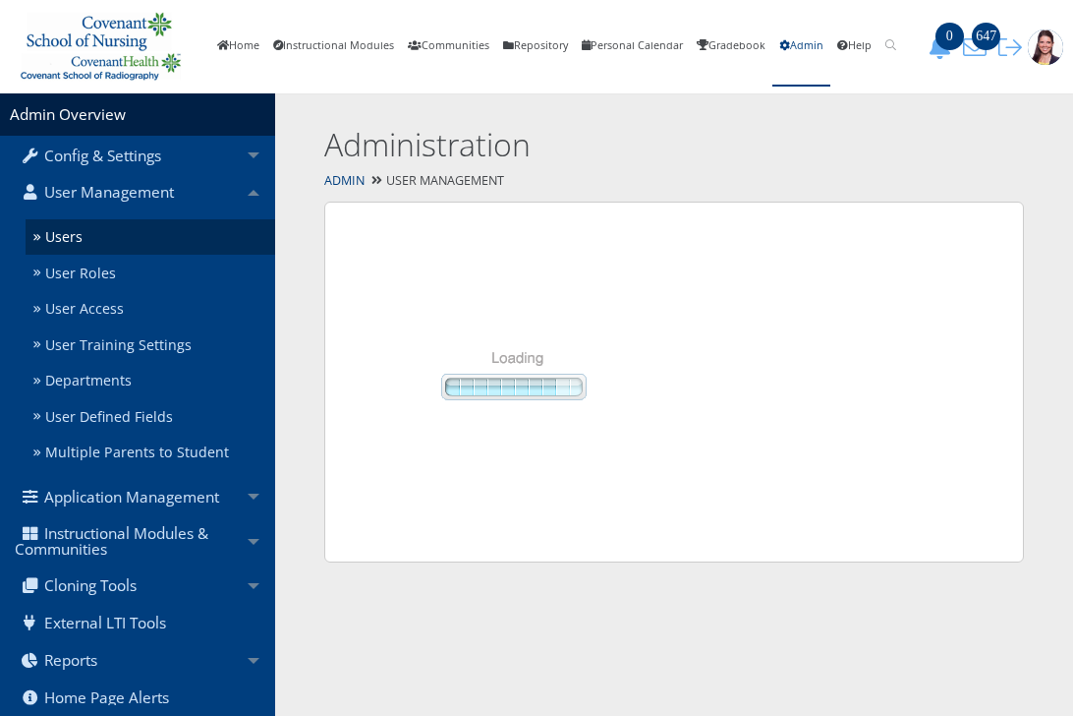
select select "50"
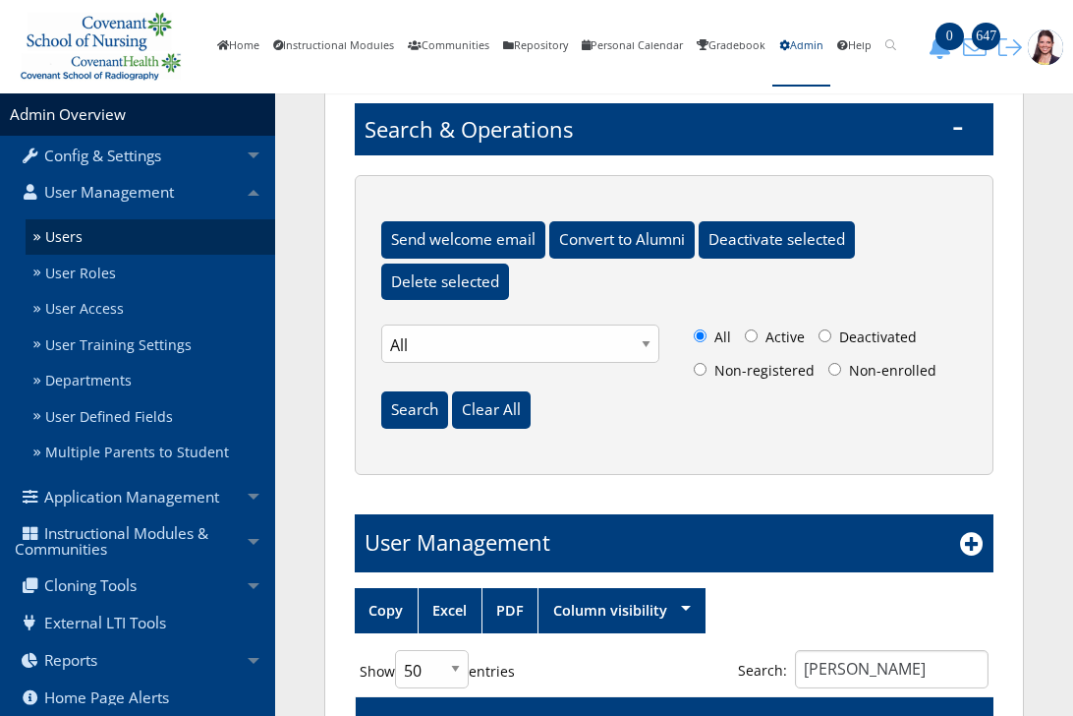
scroll to position [393, 0]
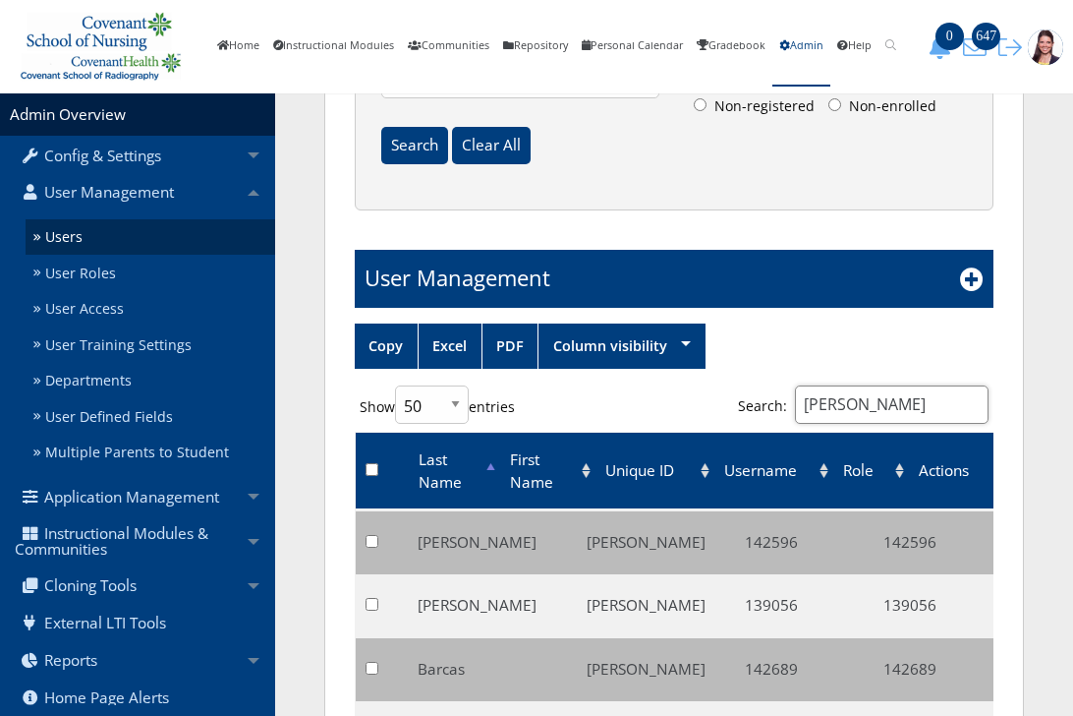
click at [839, 403] on input "[PERSON_NAME]" at bounding box center [892, 404] width 194 height 38
drag, startPoint x: 839, startPoint y: 403, endPoint x: 819, endPoint y: 415, distance: 23.8
click at [819, 415] on input "Ian" at bounding box center [892, 404] width 194 height 38
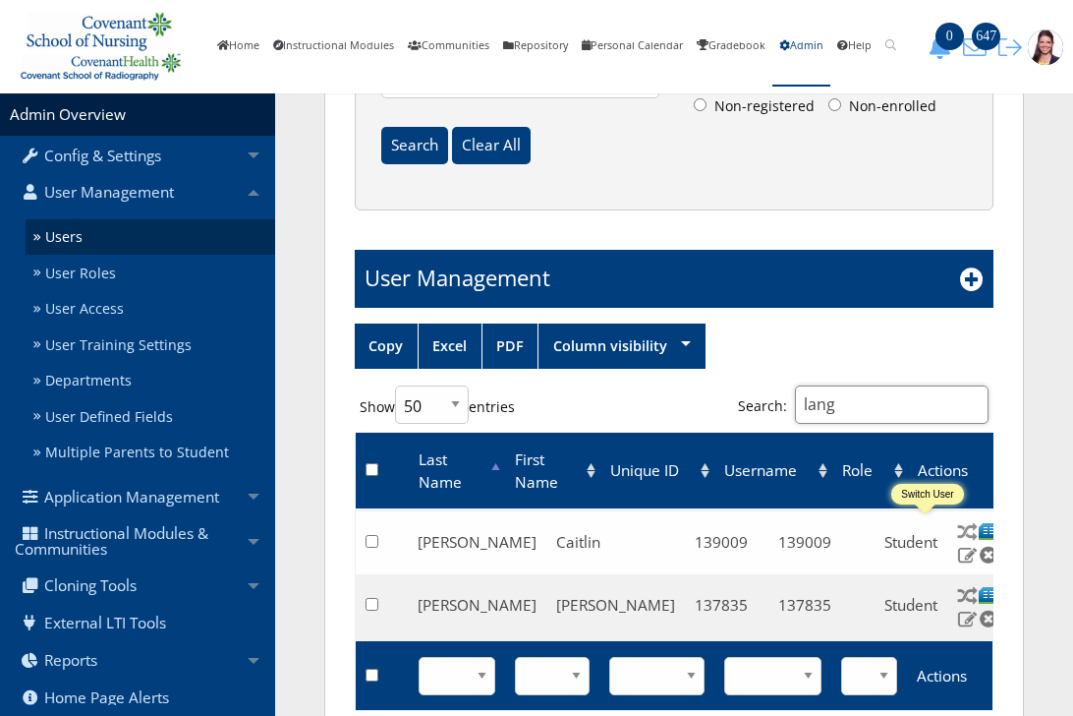
type input "lang"
click at [957, 532] on img at bounding box center [967, 531] width 21 height 21
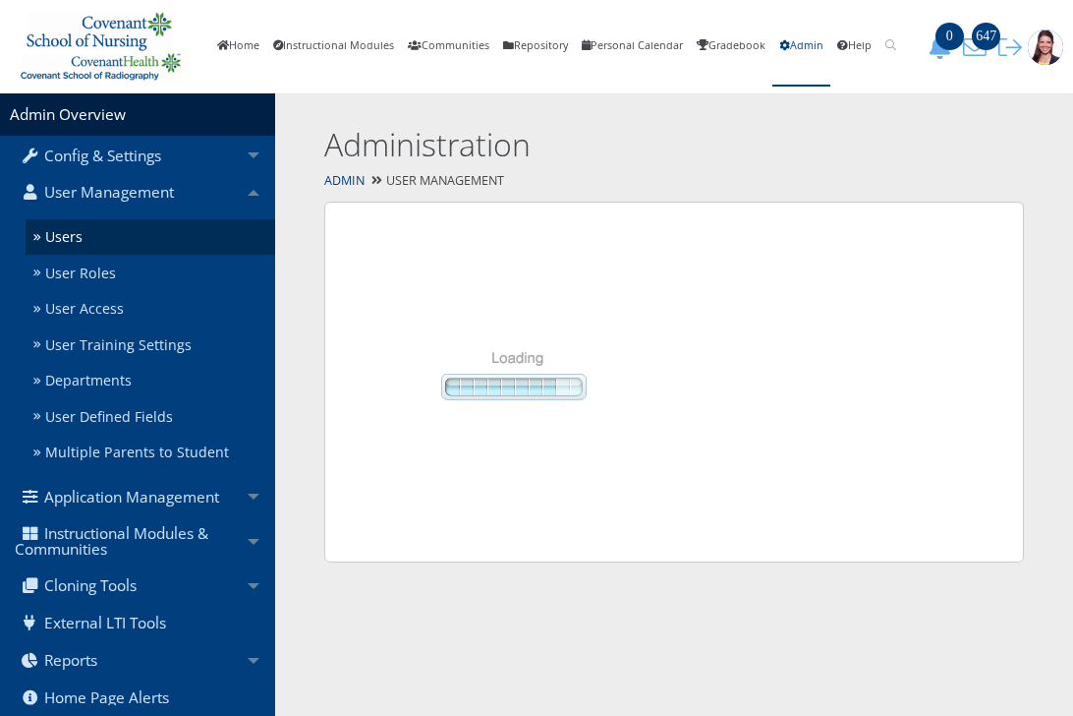
select select "50"
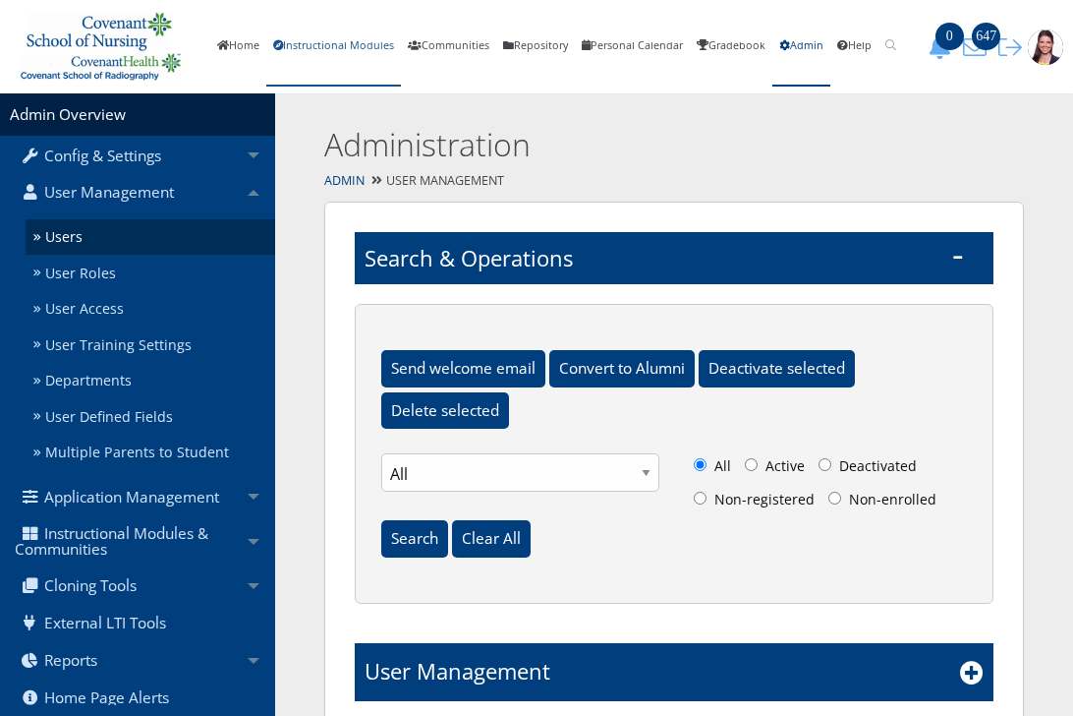
click at [365, 51] on link "Instructional Modules" at bounding box center [333, 47] width 135 height 80
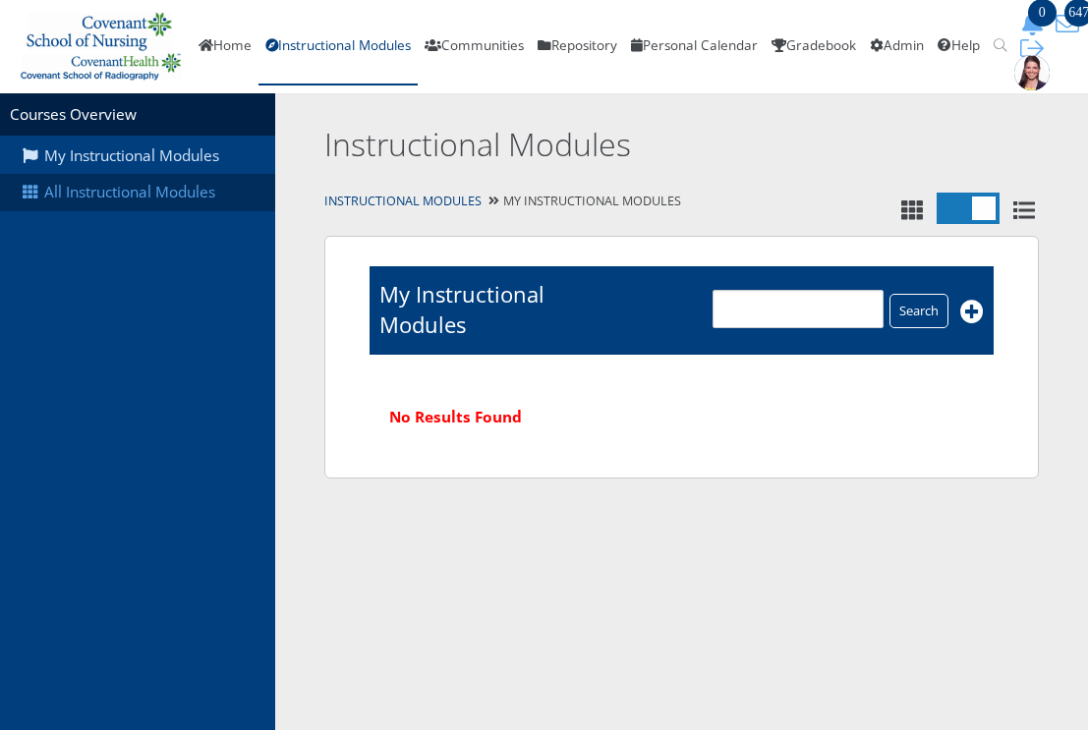
click at [164, 186] on link "All Instructional Modules" at bounding box center [137, 192] width 275 height 37
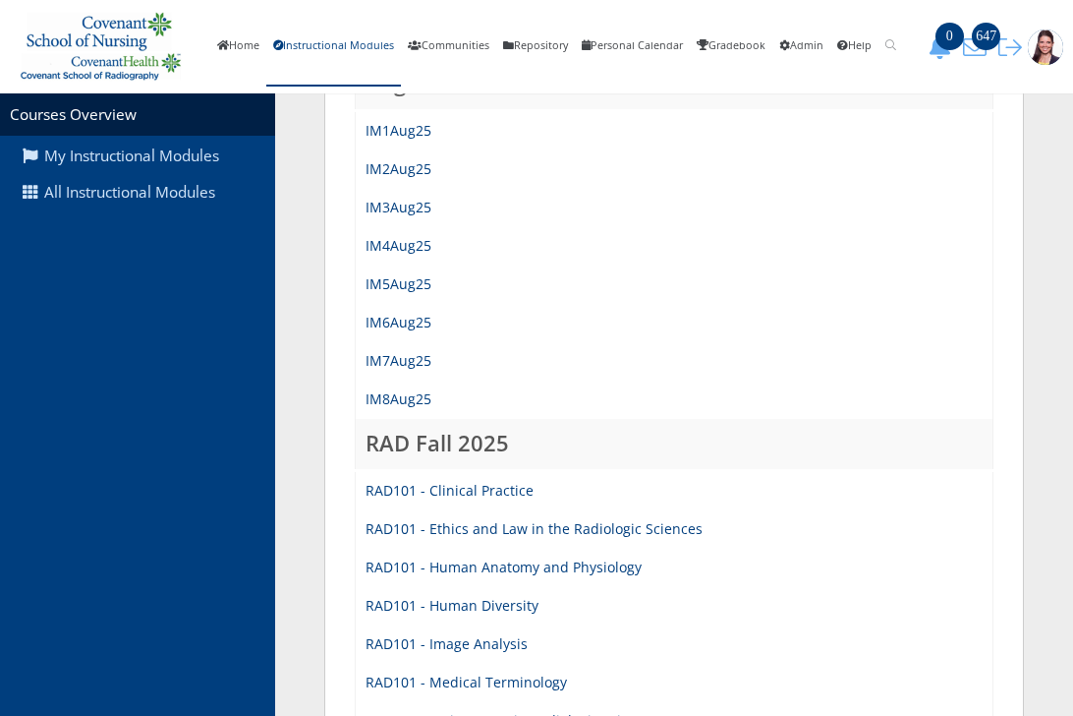
scroll to position [590, 0]
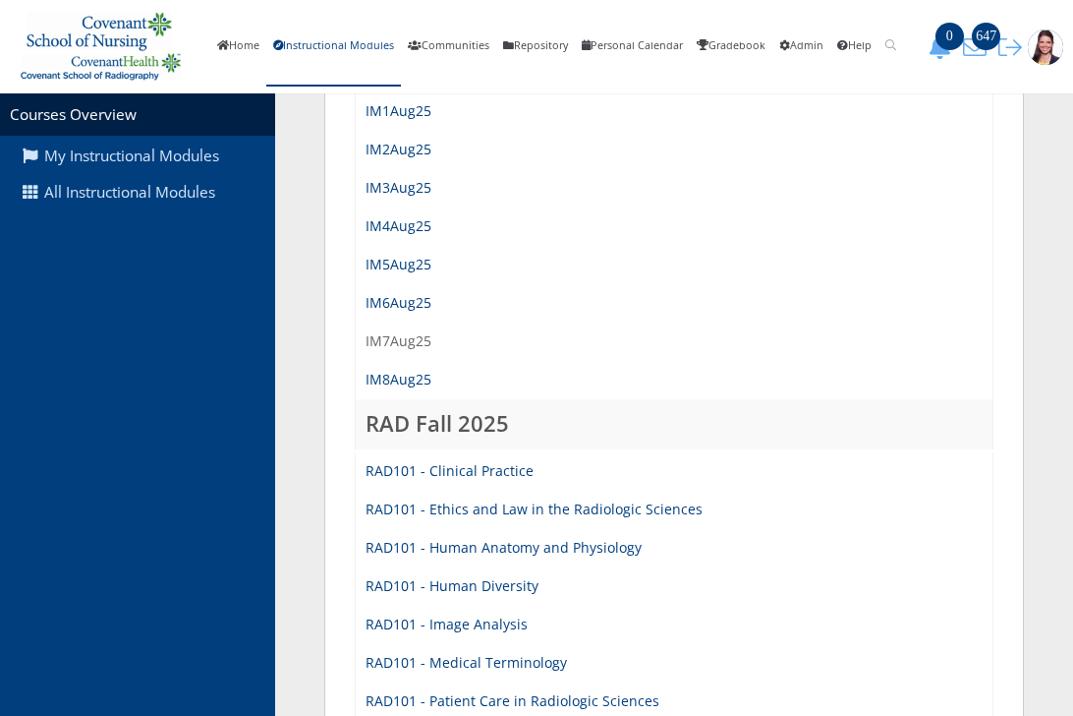
click at [395, 342] on link "IM7Aug25" at bounding box center [399, 340] width 66 height 19
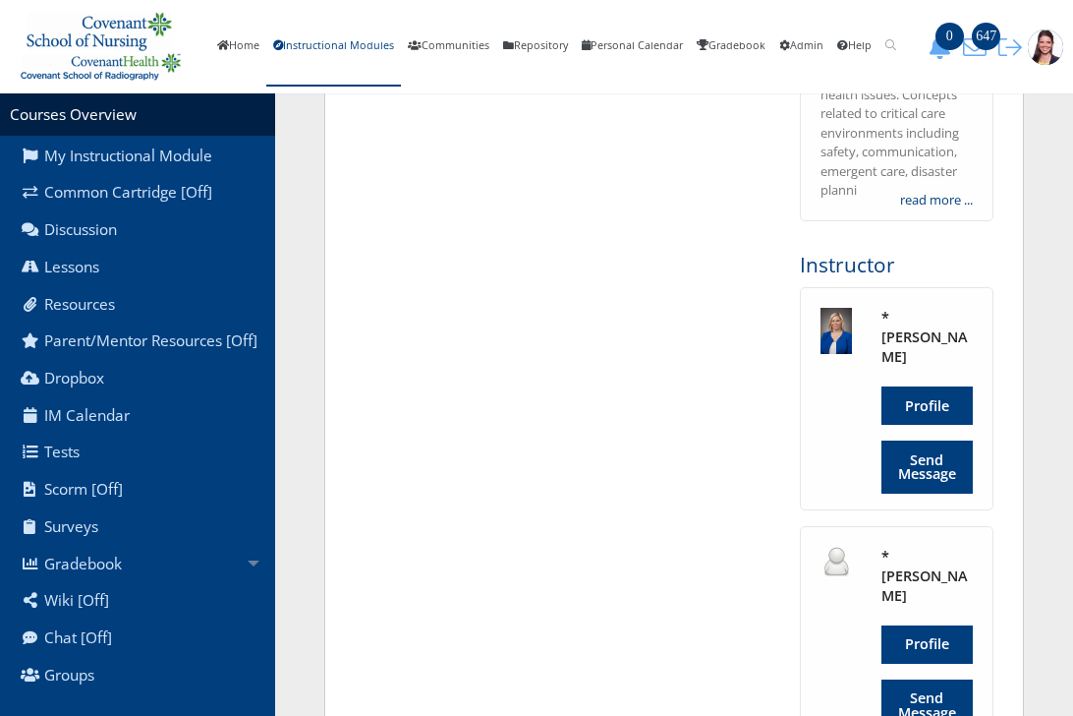
scroll to position [491, 0]
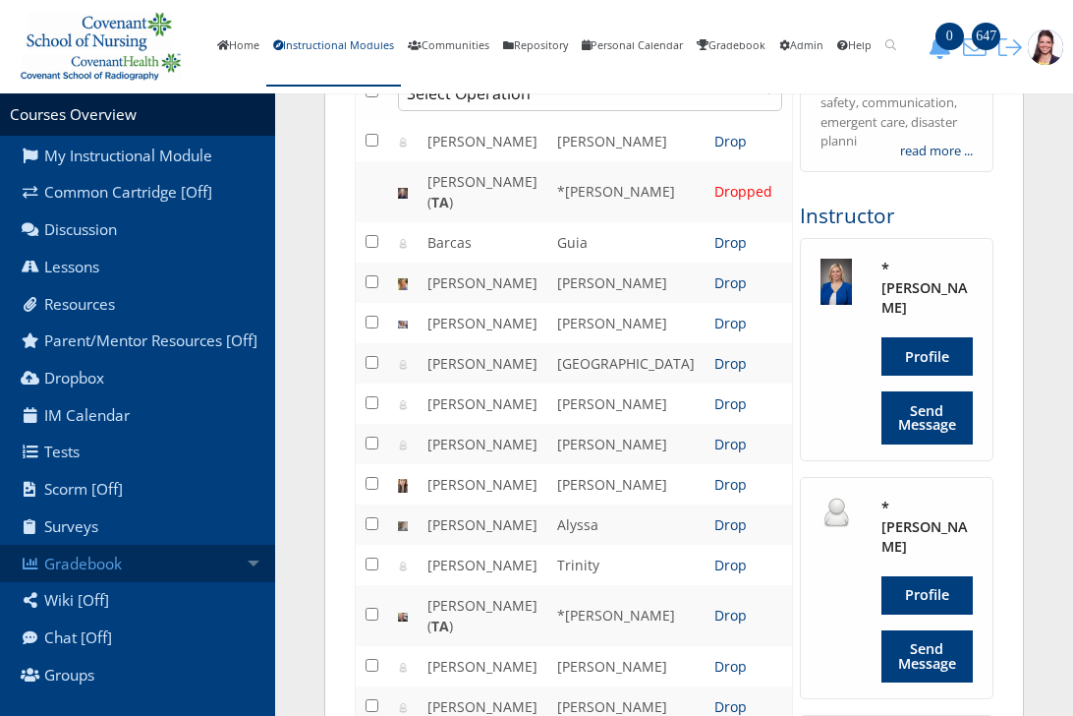
click at [64, 573] on link "Gradebook" at bounding box center [137, 563] width 275 height 37
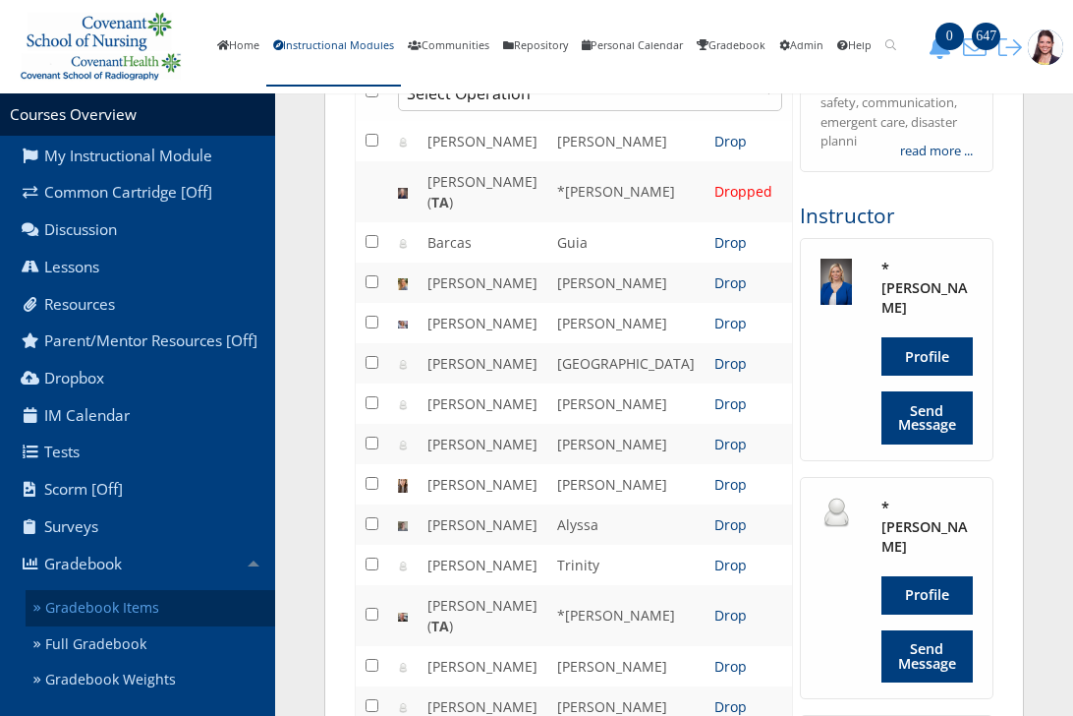
click at [89, 626] on link "Gradebook Items" at bounding box center [151, 608] width 250 height 36
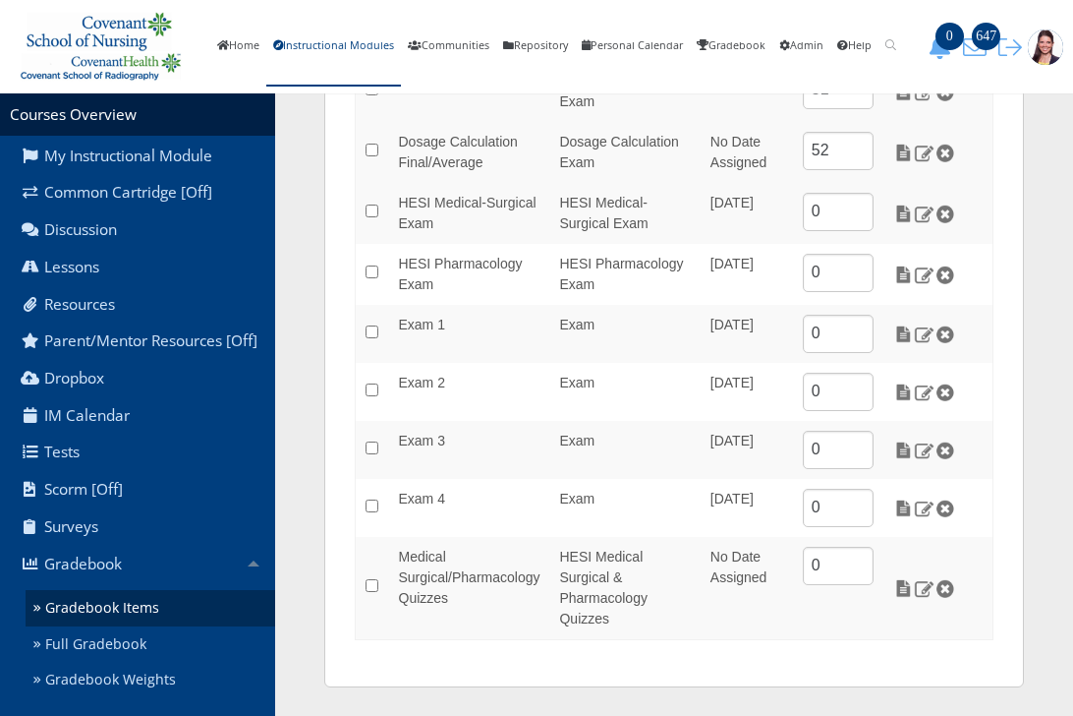
scroll to position [422, 0]
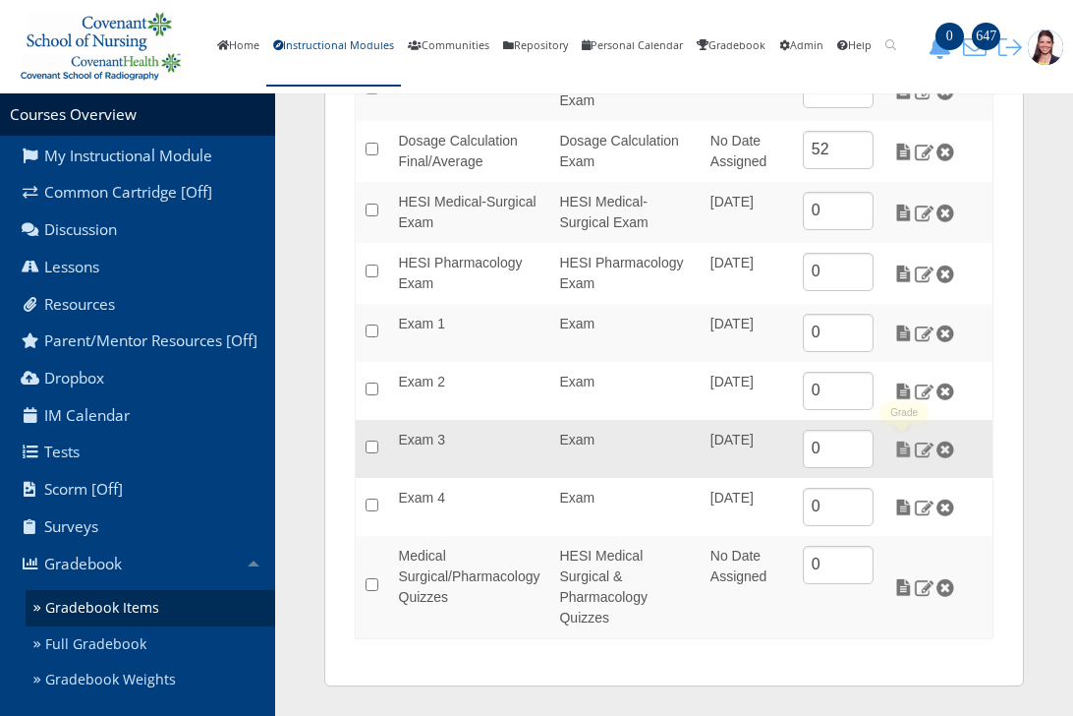
click at [907, 450] on img at bounding box center [903, 449] width 21 height 18
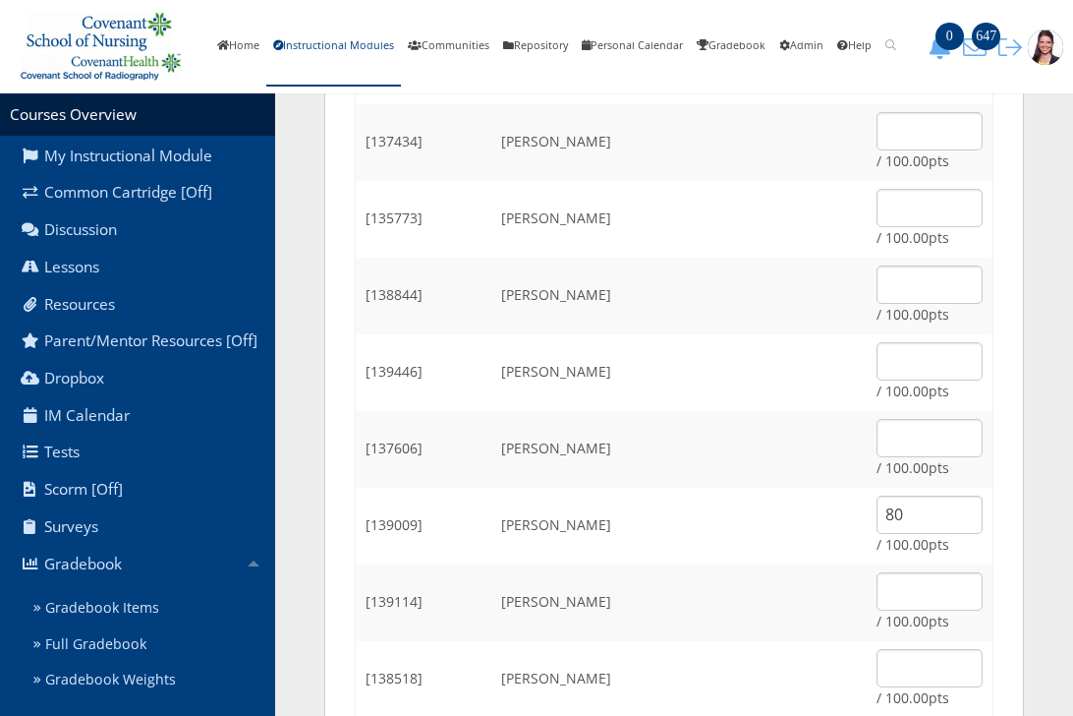
scroll to position [1573, 0]
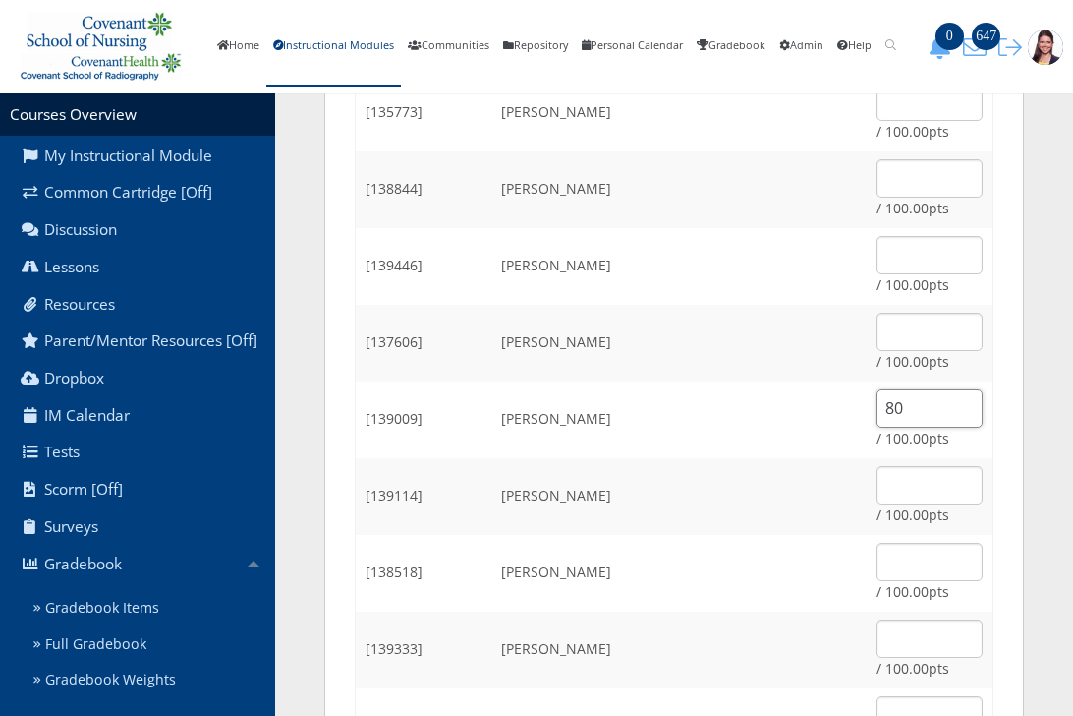
drag, startPoint x: 893, startPoint y: 421, endPoint x: 843, endPoint y: 442, distance: 54.6
click at [867, 446] on td "80 / 100.00pts" at bounding box center [930, 419] width 127 height 77
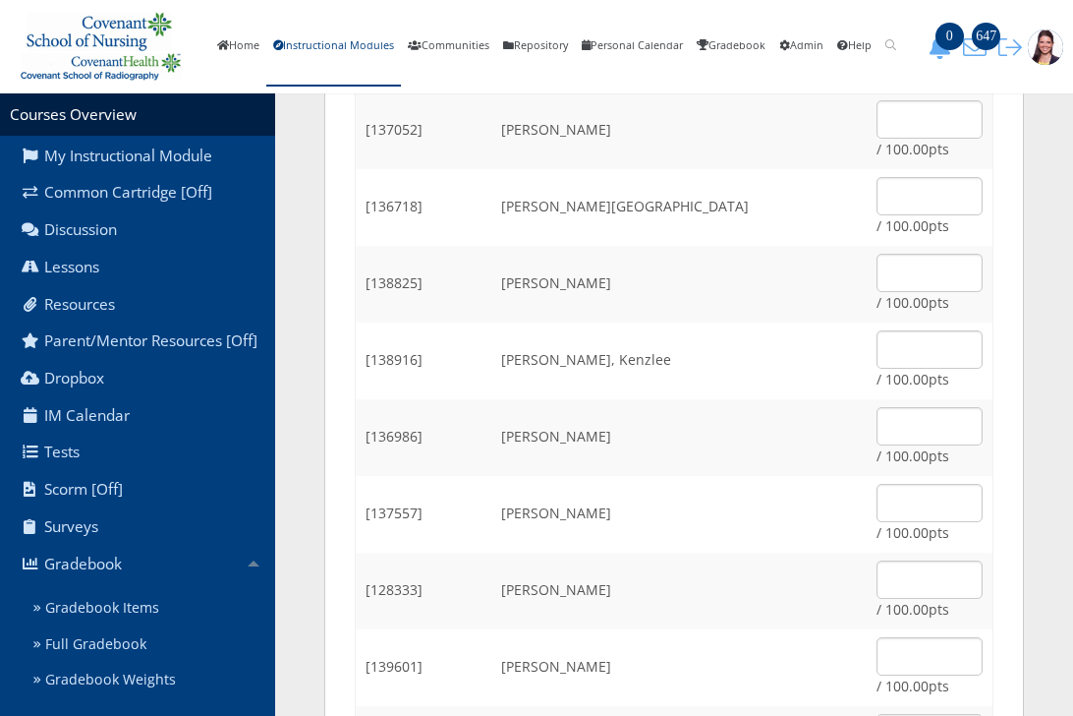
scroll to position [2442, 0]
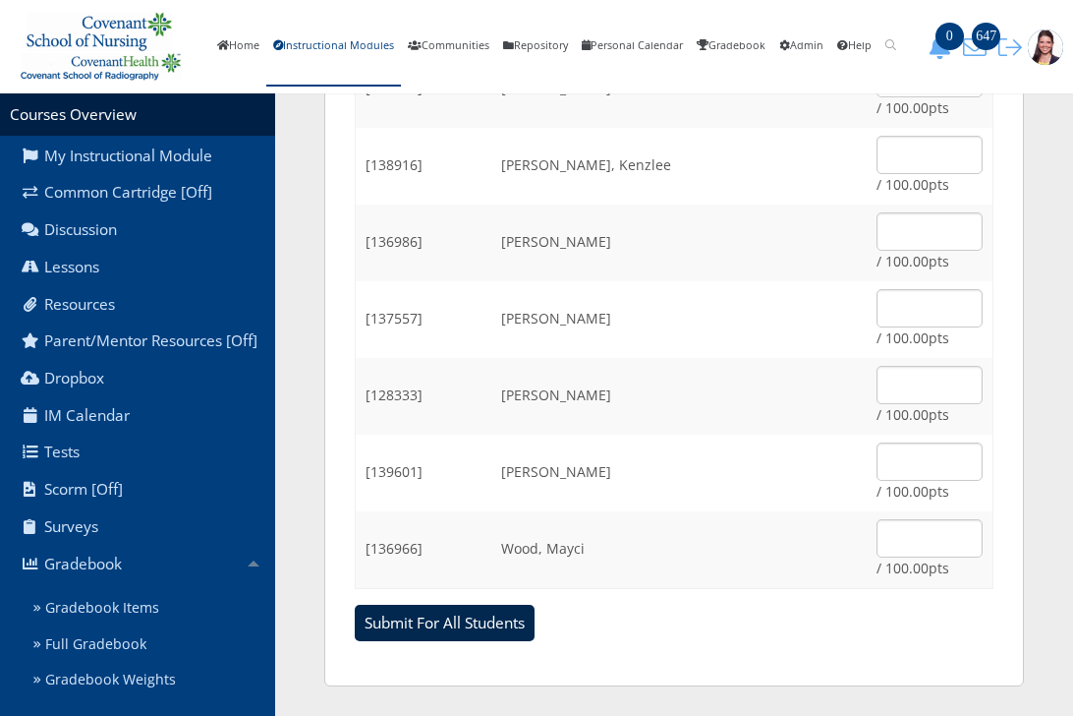
click at [455, 619] on input "Submit For All Students" at bounding box center [445, 622] width 180 height 37
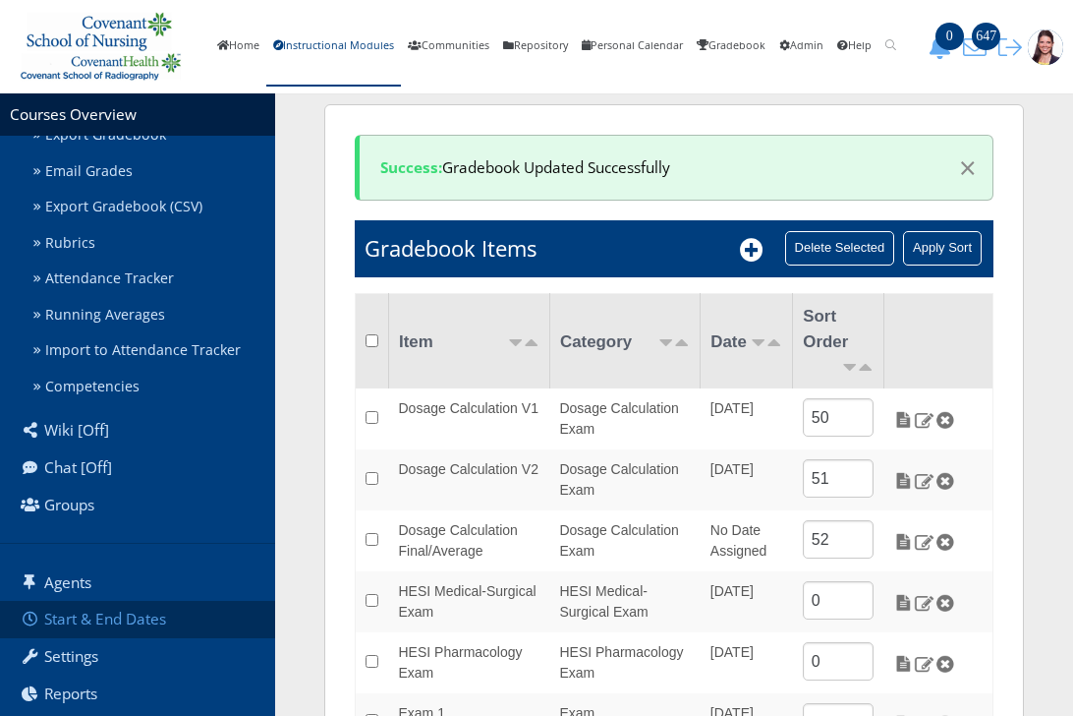
scroll to position [732, 0]
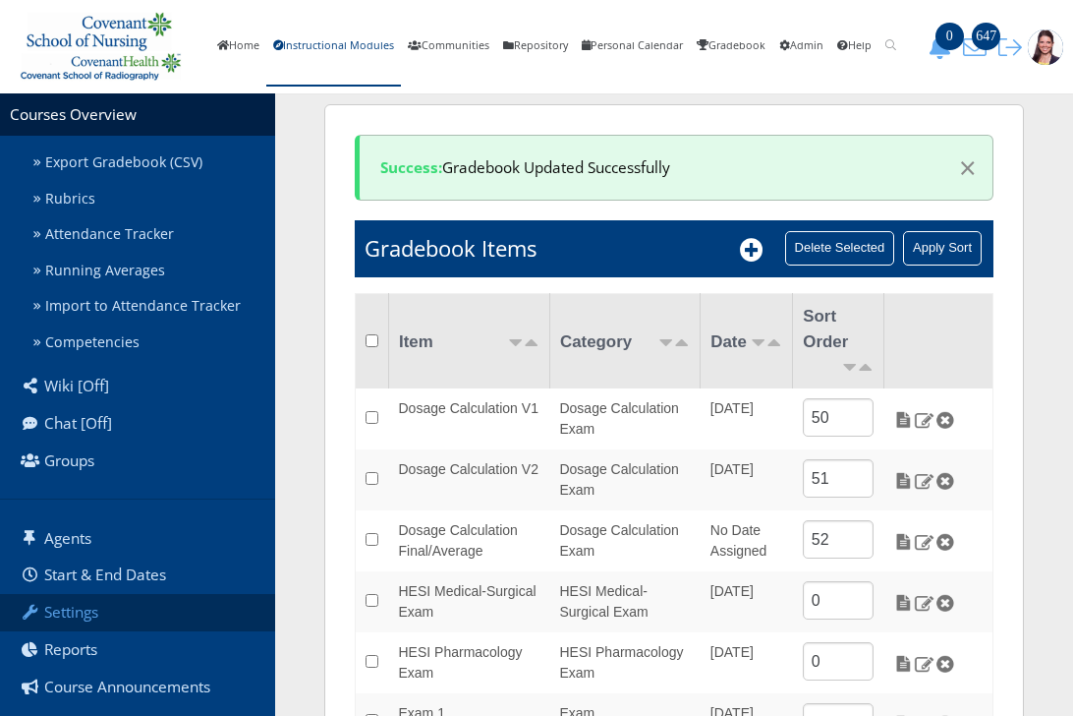
click at [79, 625] on link "Settings" at bounding box center [137, 612] width 275 height 37
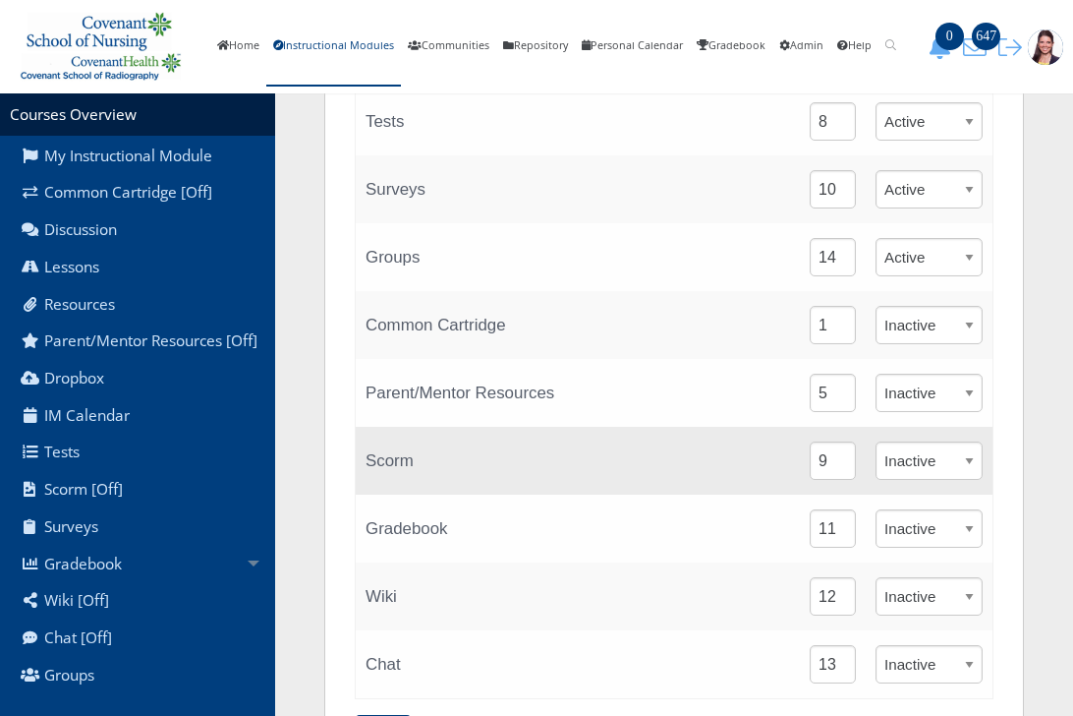
scroll to position [786, 0]
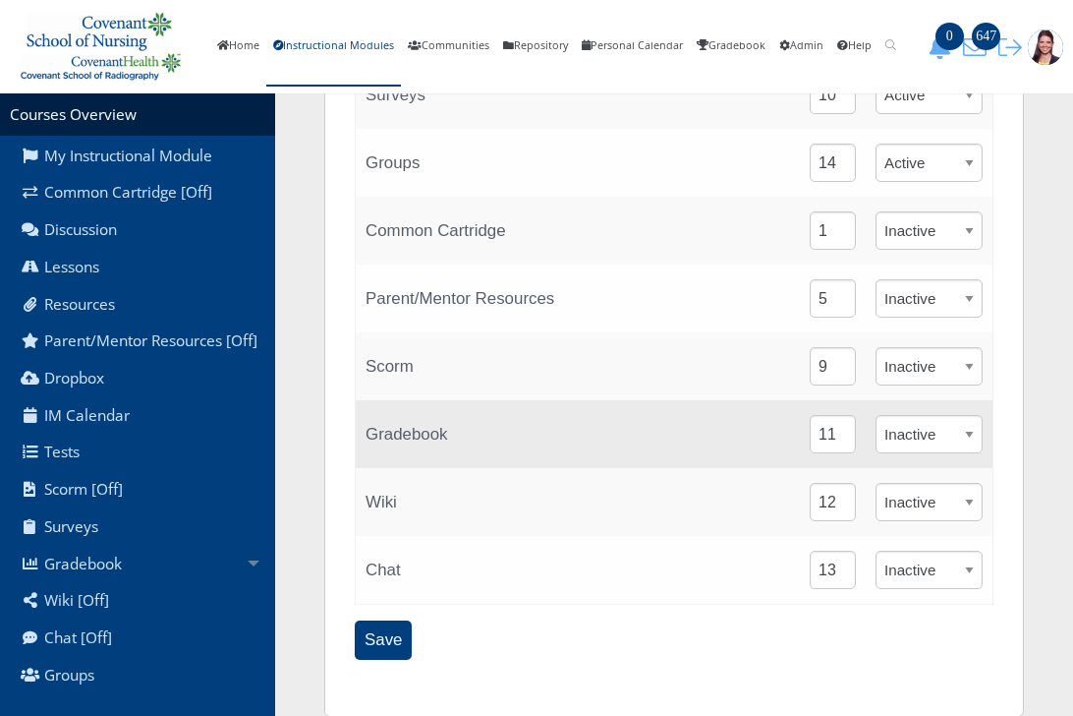
click at [974, 439] on select "Active Inactive" at bounding box center [929, 434] width 107 height 38
select select "1"
click at [876, 417] on select "Active Inactive" at bounding box center [929, 434] width 107 height 38
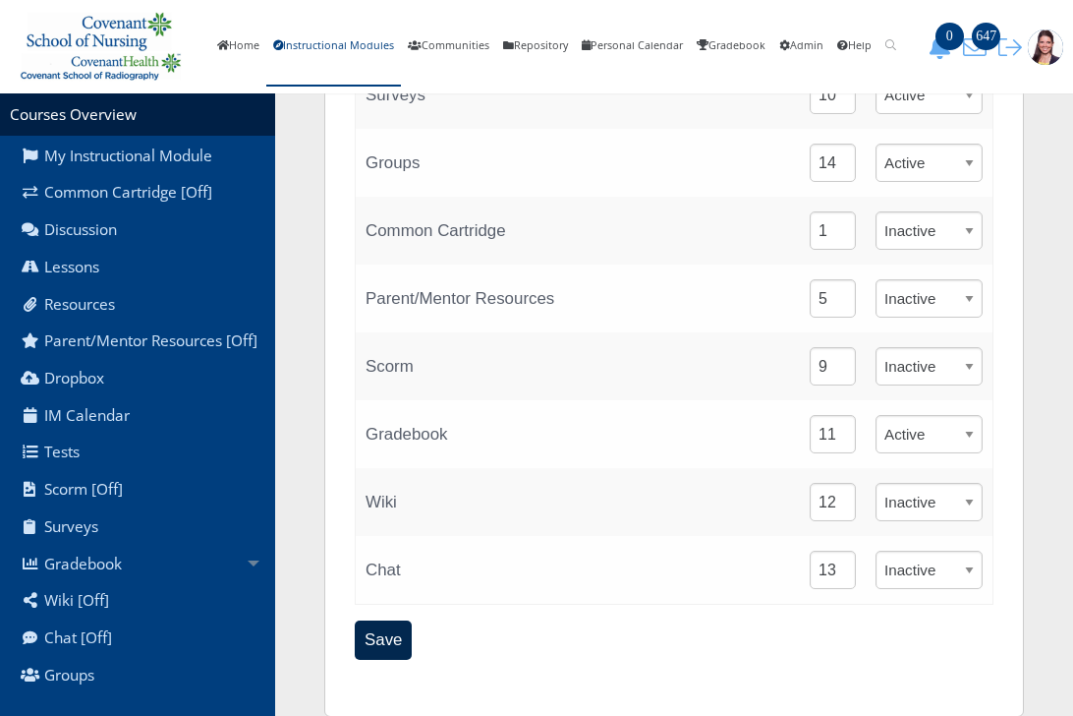
click at [382, 639] on input "Save" at bounding box center [383, 639] width 57 height 38
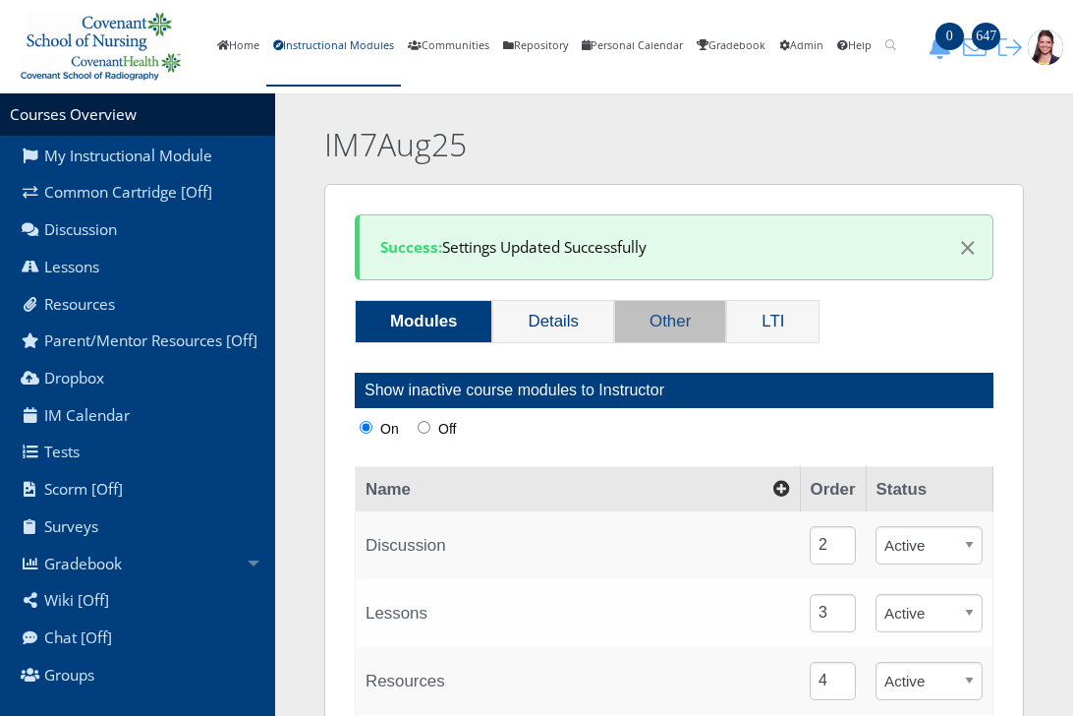
click at [668, 328] on link "Other" at bounding box center [670, 321] width 110 height 41
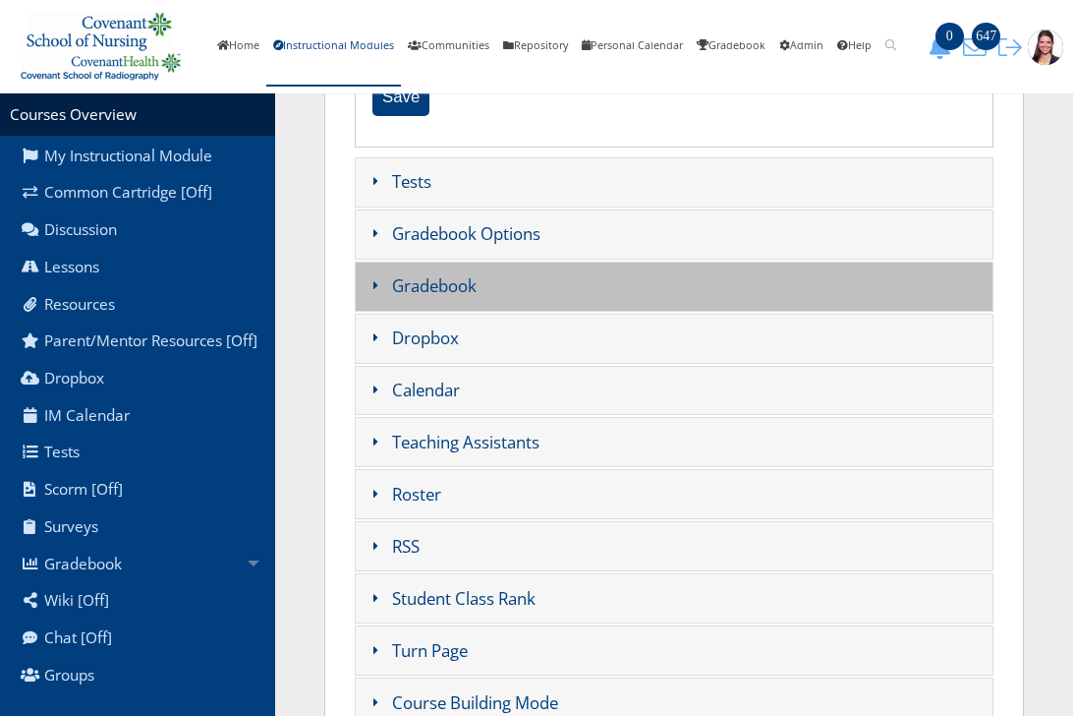
scroll to position [1573, 0]
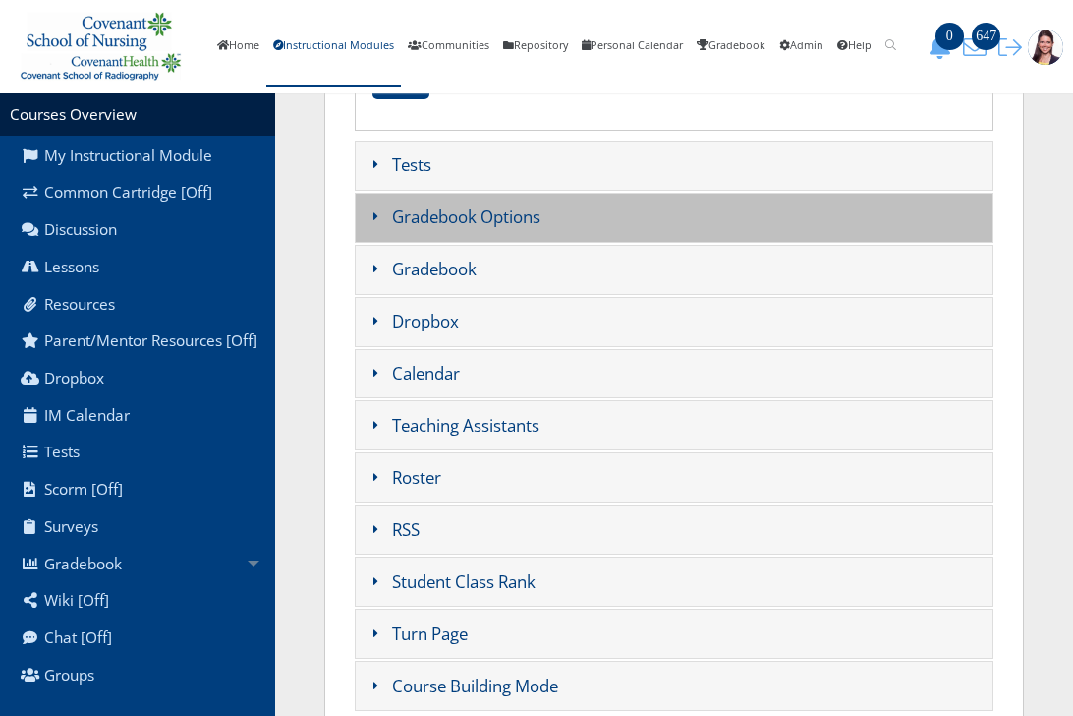
click at [501, 216] on h3 "Gradebook Options" at bounding box center [674, 218] width 639 height 50
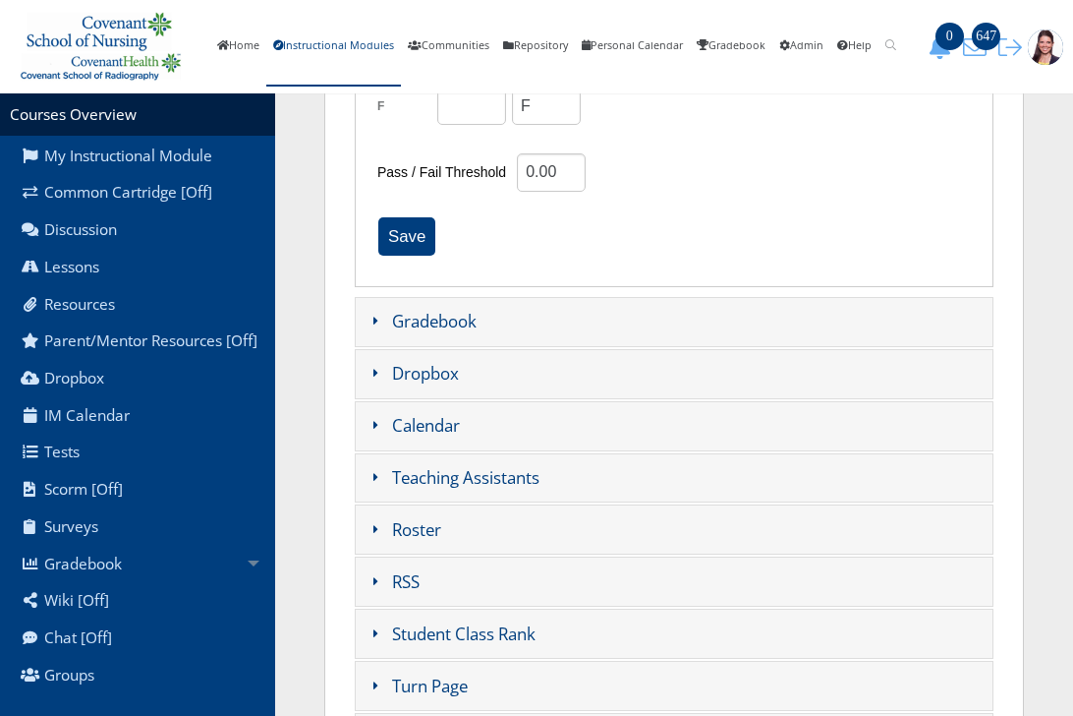
scroll to position [1318, 0]
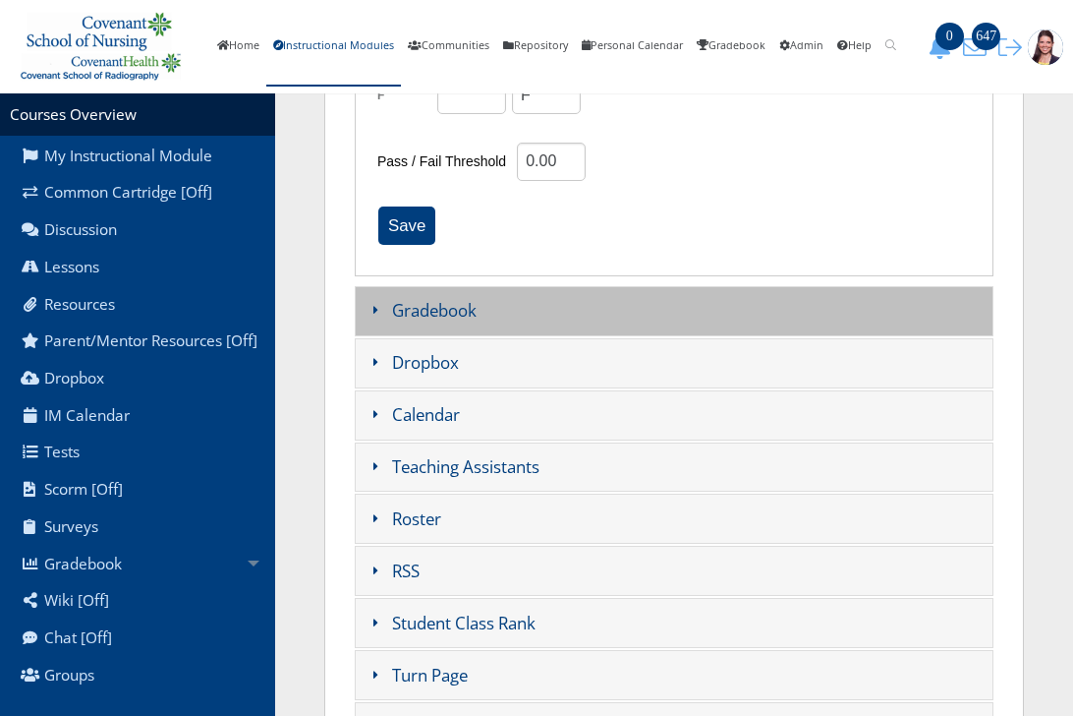
click at [432, 322] on h3 "Gradebook" at bounding box center [674, 311] width 639 height 50
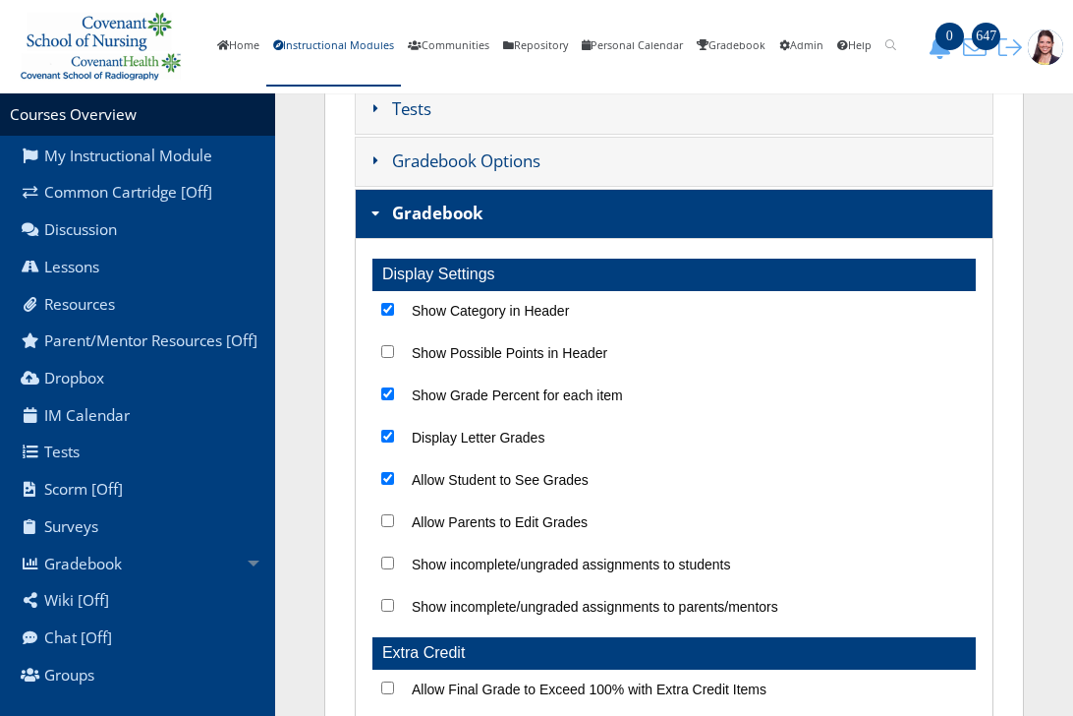
scroll to position [438, 0]
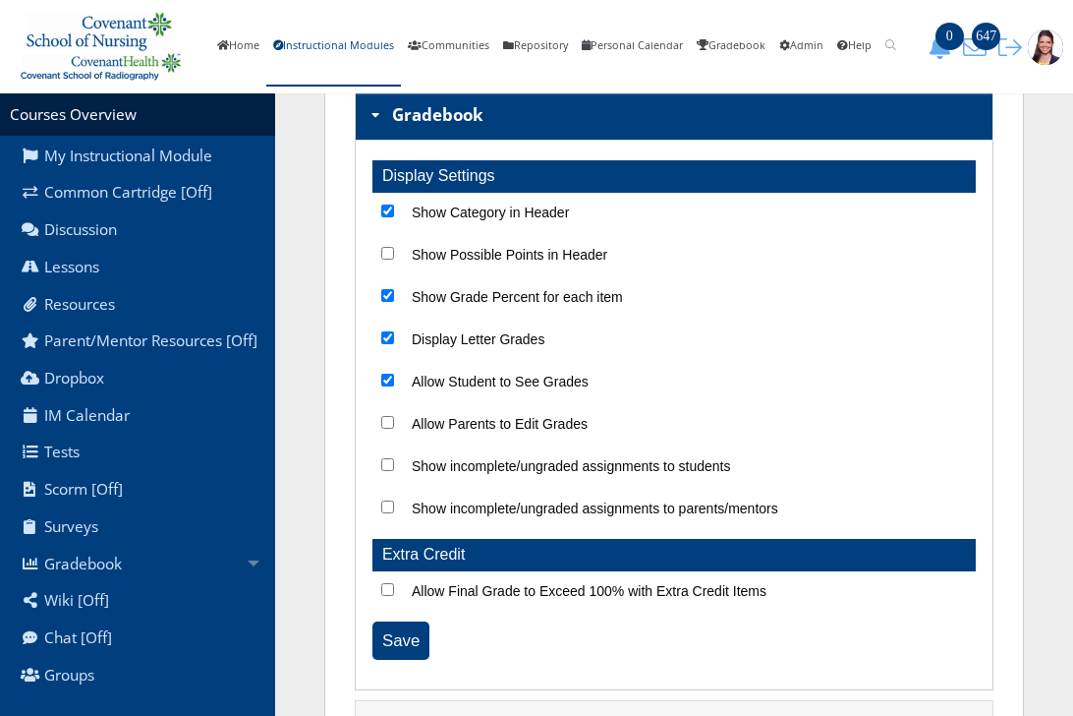
click at [383, 214] on input "Show Category in Header" at bounding box center [387, 210] width 13 height 13
checkbox input "false"
click at [395, 644] on input "Save" at bounding box center [401, 640] width 57 height 38
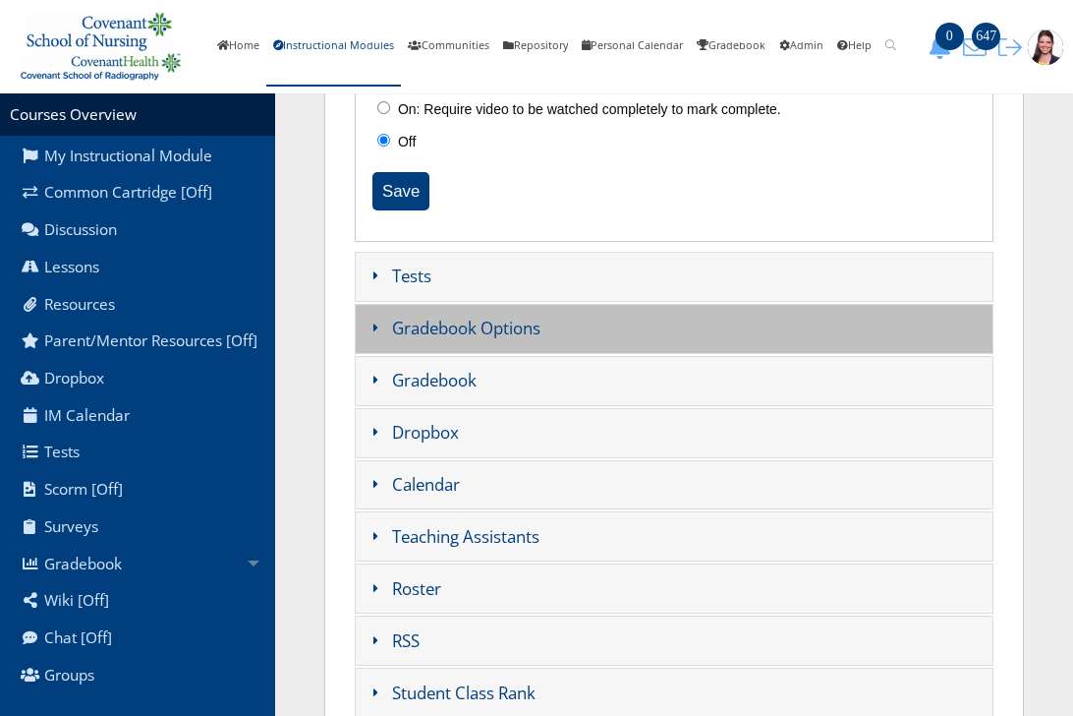
scroll to position [1573, 0]
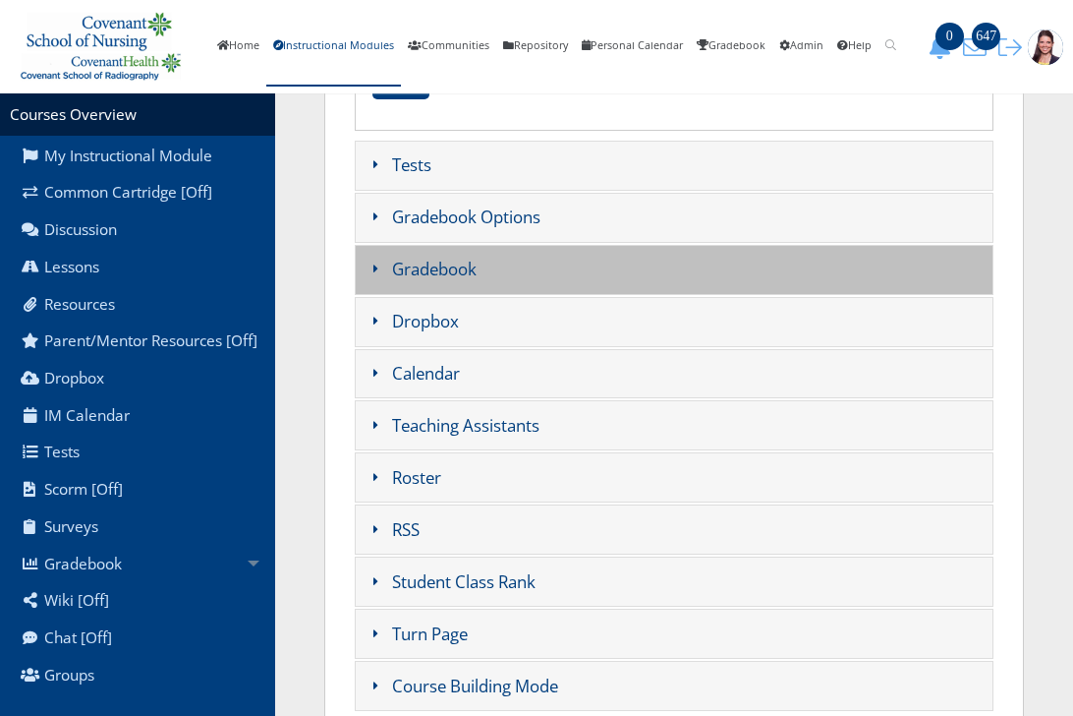
click at [471, 271] on h3 "Gradebook" at bounding box center [674, 270] width 639 height 50
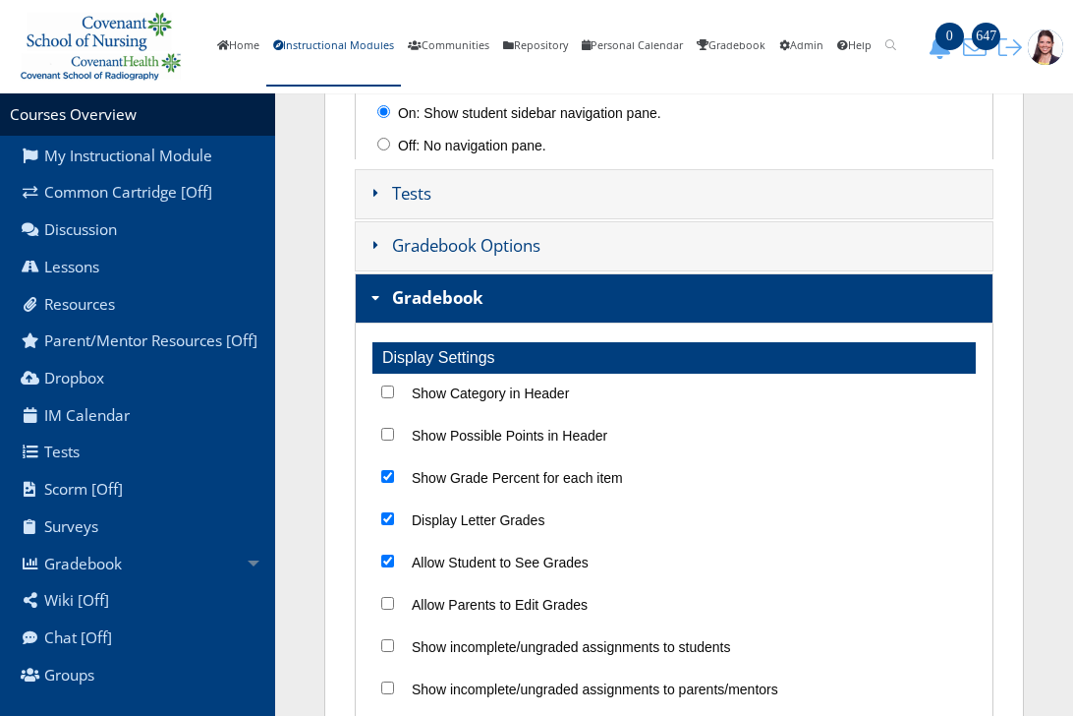
scroll to position [420, 0]
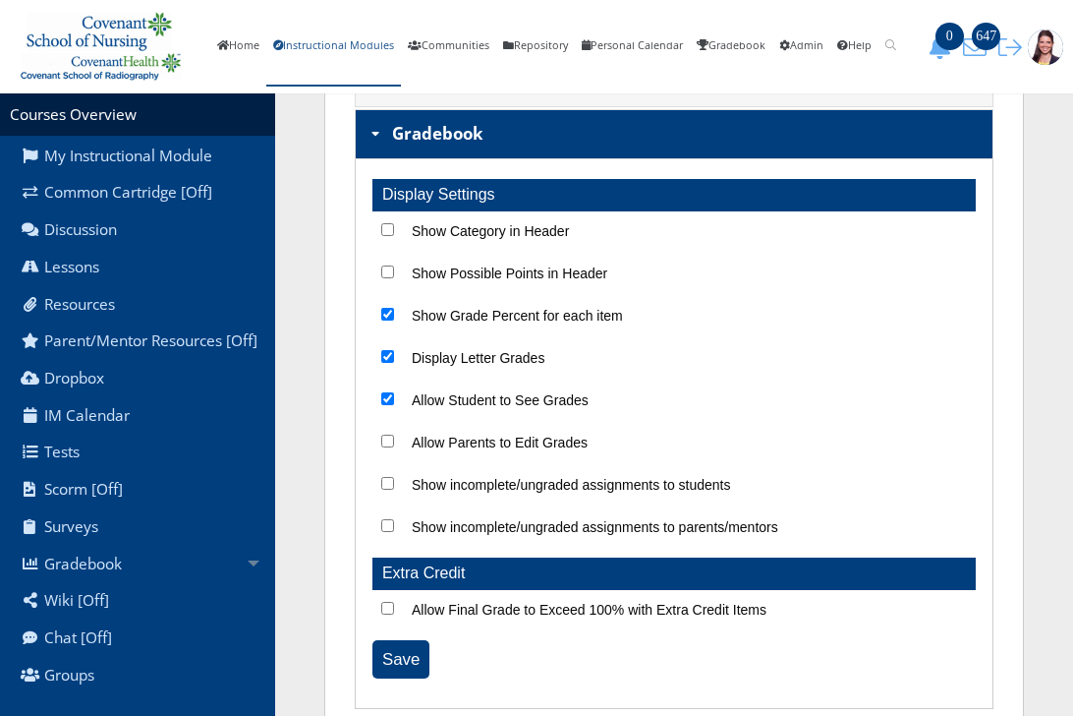
click at [322, 39] on link "Instructional Modules" at bounding box center [333, 47] width 135 height 80
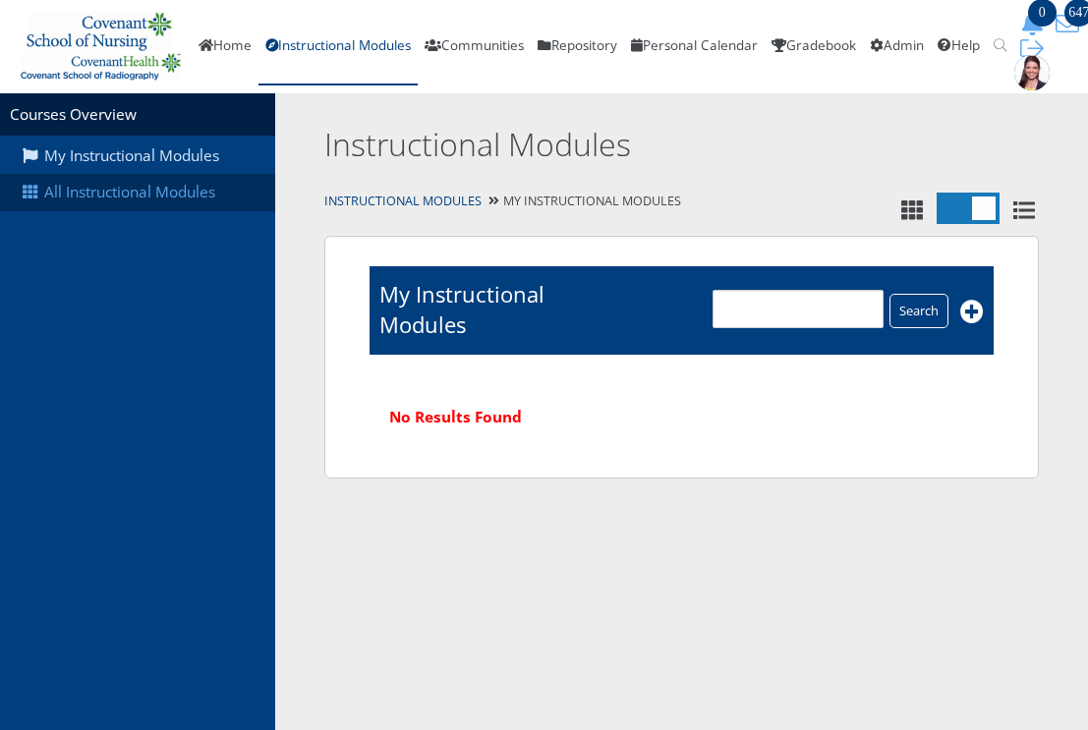
click at [97, 190] on link "All Instructional Modules" at bounding box center [137, 192] width 275 height 37
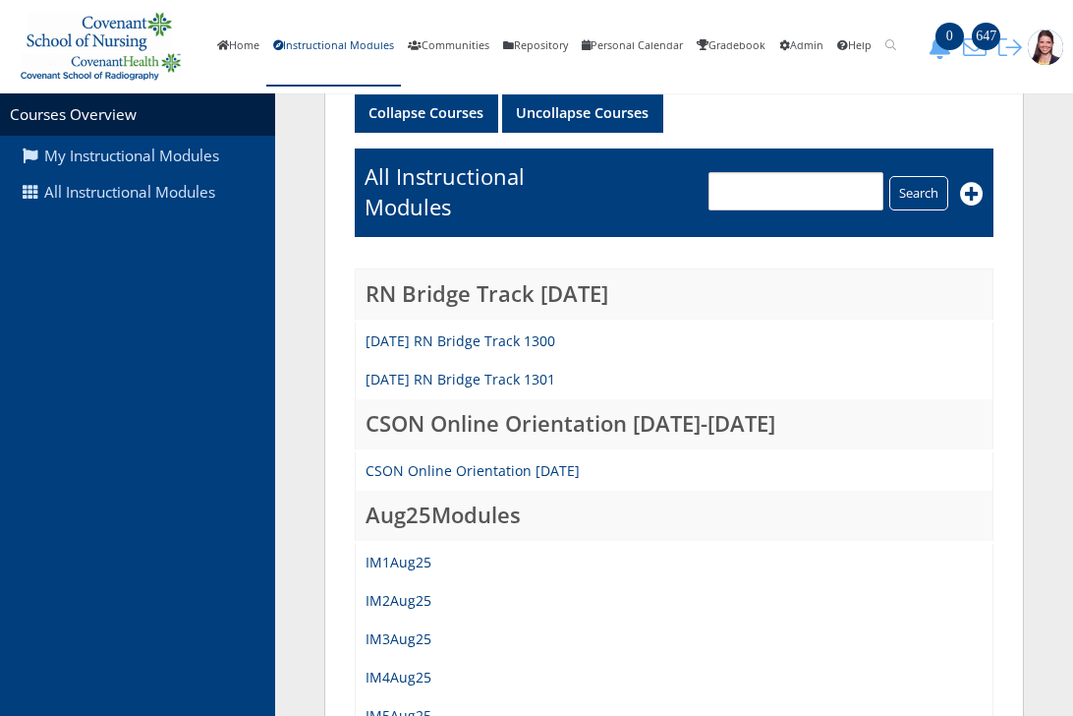
scroll to position [295, 0]
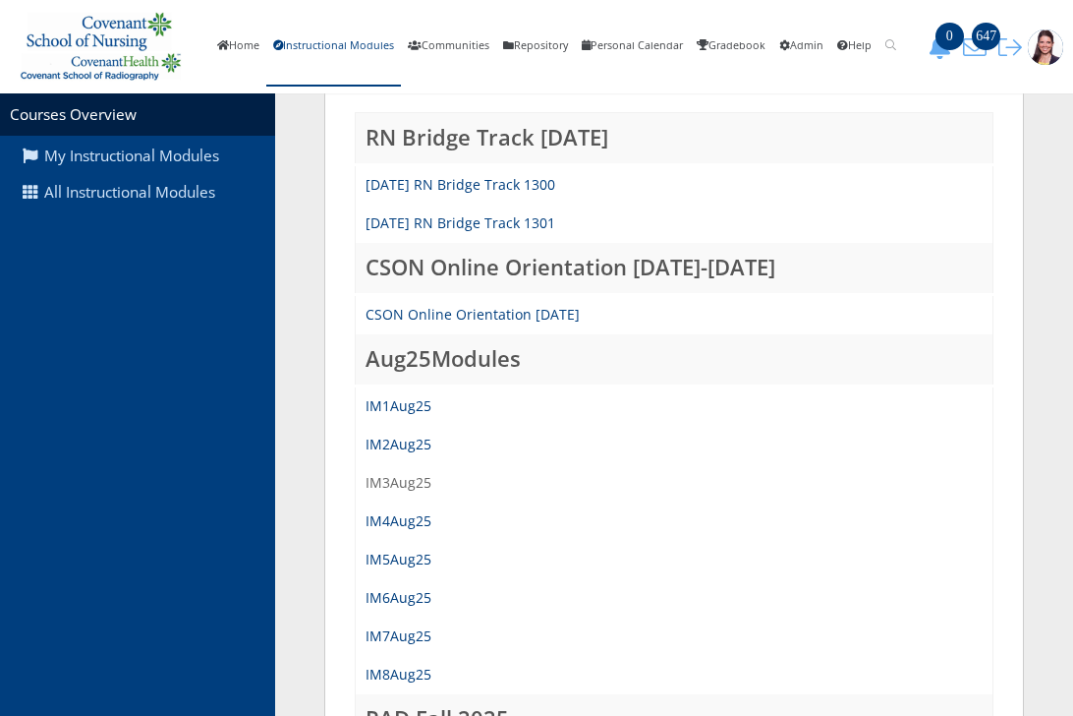
click at [409, 488] on link "IM3Aug25" at bounding box center [399, 482] width 66 height 19
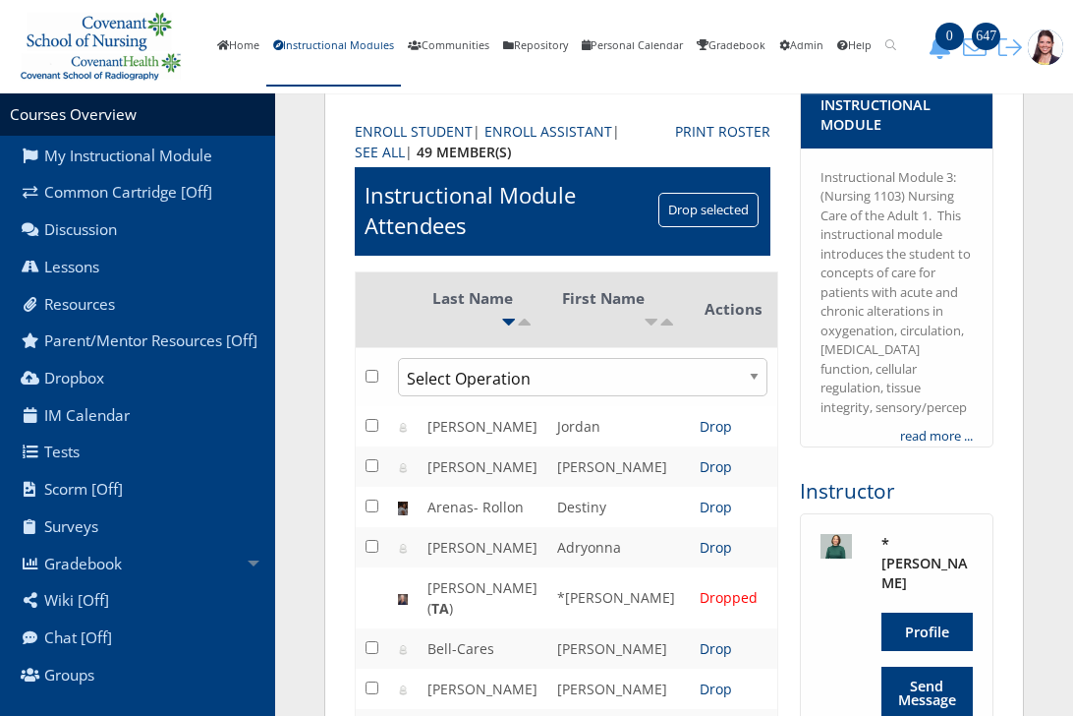
scroll to position [295, 0]
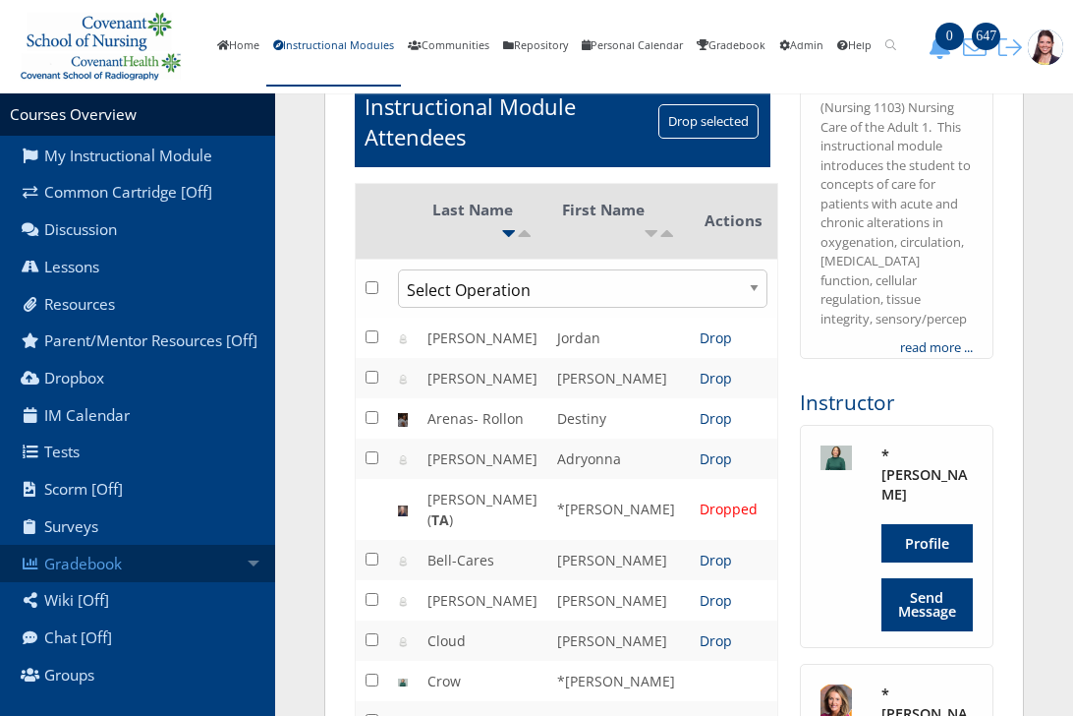
click at [85, 572] on link "Gradebook" at bounding box center [137, 563] width 275 height 37
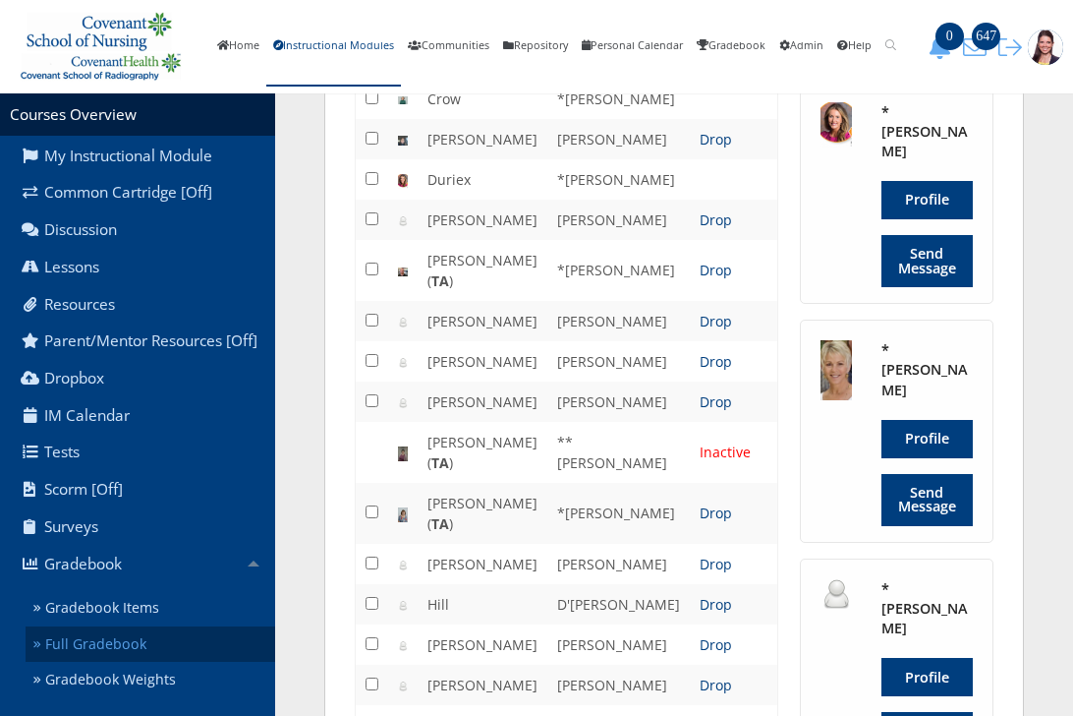
scroll to position [885, 0]
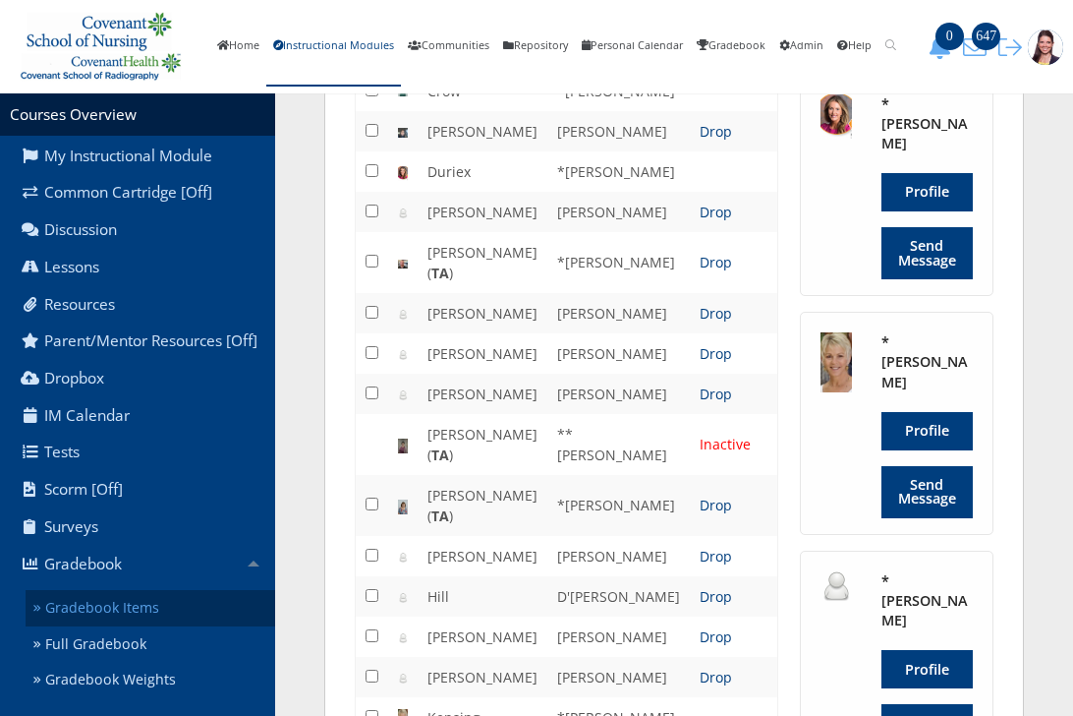
click at [88, 619] on link "Gradebook Items" at bounding box center [151, 608] width 250 height 36
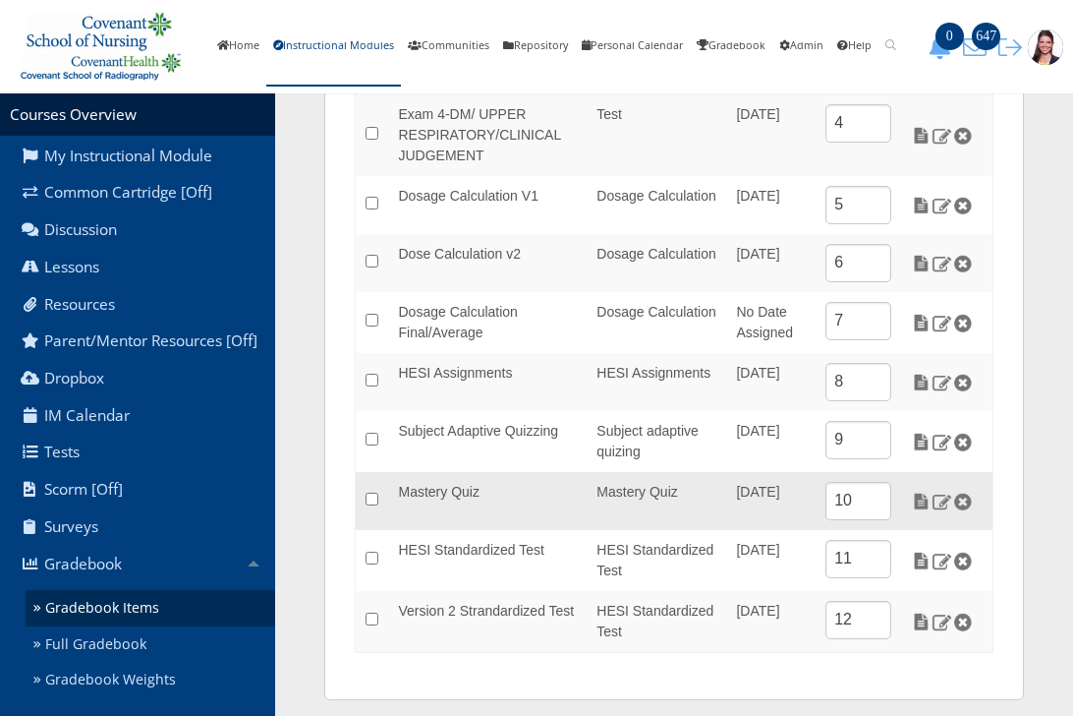
scroll to position [544, 0]
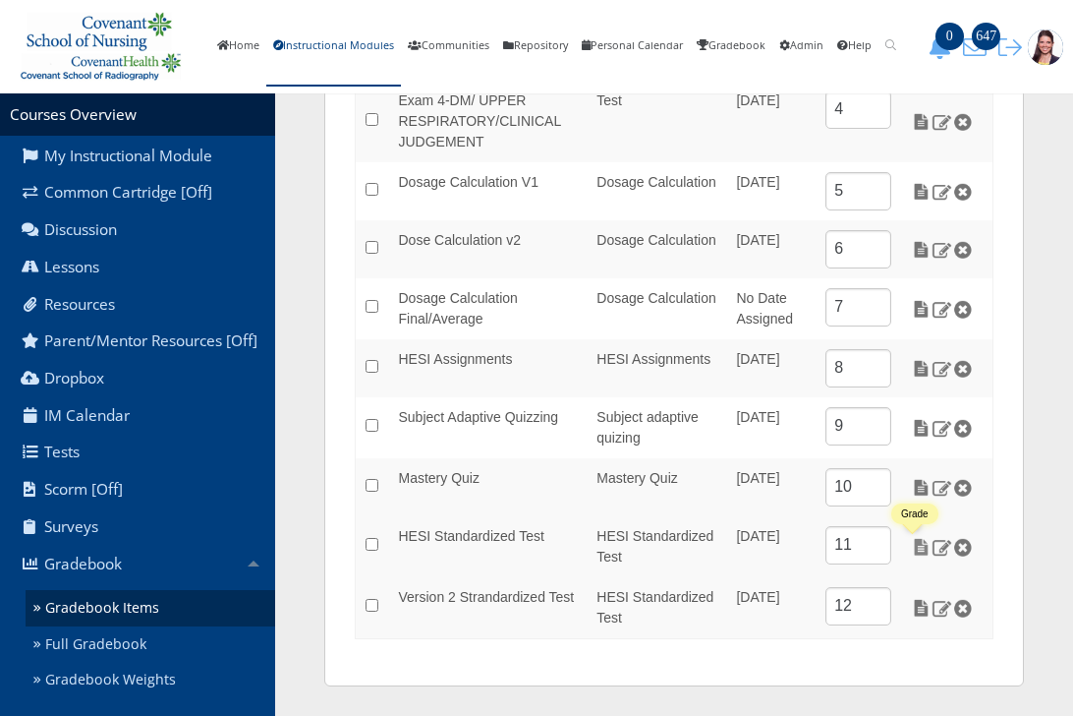
click at [915, 551] on img at bounding box center [921, 547] width 21 height 18
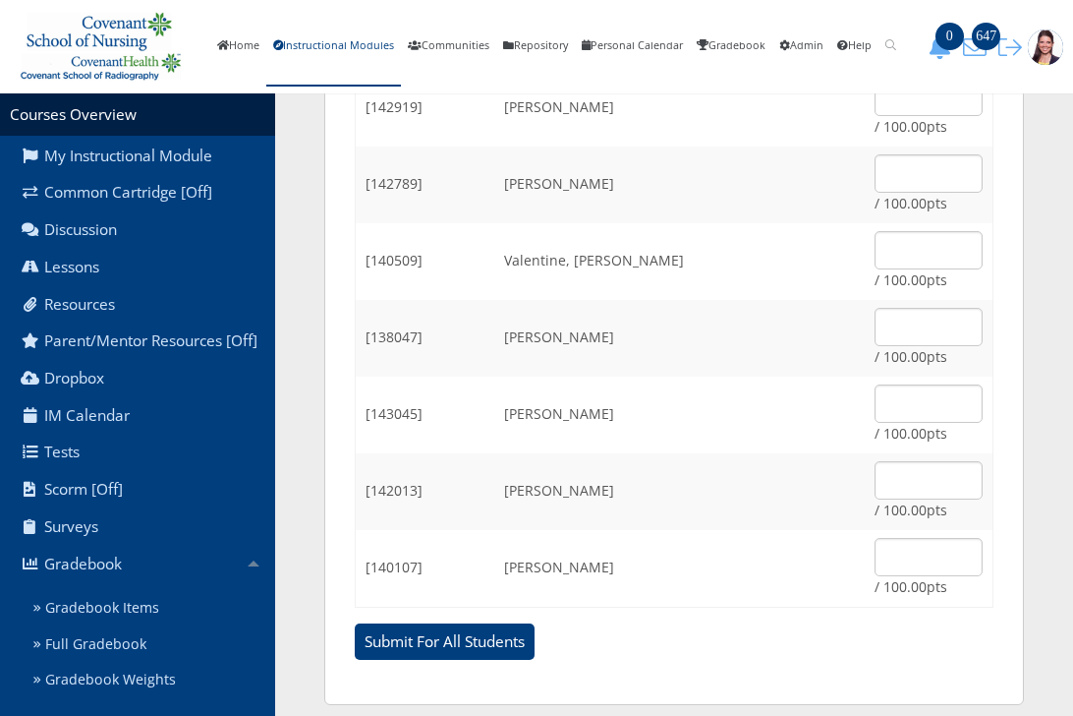
scroll to position [2519, 0]
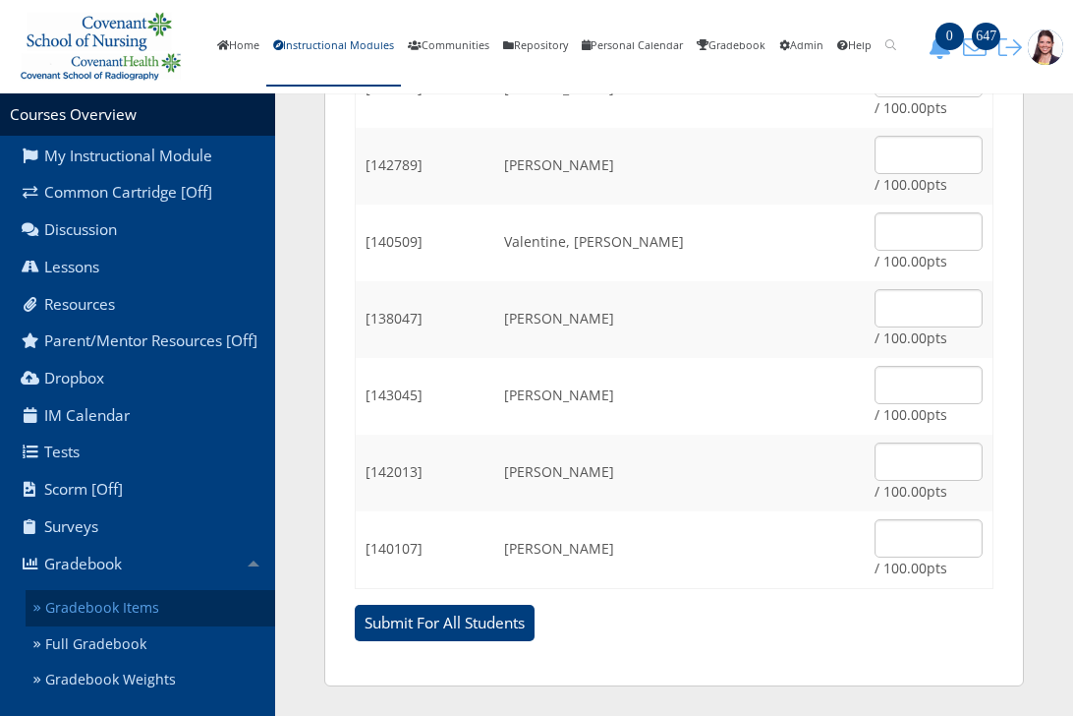
click at [115, 626] on link "Gradebook Items" at bounding box center [151, 608] width 250 height 36
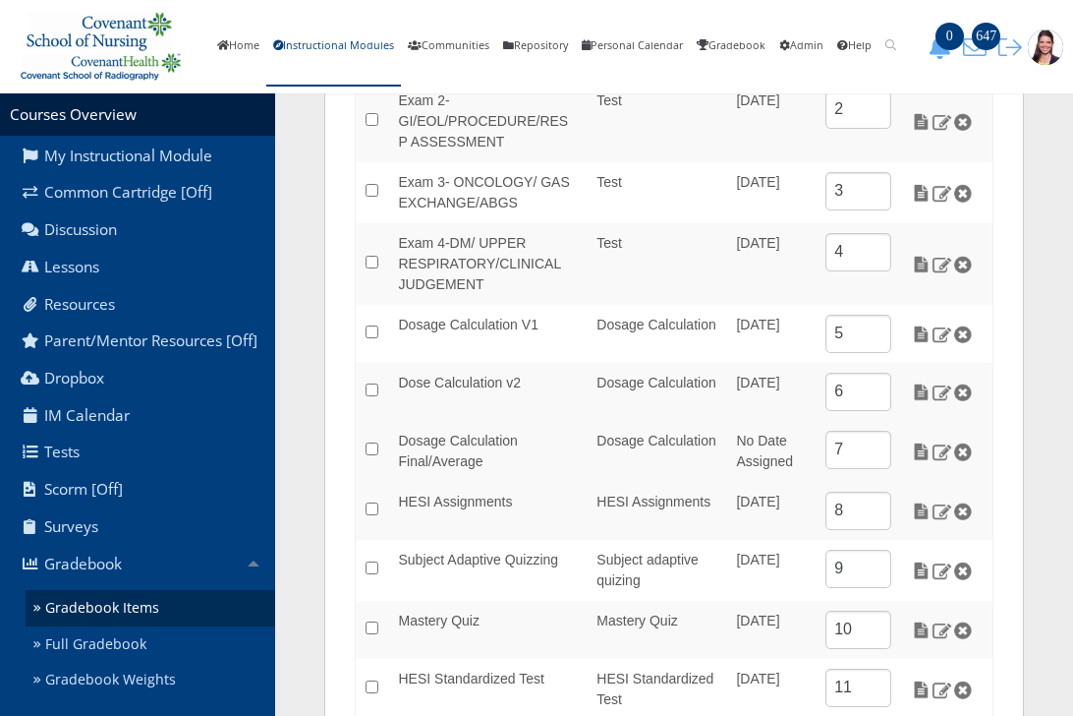
scroll to position [544, 0]
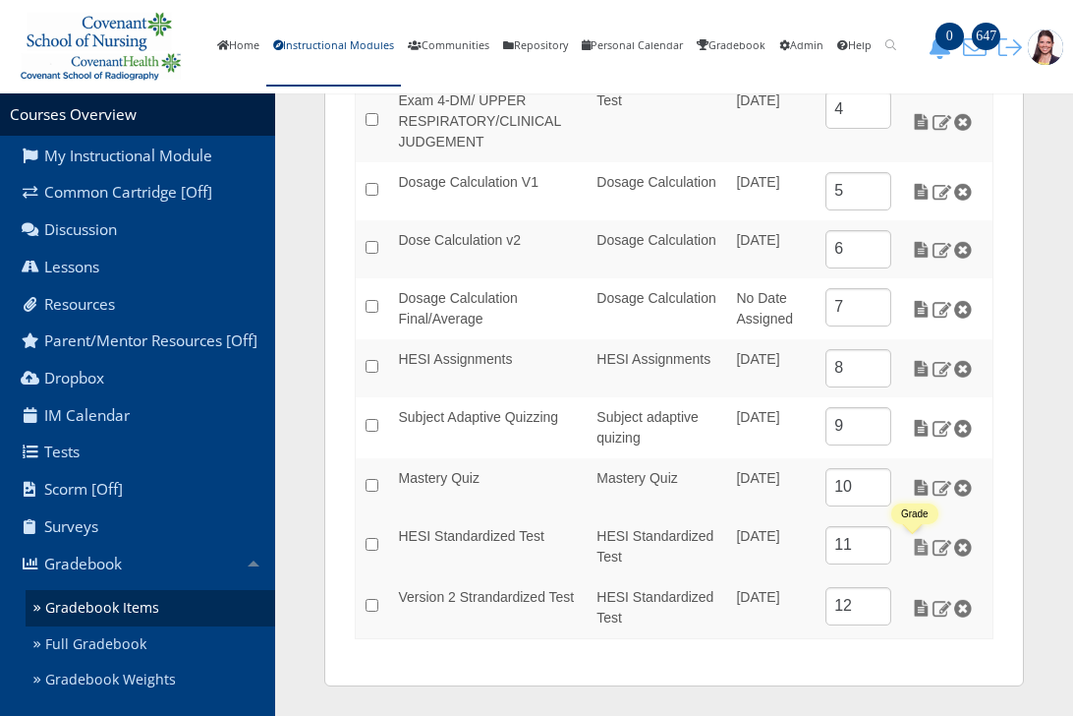
click at [913, 545] on img at bounding box center [921, 547] width 21 height 18
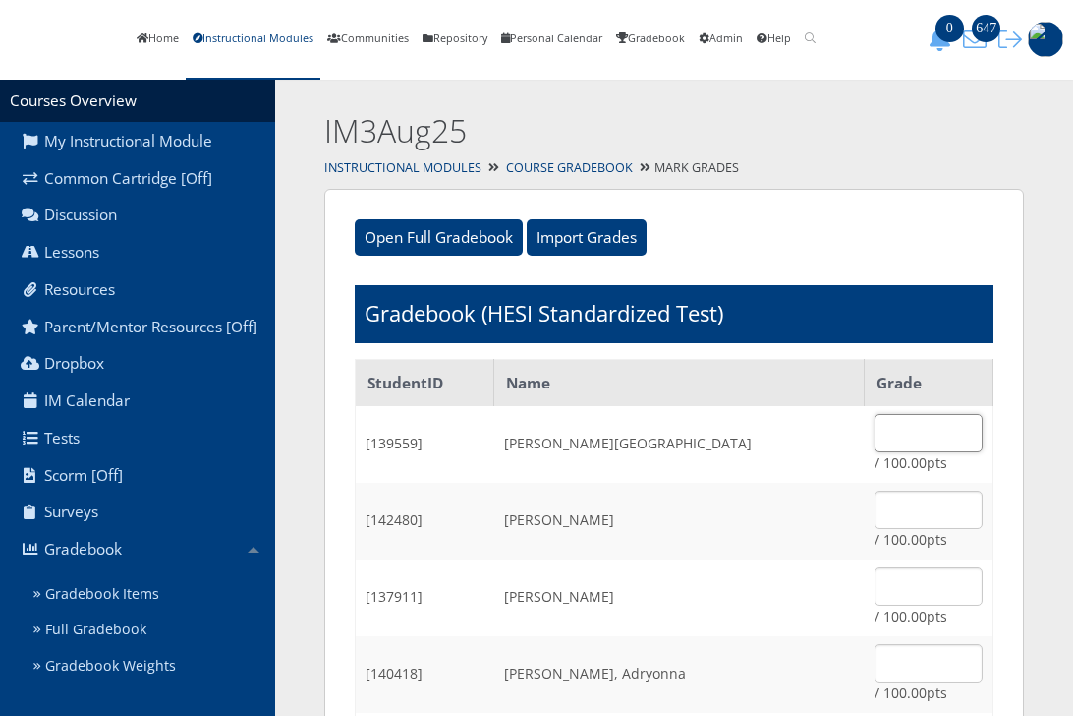
click at [893, 452] on input "text" at bounding box center [929, 433] width 108 height 38
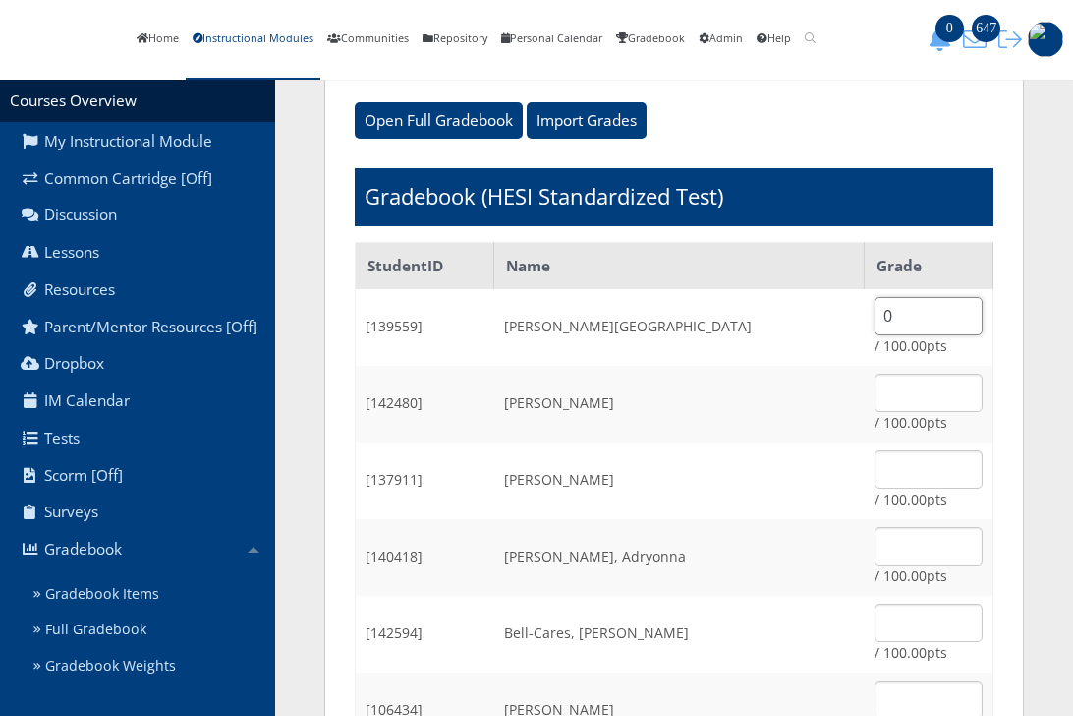
scroll to position [295, 0]
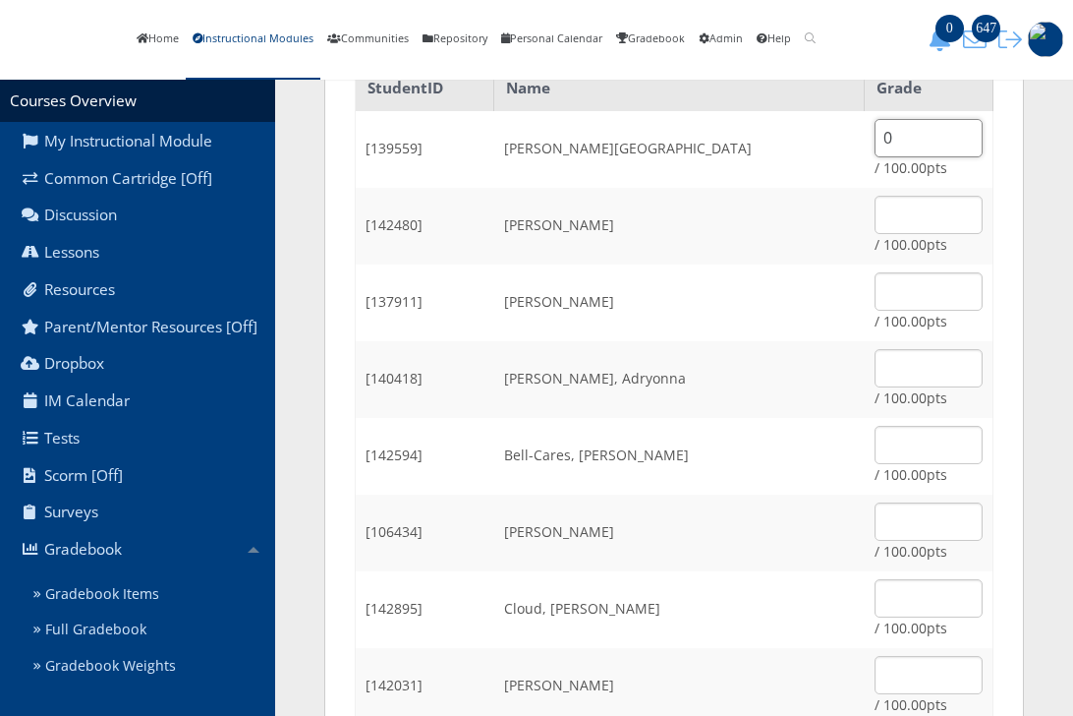
type input "0"
click at [890, 232] on input "text" at bounding box center [929, 215] width 108 height 38
type input "0"
click at [875, 386] on input "text" at bounding box center [929, 368] width 108 height 38
type input "100"
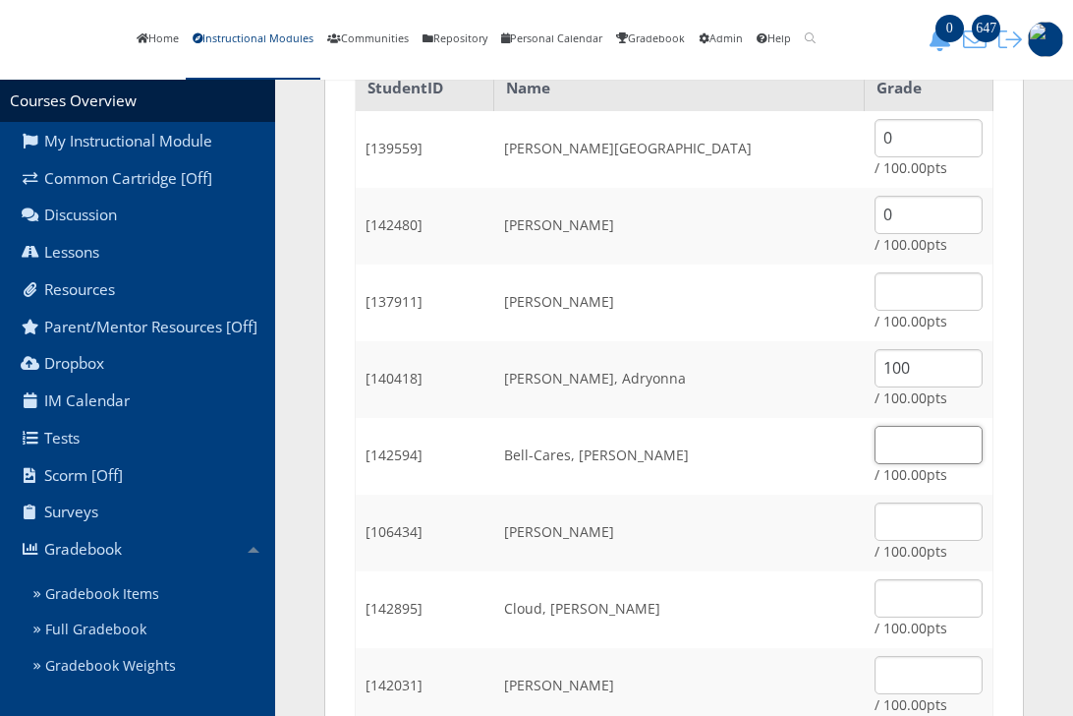
click at [887, 460] on input "text" at bounding box center [929, 445] width 108 height 38
type input "100"
click at [888, 610] on input "text" at bounding box center [929, 598] width 108 height 38
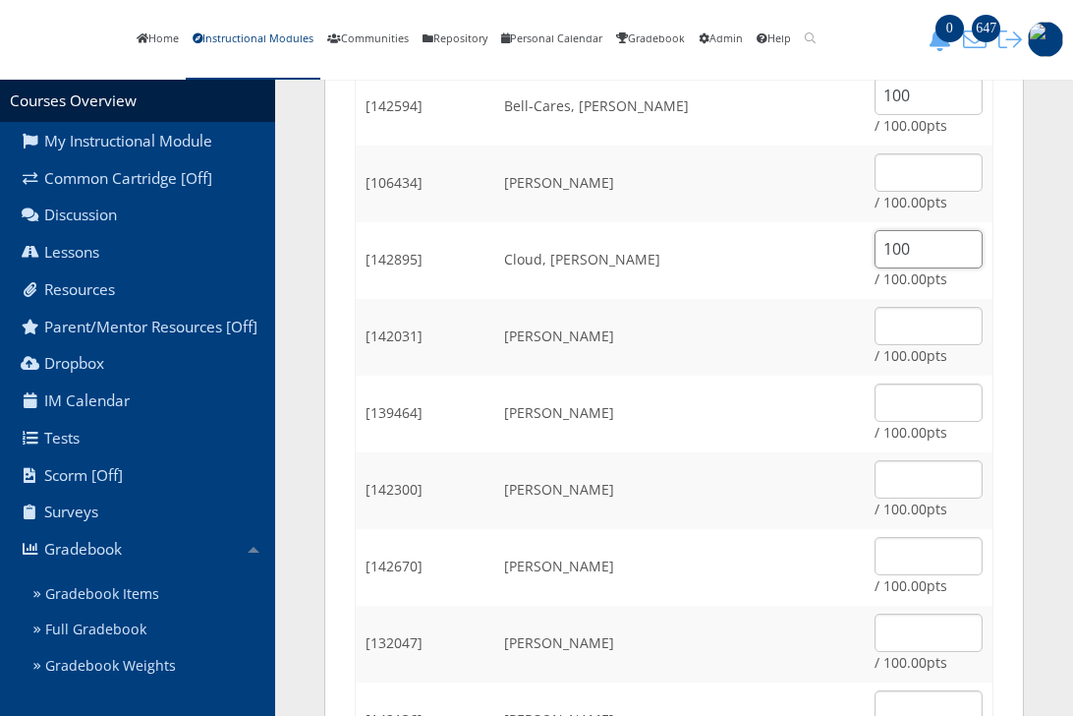
scroll to position [688, 0]
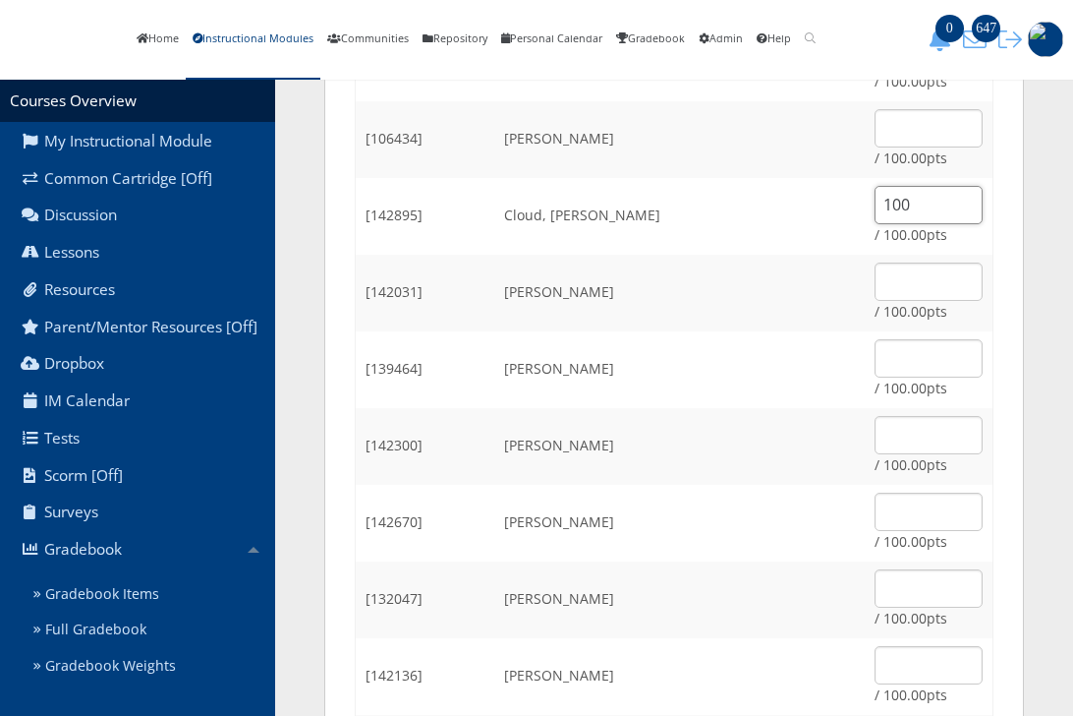
type input "100"
click at [878, 367] on input "text" at bounding box center [929, 358] width 108 height 38
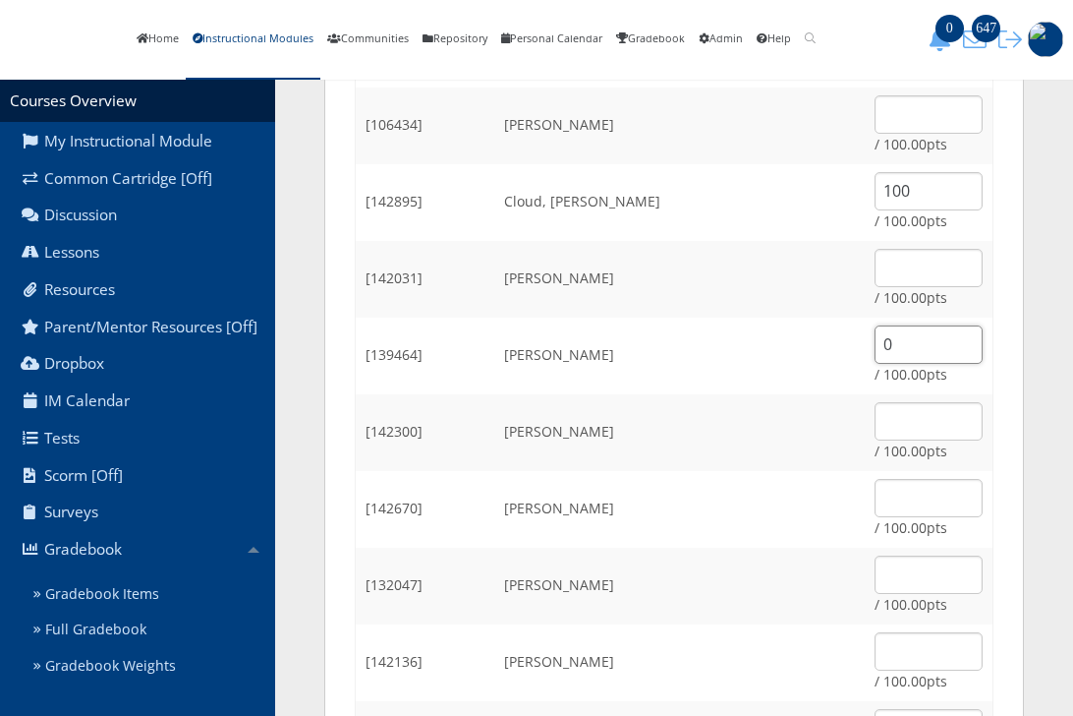
scroll to position [885, 0]
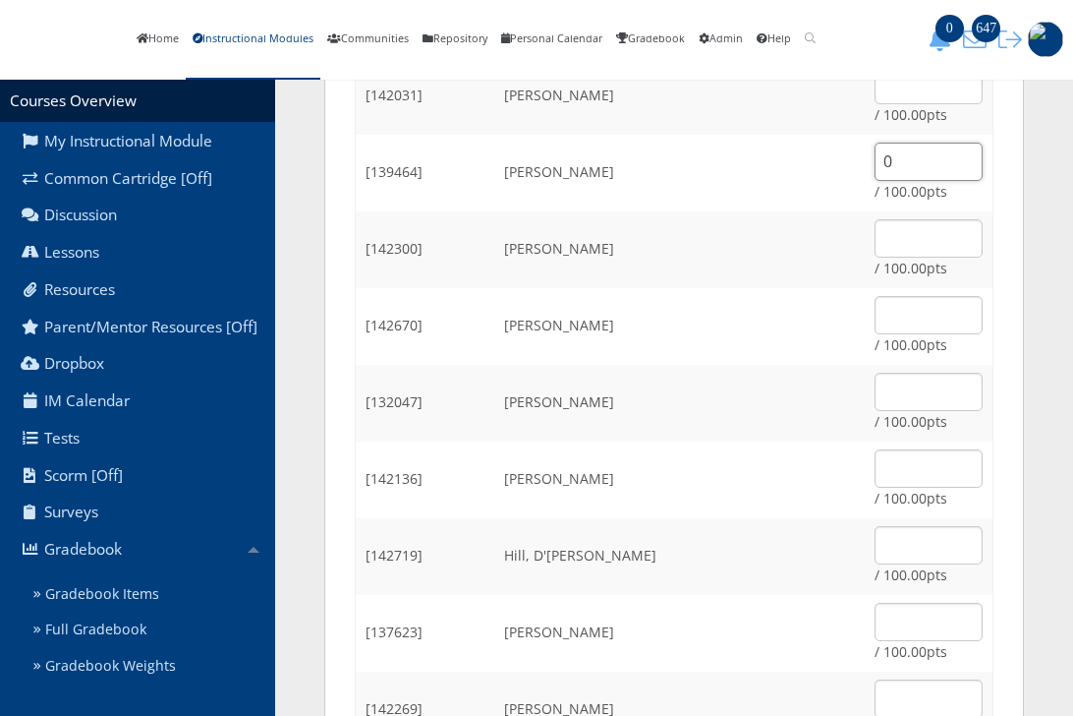
type input "0"
click at [910, 251] on input "text" at bounding box center [929, 238] width 108 height 38
type input "0"
click at [930, 322] on input "text" at bounding box center [929, 315] width 108 height 38
type input "100"
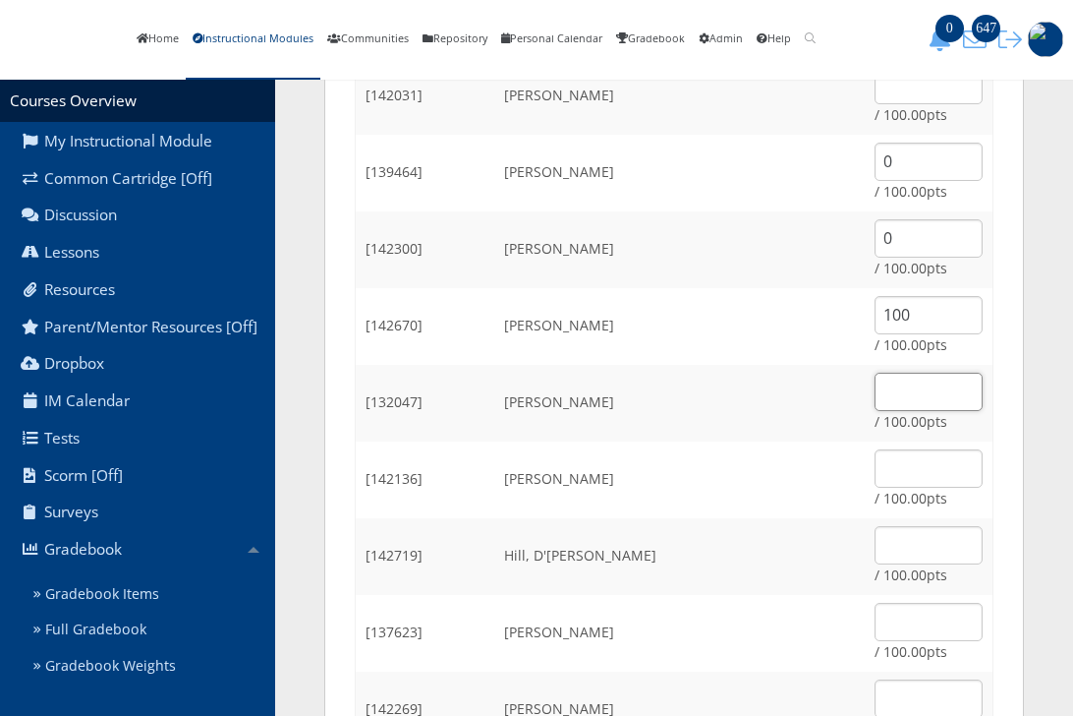
click at [899, 411] on input "text" at bounding box center [929, 392] width 108 height 38
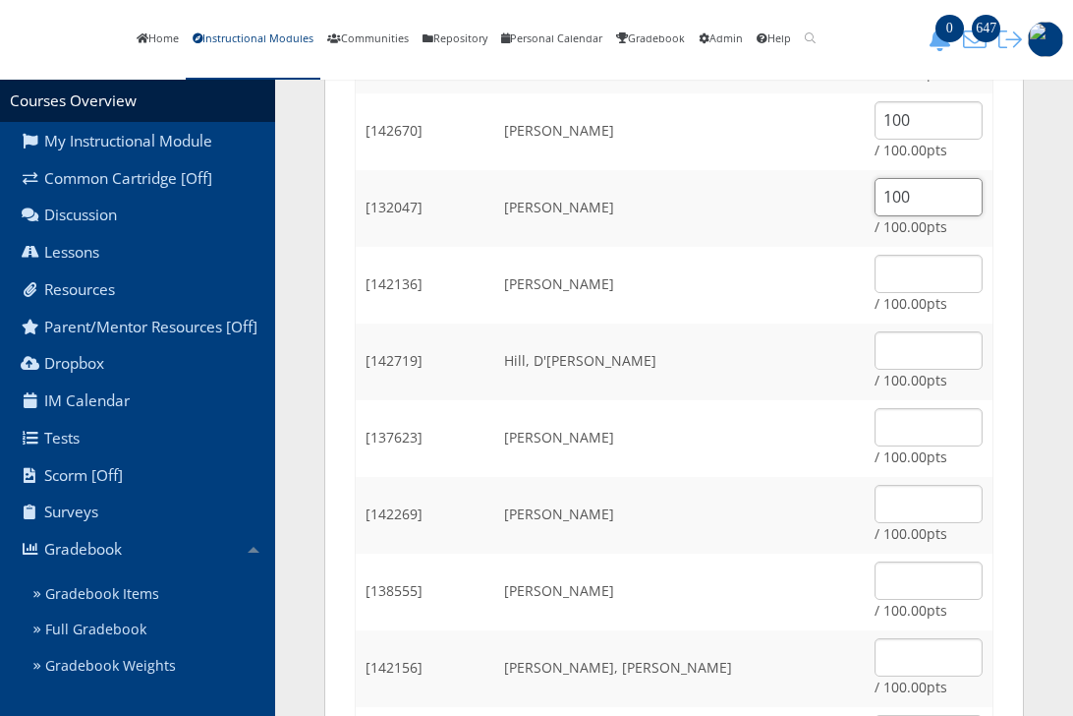
scroll to position [1081, 0]
type input "100"
click at [894, 278] on input "text" at bounding box center [929, 272] width 108 height 38
type input "0"
click at [915, 368] on input "text" at bounding box center [929, 348] width 108 height 38
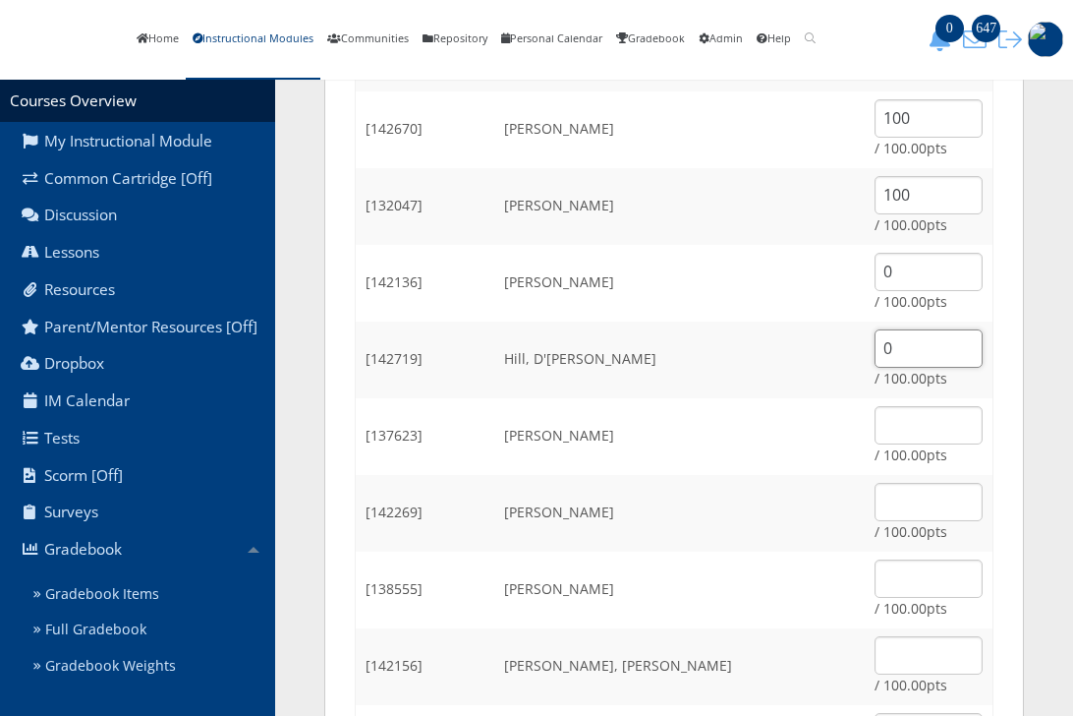
type input "0"
click at [887, 508] on input "text" at bounding box center [929, 502] width 108 height 38
type input "100"
click at [875, 582] on input "text" at bounding box center [929, 578] width 108 height 38
type input "0"
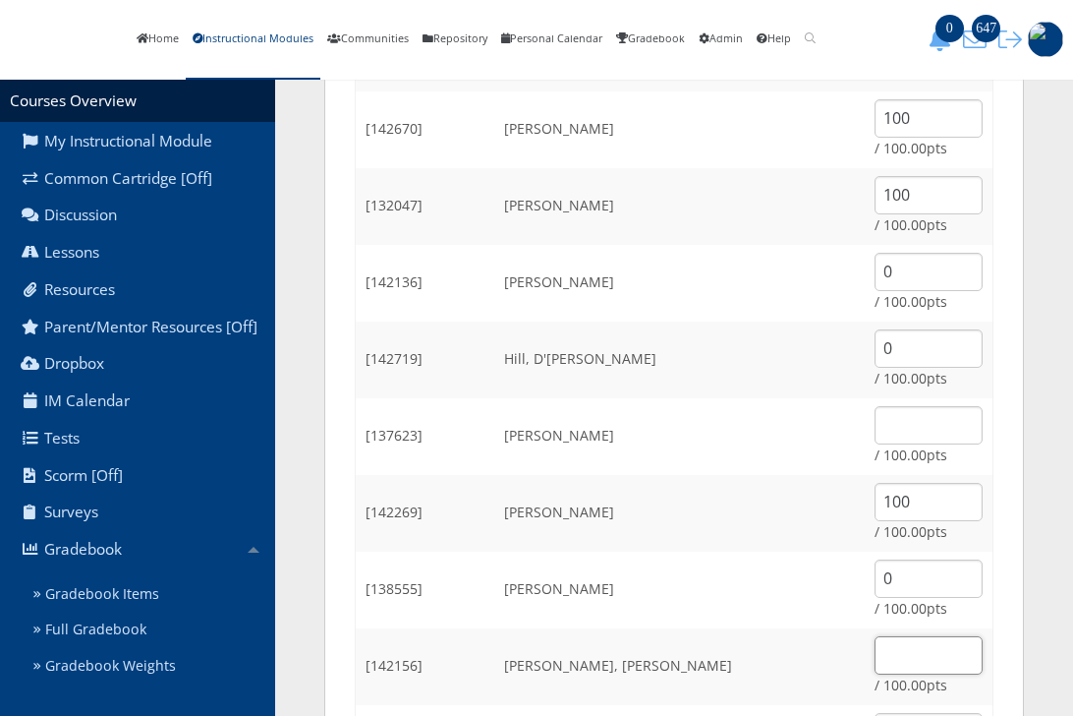
click at [910, 671] on input "text" at bounding box center [929, 655] width 108 height 38
type input "0"
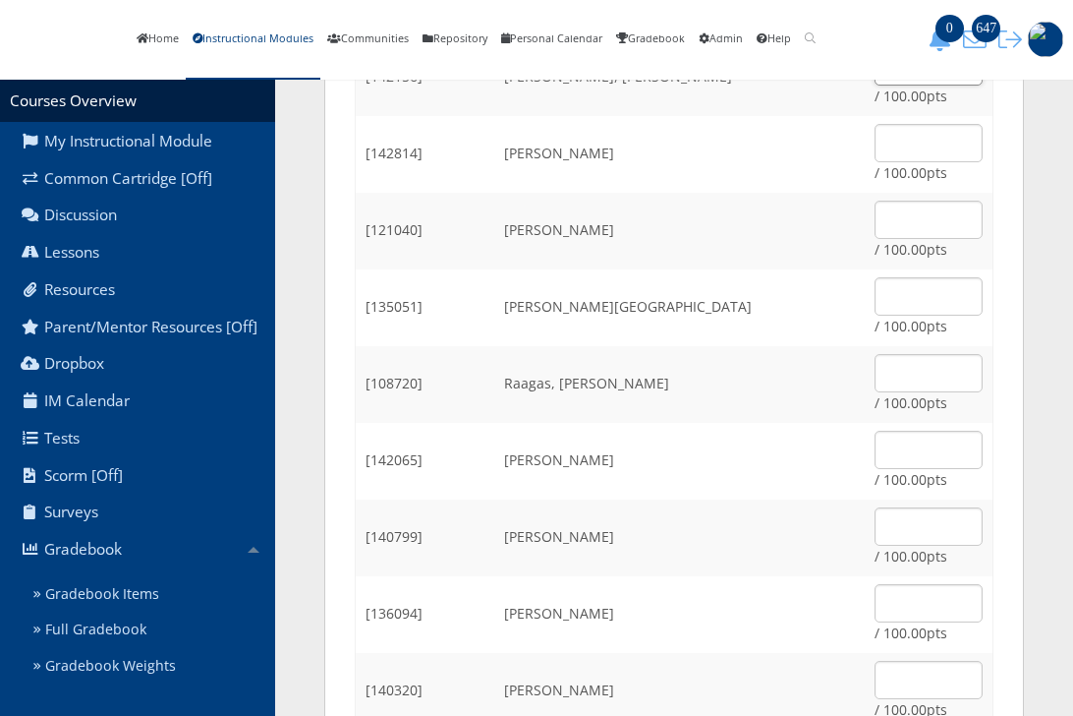
scroll to position [1671, 0]
type input "100"
click at [907, 466] on input "text" at bounding box center [929, 449] width 108 height 38
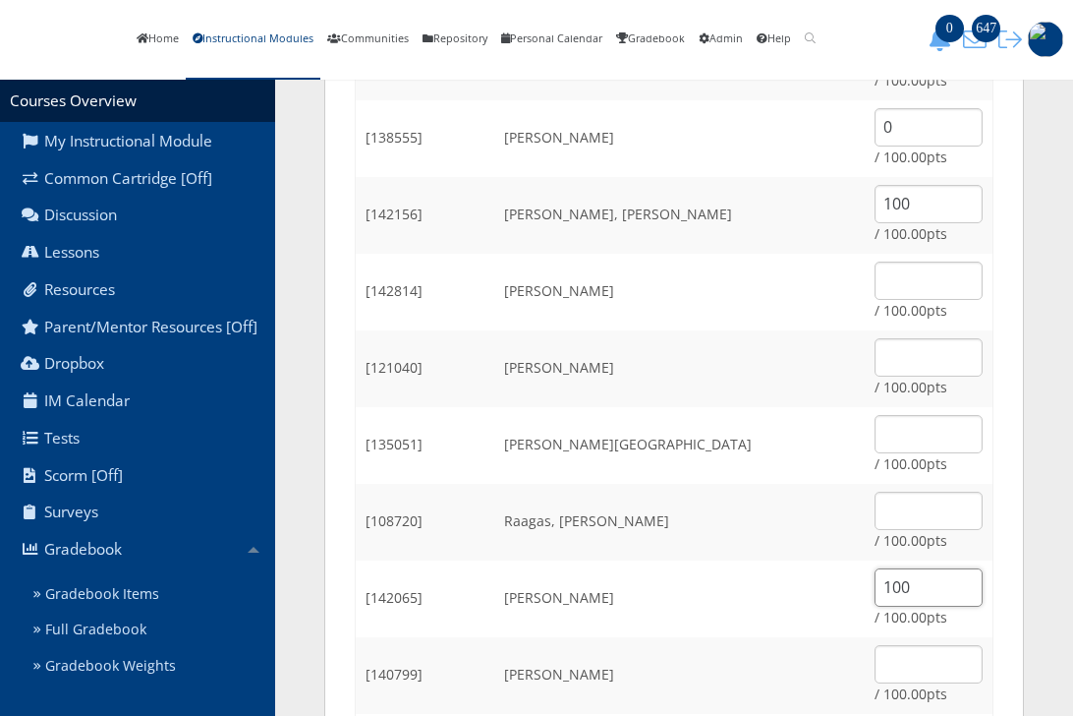
scroll to position [1474, 0]
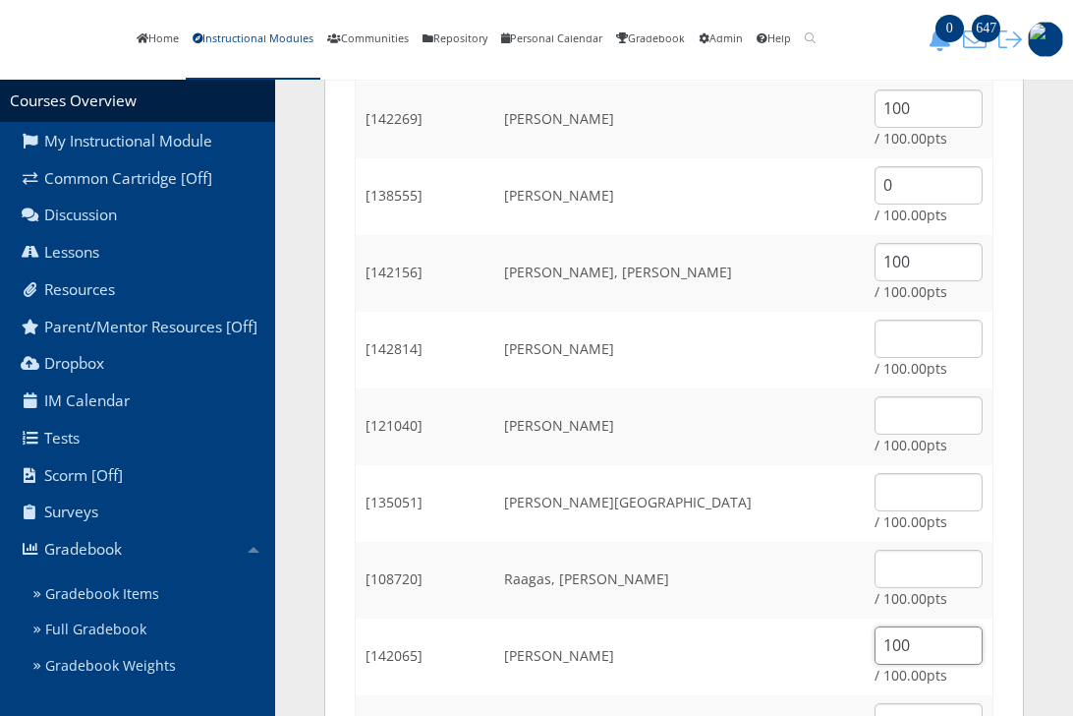
type input "100"
click at [885, 358] on input "text" at bounding box center [929, 338] width 108 height 38
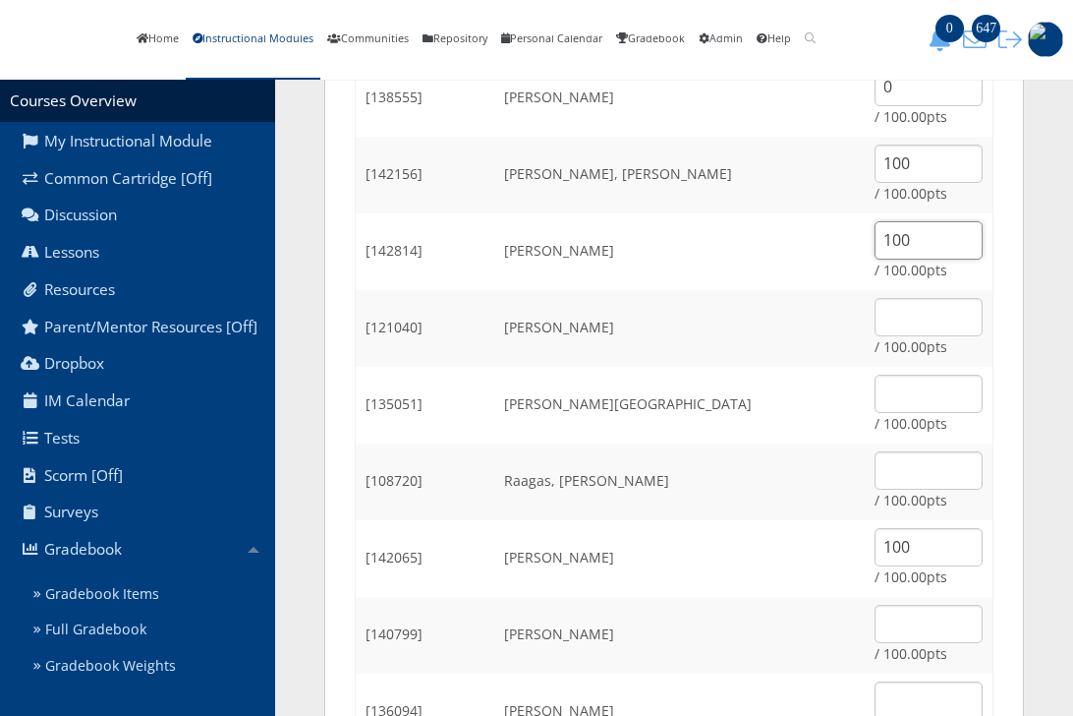
type input "100"
click at [902, 336] on input "text" at bounding box center [929, 317] width 108 height 38
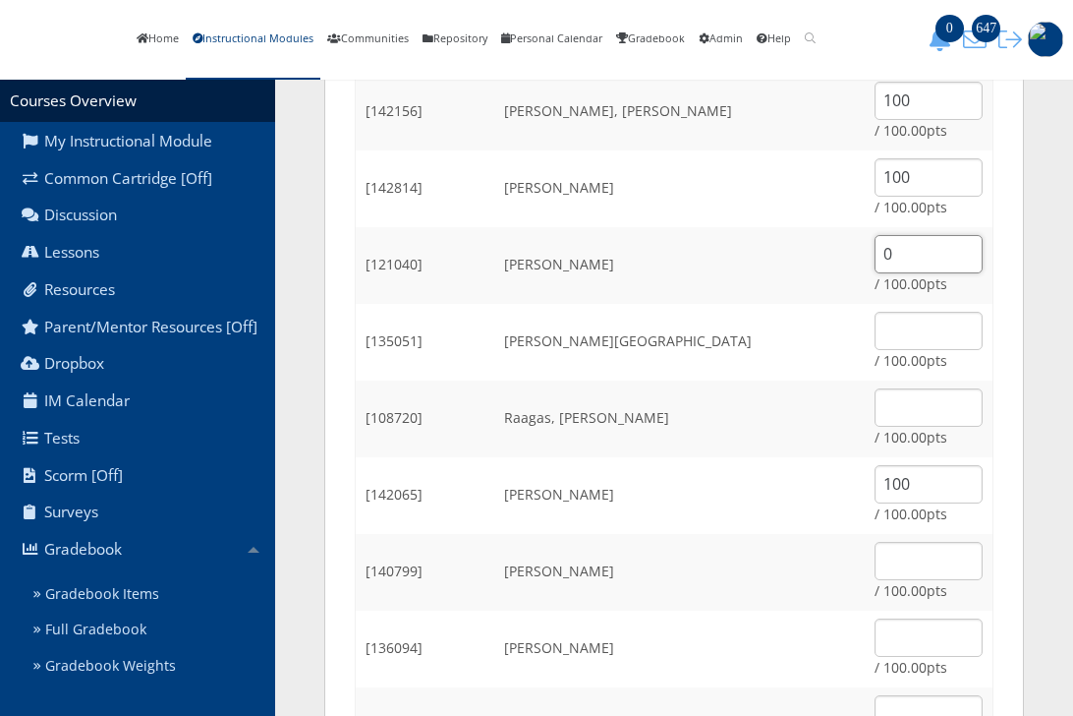
scroll to position [1671, 0]
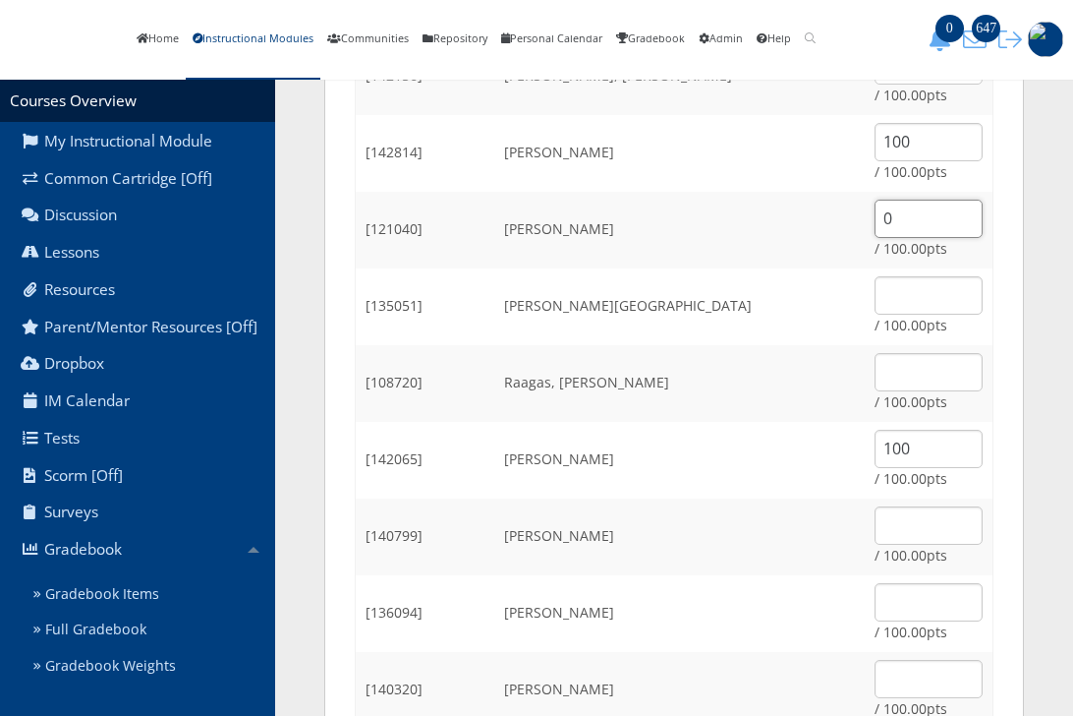
type input "0"
click at [891, 313] on input "text" at bounding box center [929, 295] width 108 height 38
type input "100"
click at [902, 381] on input "text" at bounding box center [929, 372] width 108 height 38
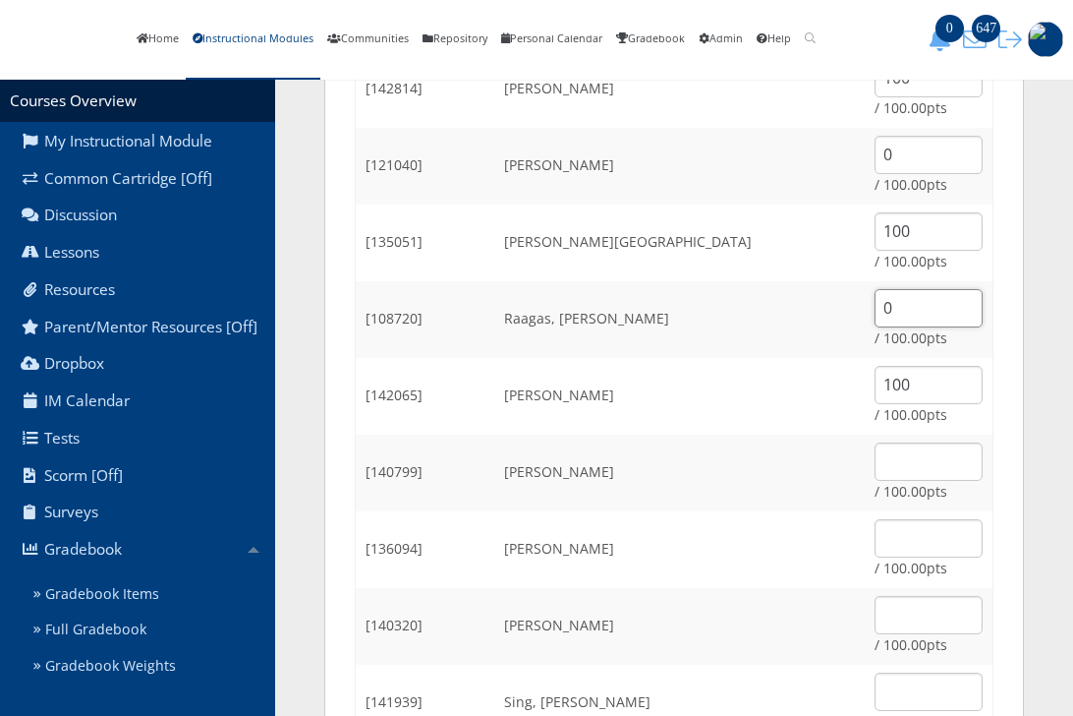
scroll to position [1769, 0]
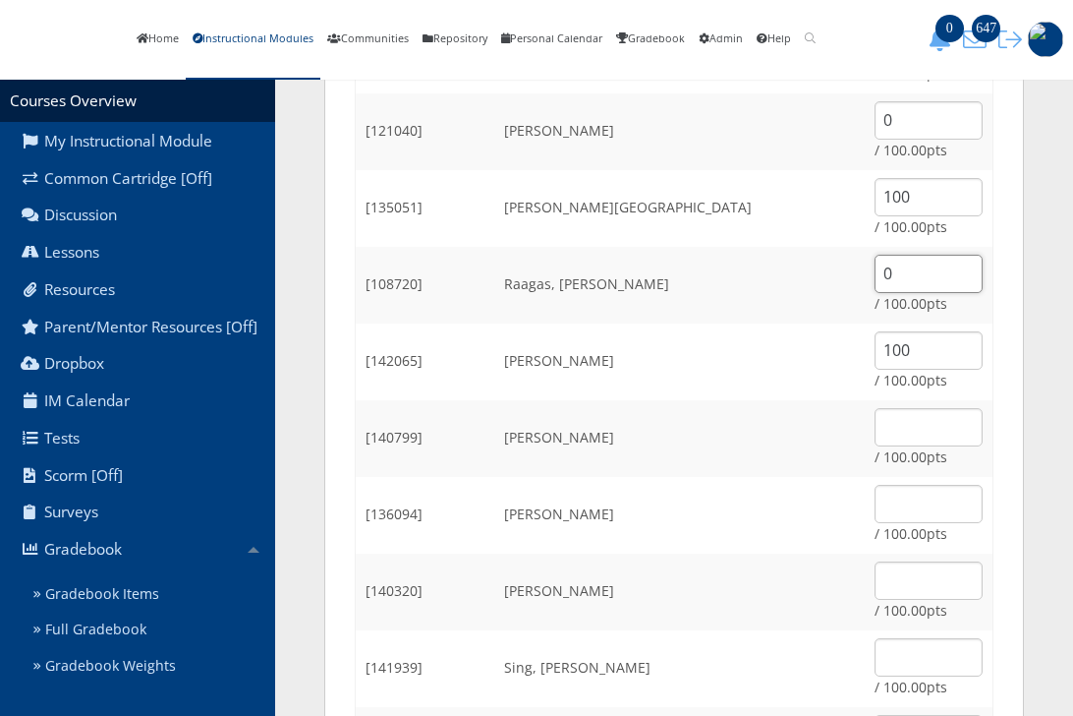
type input "0"
click at [911, 438] on input "text" at bounding box center [929, 427] width 108 height 38
type input "0"
click at [906, 600] on input "text" at bounding box center [929, 580] width 108 height 38
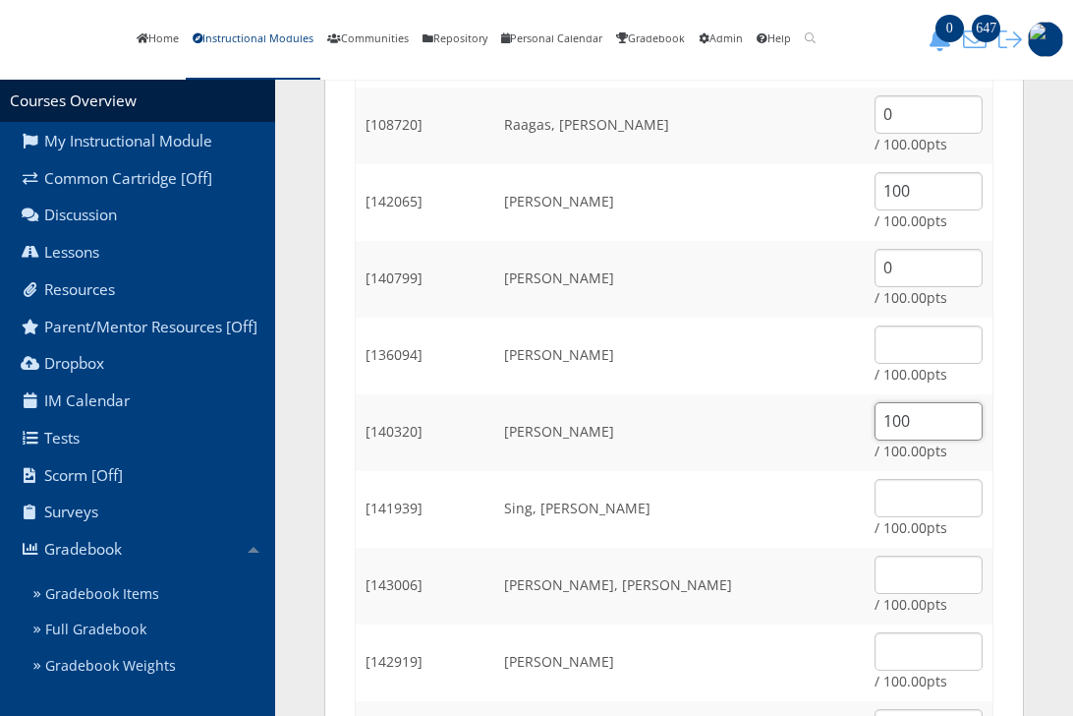
scroll to position [1966, 0]
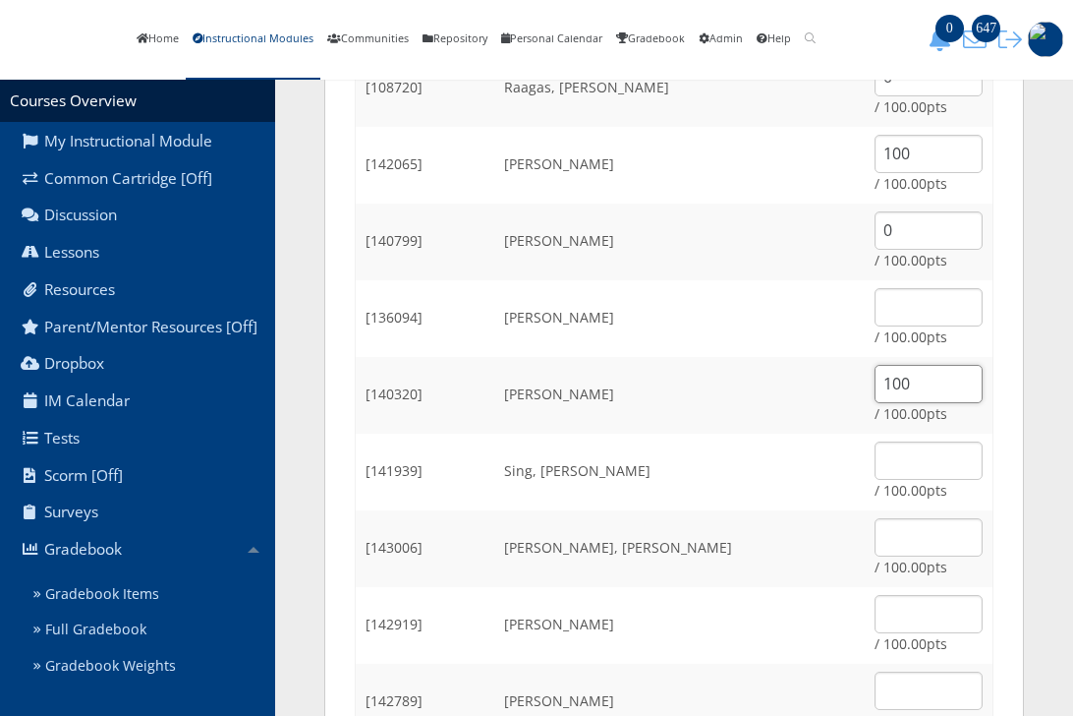
type input "100"
click at [892, 452] on td "/ 100.00pts" at bounding box center [929, 471] width 129 height 77
click at [895, 464] on input "text" at bounding box center [929, 460] width 108 height 38
type input "0"
click at [892, 556] on input "text" at bounding box center [929, 537] width 108 height 38
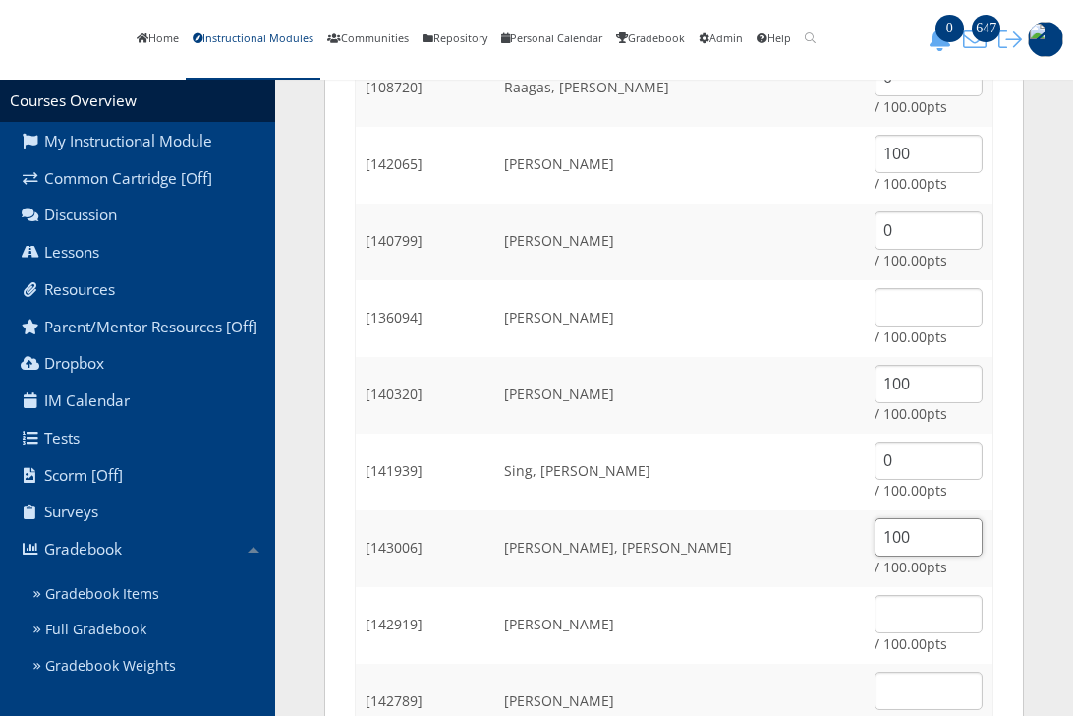
type input "100"
click at [875, 633] on input "text" at bounding box center [929, 614] width 108 height 38
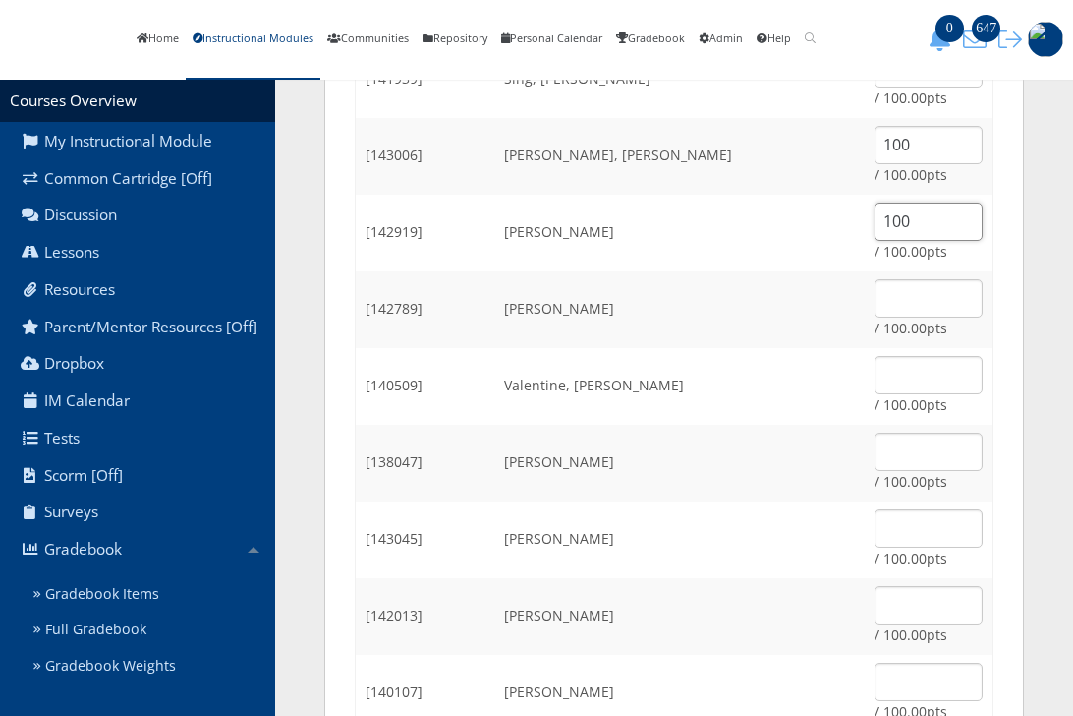
scroll to position [2359, 0]
type input "100"
click at [875, 316] on input "text" at bounding box center [929, 297] width 108 height 38
type input "100"
click at [905, 469] on input "text" at bounding box center [929, 450] width 108 height 38
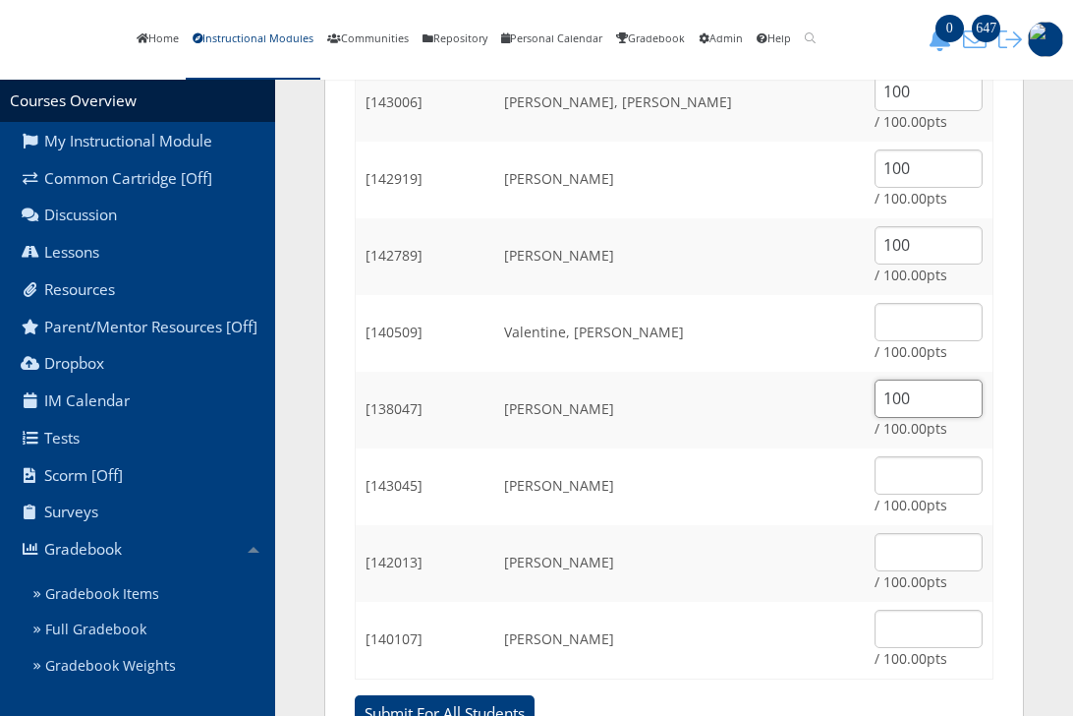
scroll to position [2457, 0]
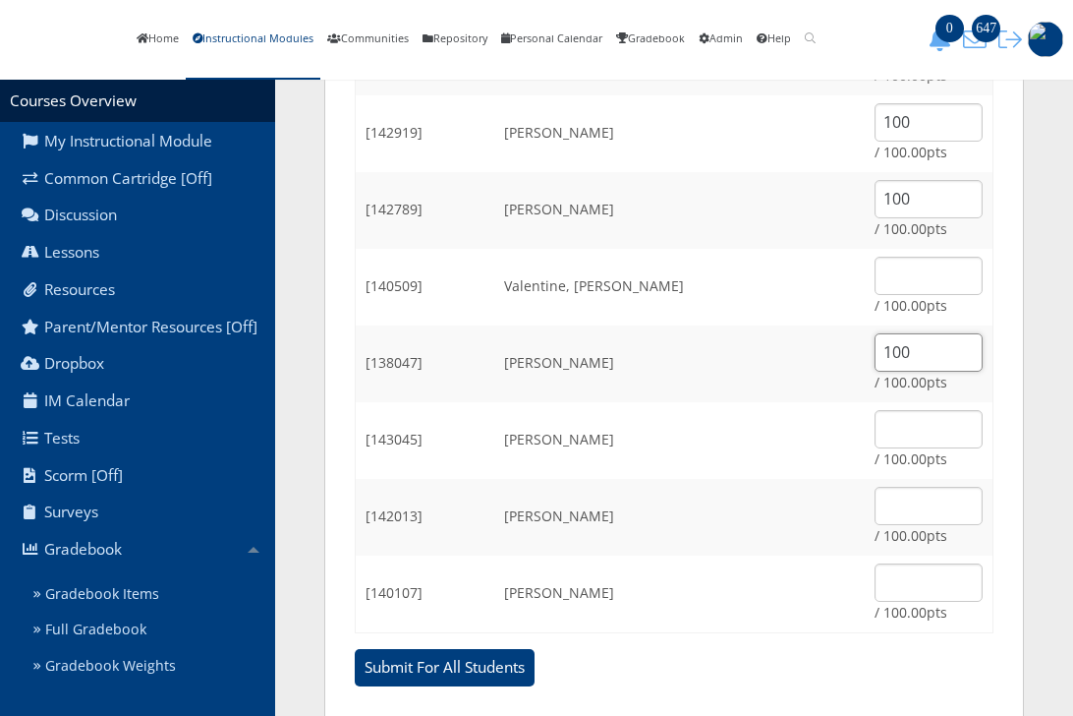
type input "100"
click at [920, 525] on input "text" at bounding box center [929, 506] width 108 height 38
type input "100"
click at [882, 586] on input "text" at bounding box center [929, 582] width 108 height 38
type input "100"
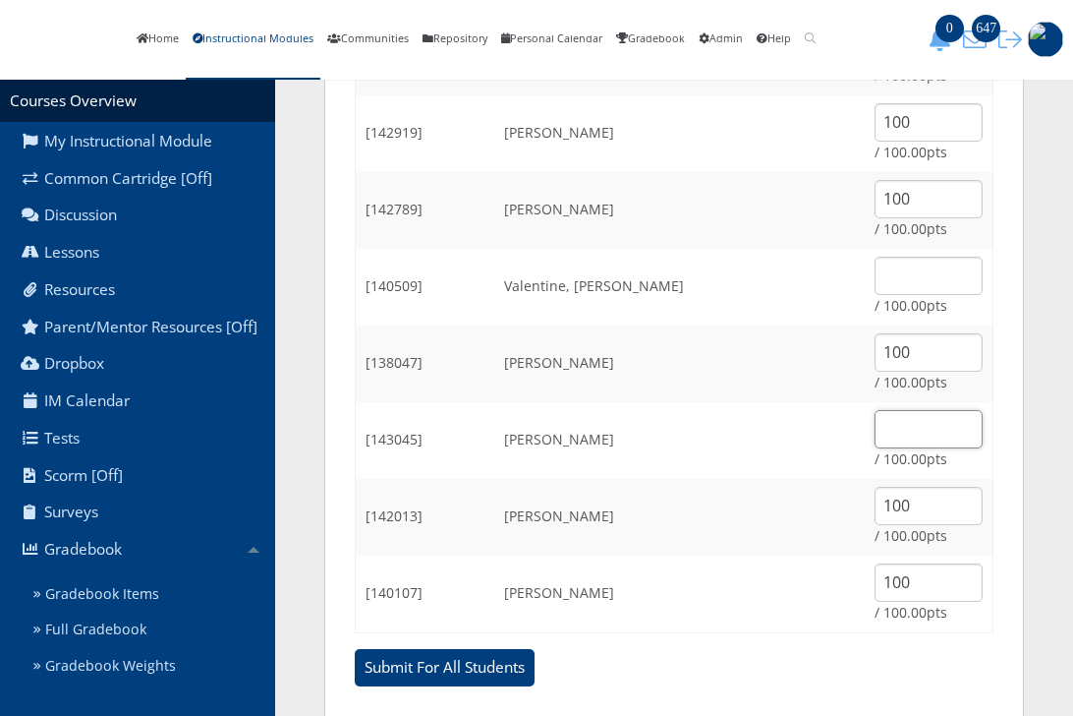
click at [890, 448] on input "text" at bounding box center [929, 429] width 108 height 38
type input "100"
click at [426, 671] on input "Submit For All Students" at bounding box center [445, 667] width 180 height 37
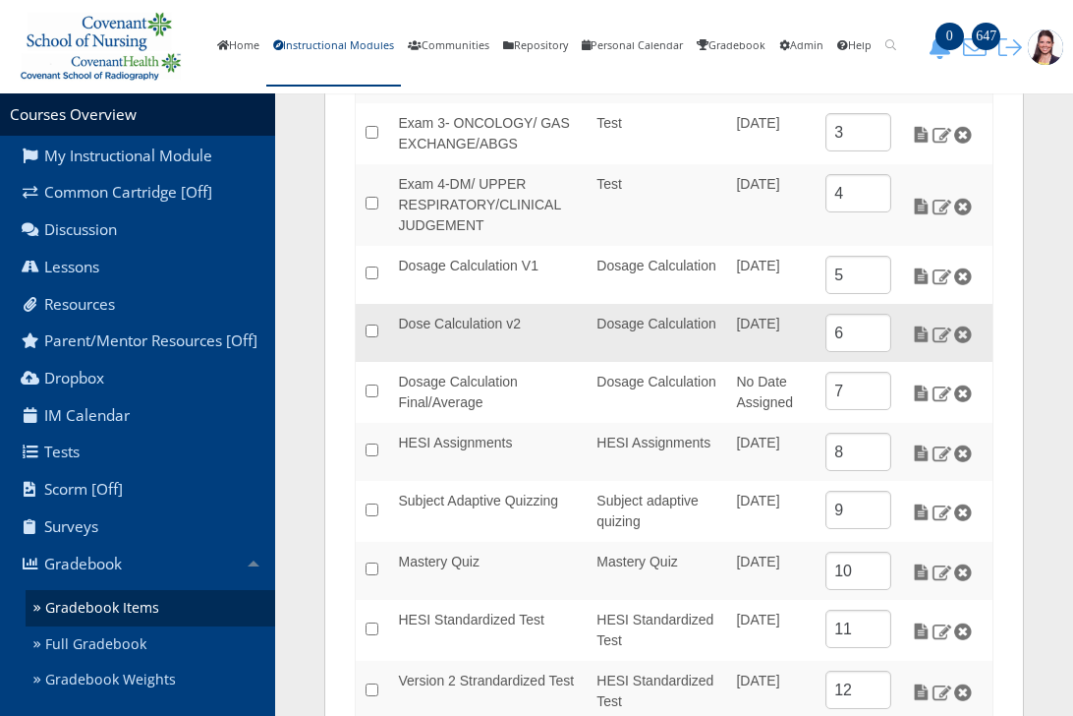
scroll to position [612, 0]
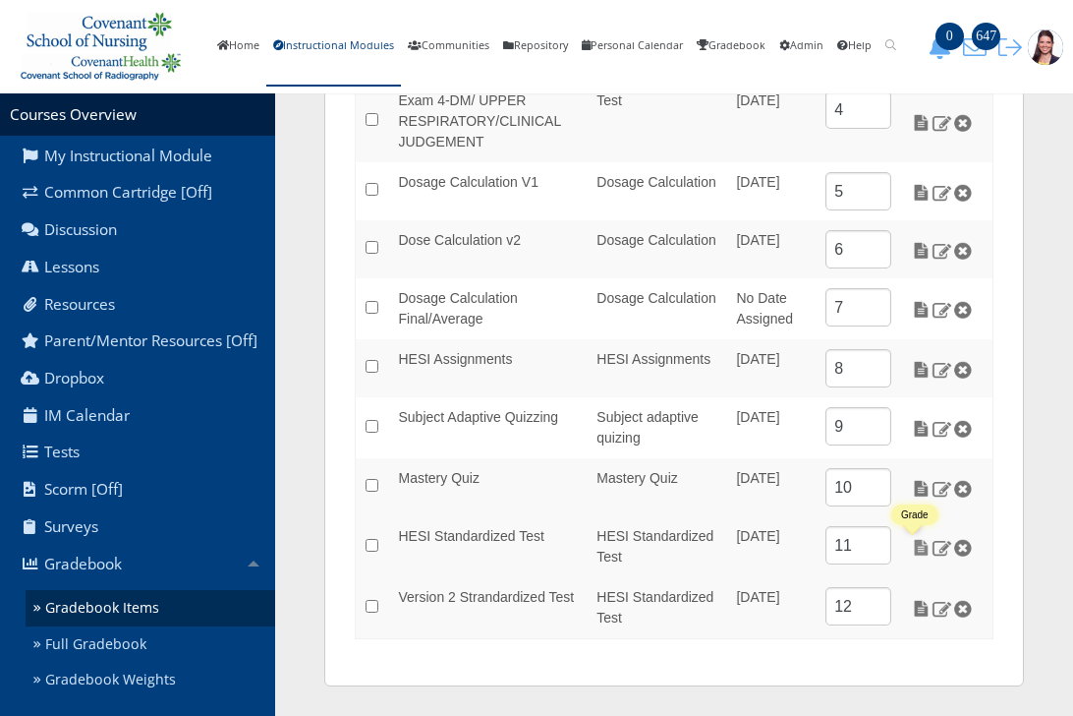
click at [916, 553] on img at bounding box center [921, 548] width 21 height 18
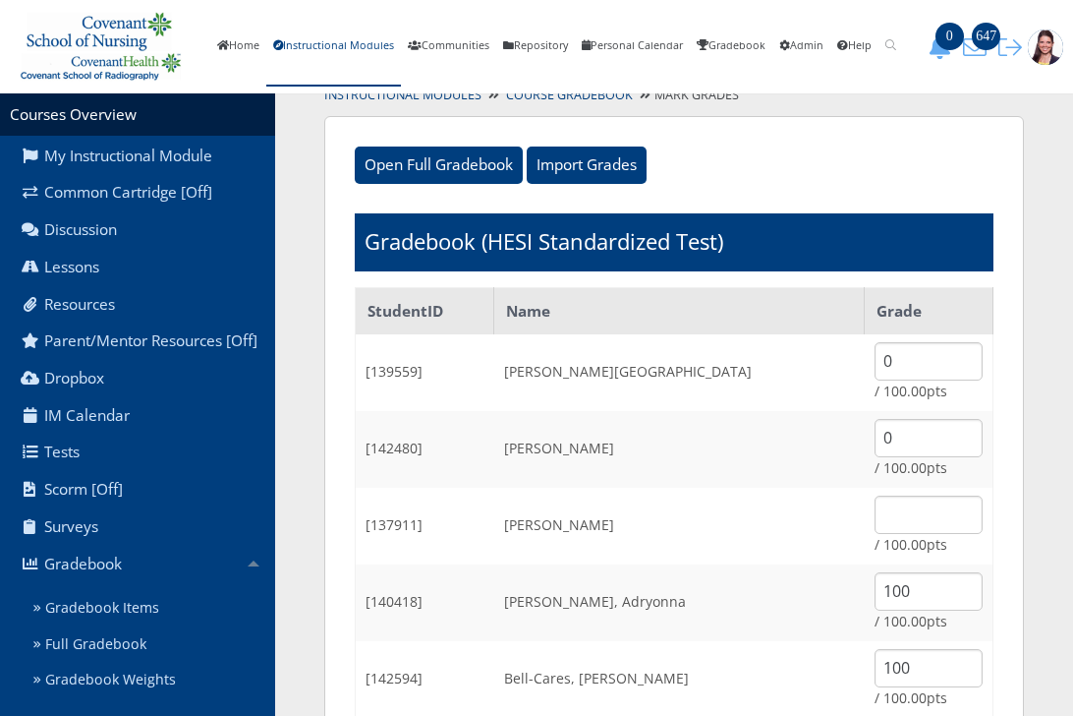
scroll to position [295, 0]
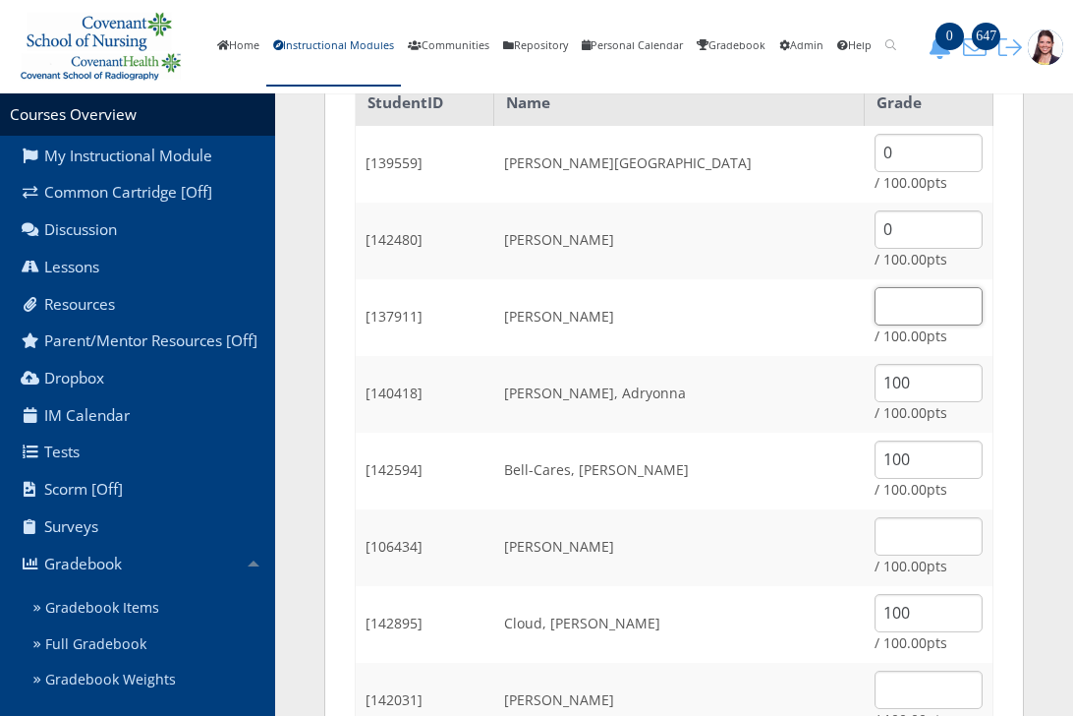
click at [876, 298] on input "text" at bounding box center [929, 306] width 108 height 38
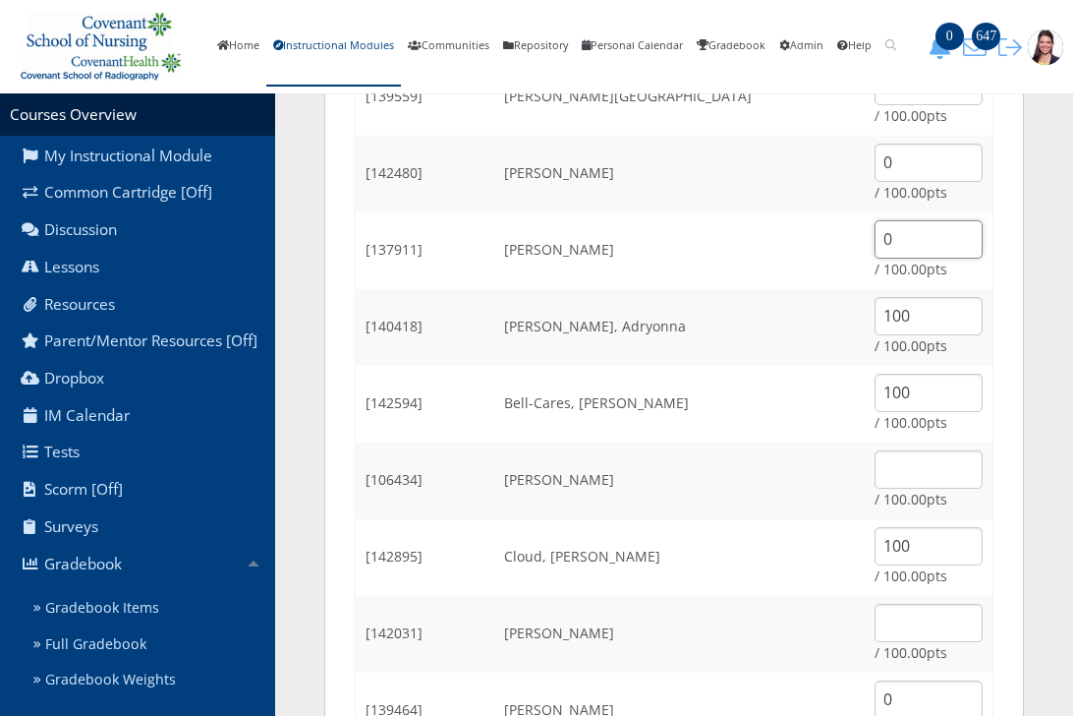
scroll to position [393, 0]
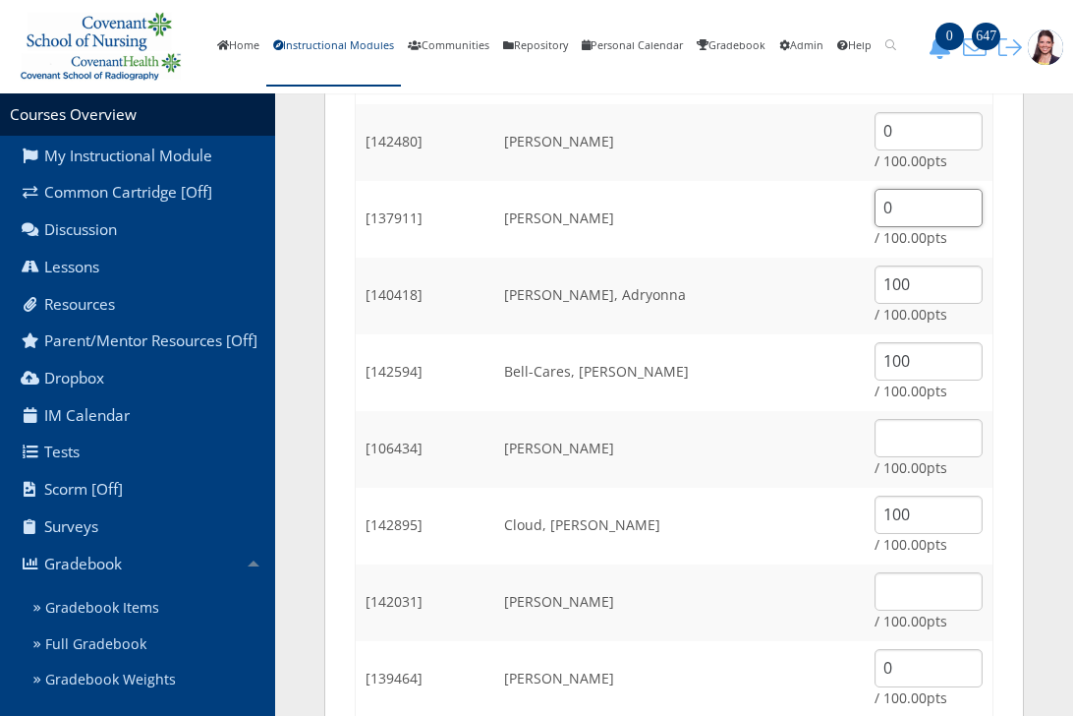
type input "0"
click at [895, 438] on input "text" at bounding box center [929, 438] width 108 height 38
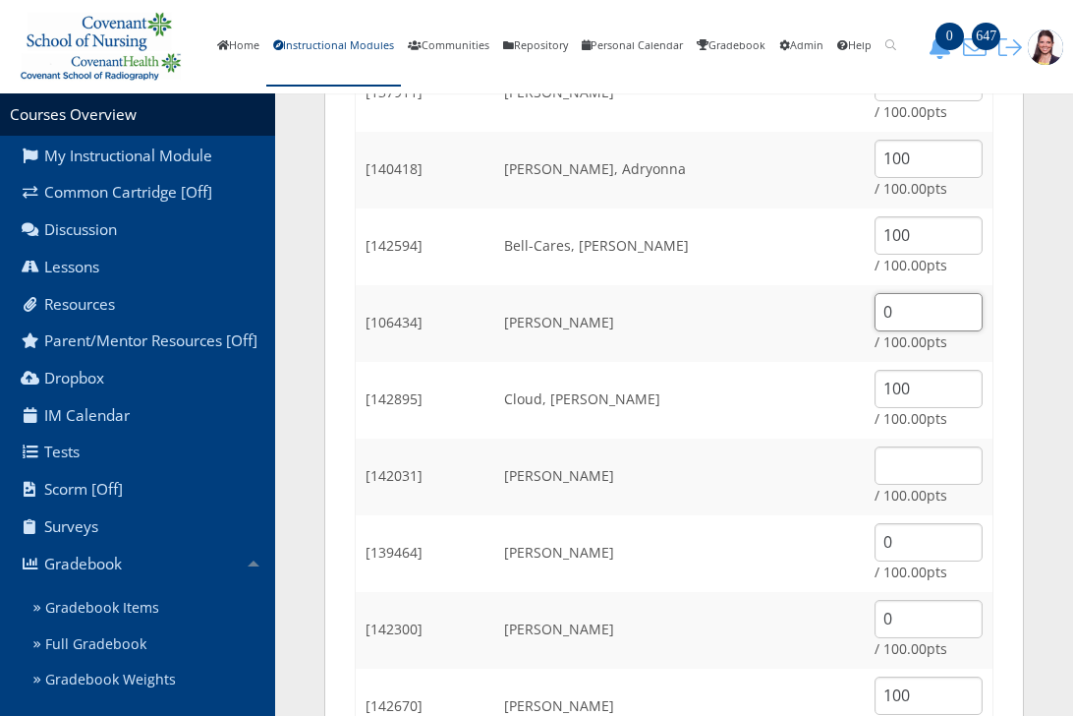
scroll to position [590, 0]
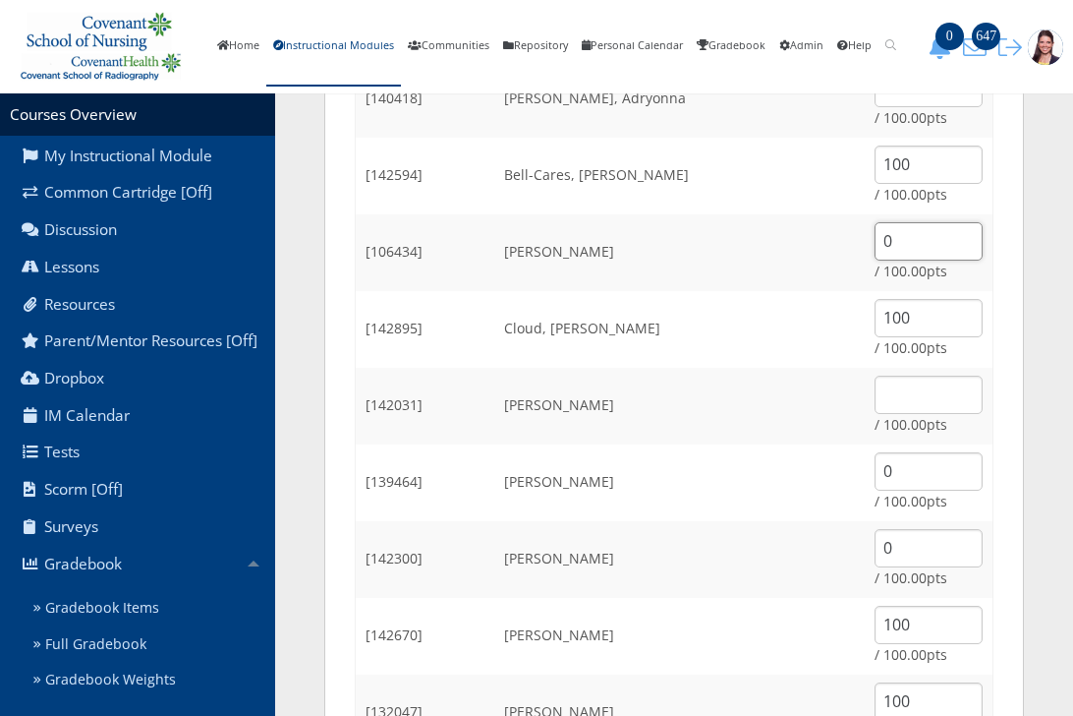
type input "0"
click at [880, 401] on input "text" at bounding box center [929, 394] width 108 height 38
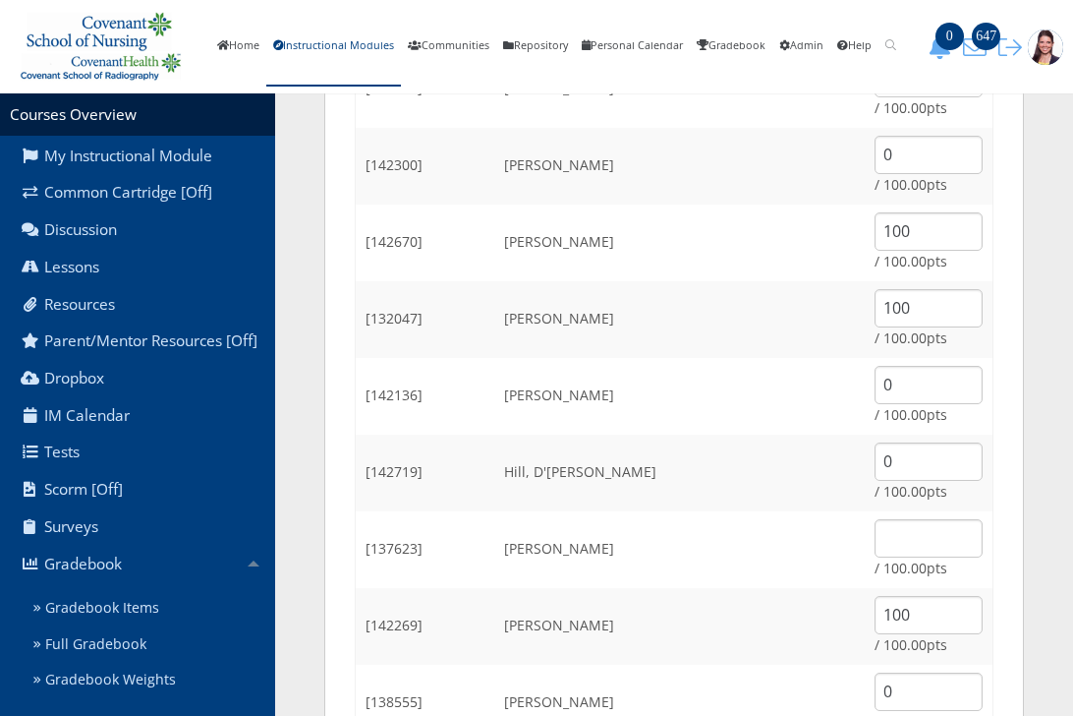
type input "0"
click at [904, 527] on input "text" at bounding box center [929, 538] width 108 height 38
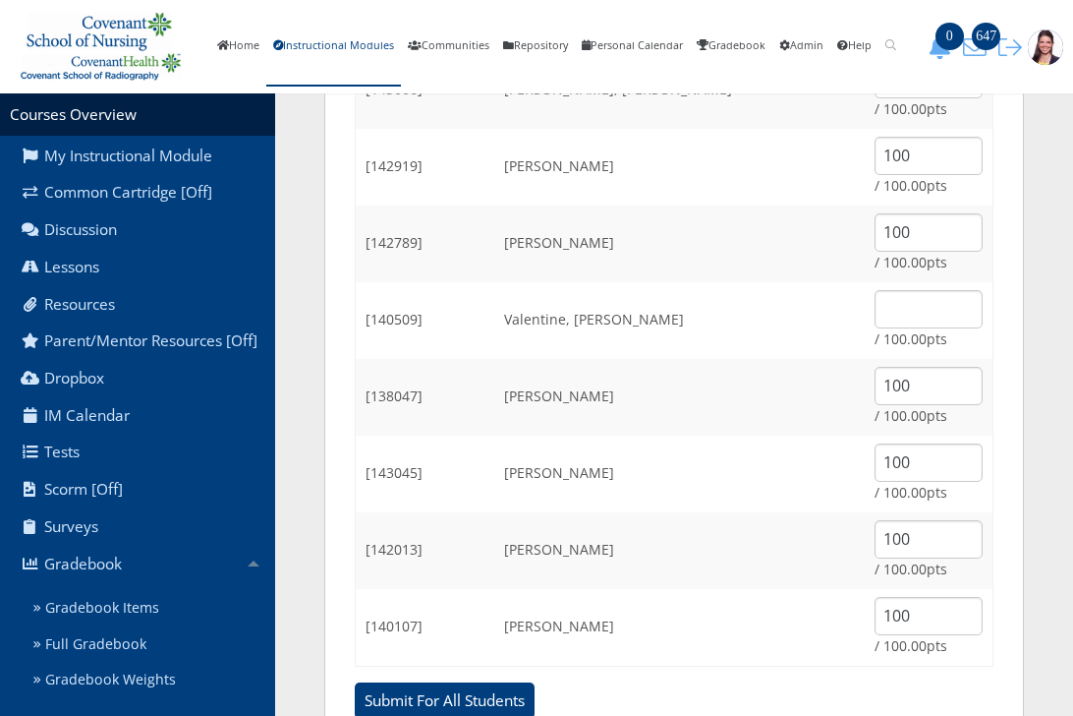
scroll to position [2519, 0]
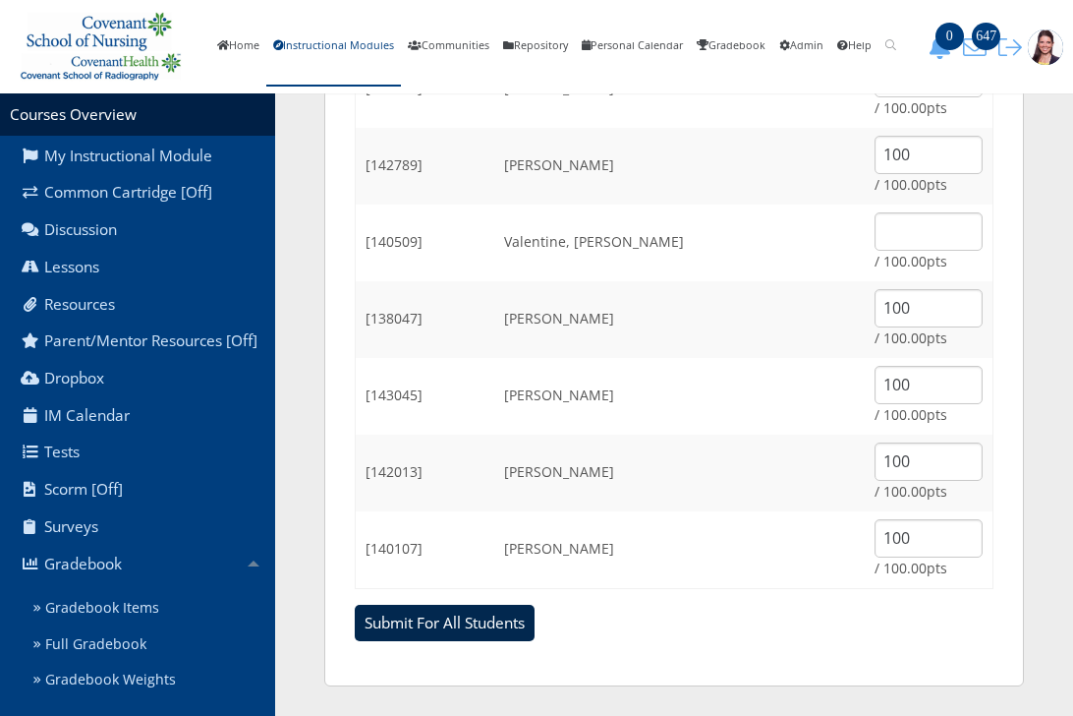
type input "100"
click at [444, 612] on input "Submit For All Students" at bounding box center [445, 622] width 180 height 37
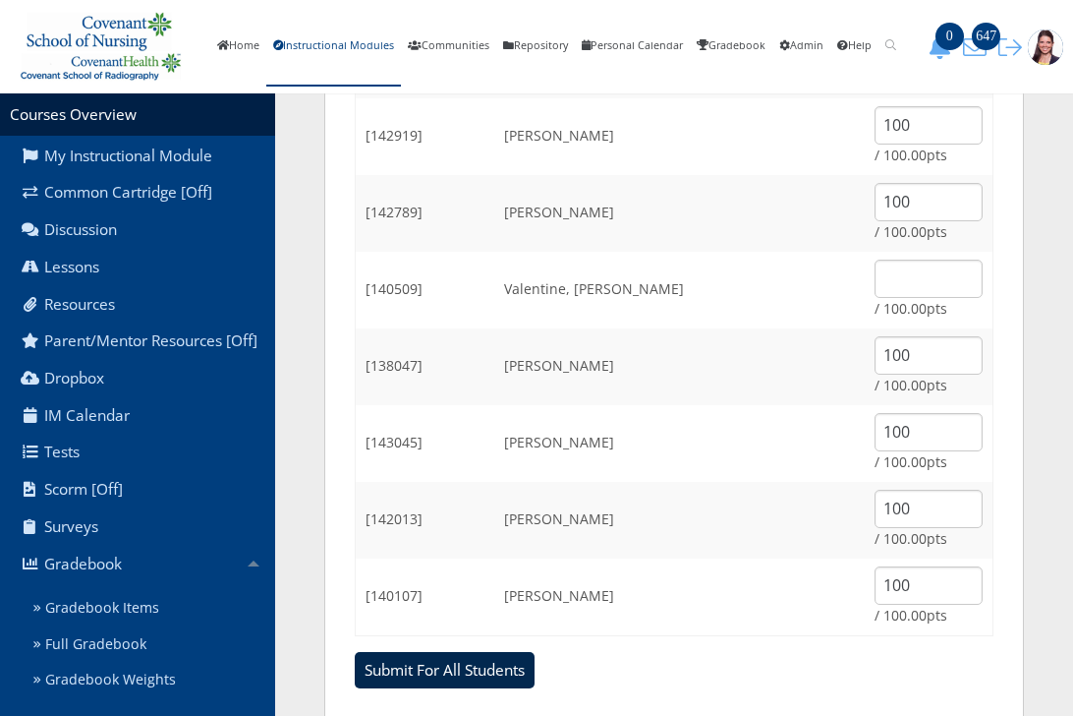
scroll to position [2422, 0]
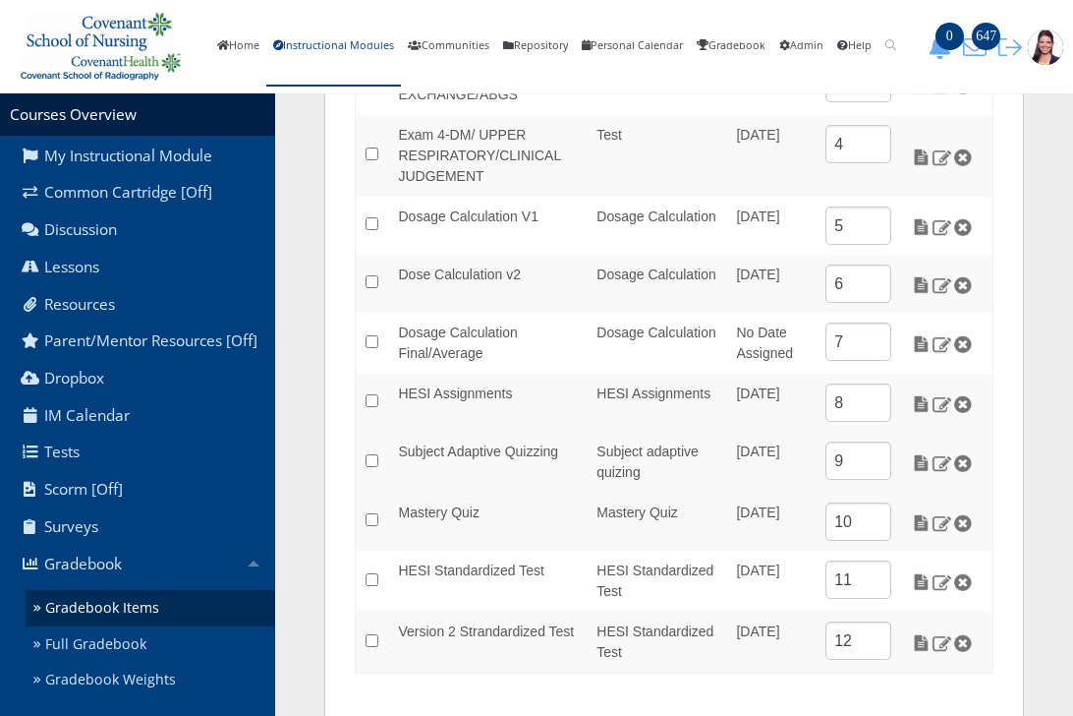
scroll to position [612, 0]
